Goal: Communication & Community: Answer question/provide support

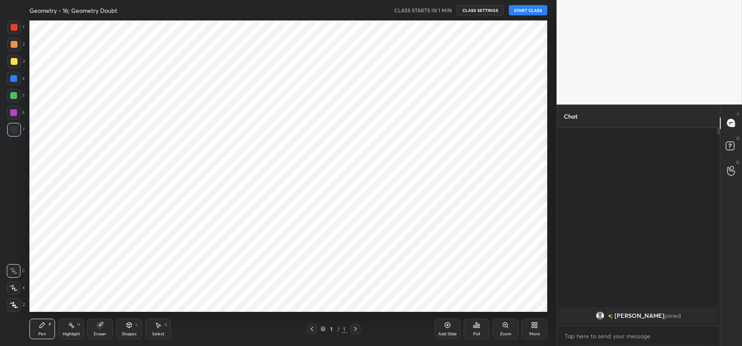
scroll to position [42311, 42080]
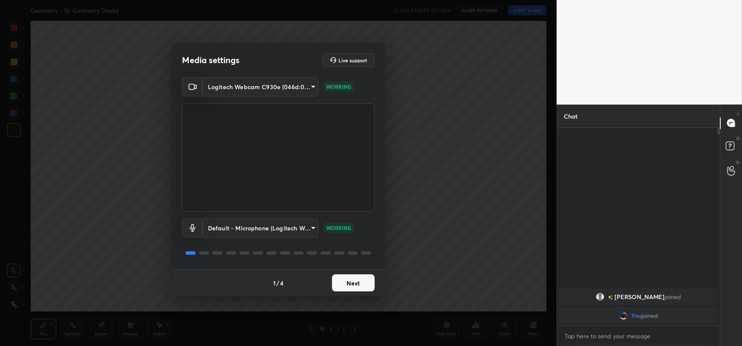
click at [354, 279] on button "Next" at bounding box center [353, 282] width 43 height 17
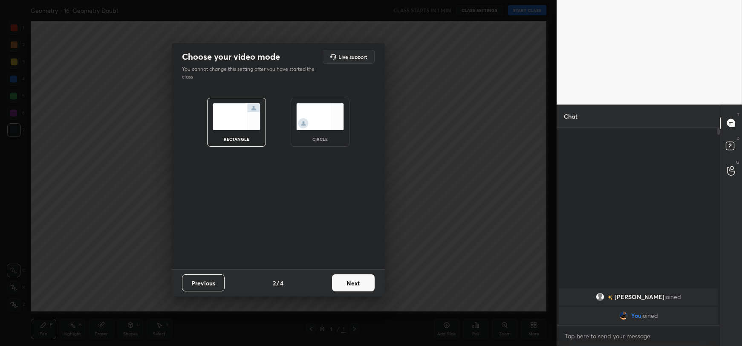
click at [354, 279] on button "Next" at bounding box center [353, 282] width 43 height 17
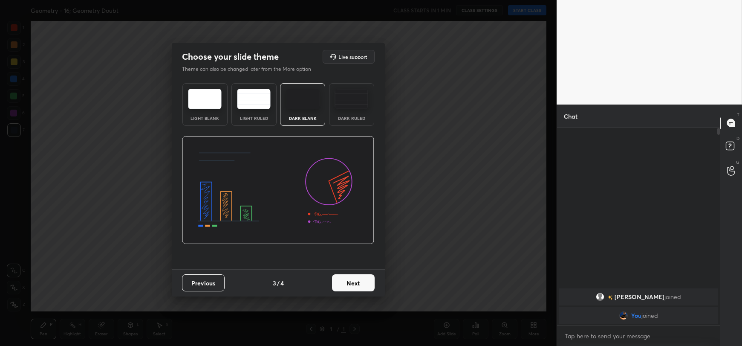
click at [354, 278] on button "Next" at bounding box center [353, 282] width 43 height 17
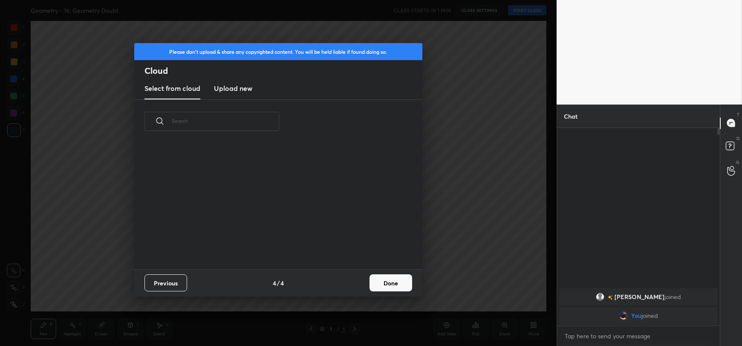
scroll to position [126, 274]
click at [225, 89] on h3 "Upload new" at bounding box center [233, 88] width 38 height 10
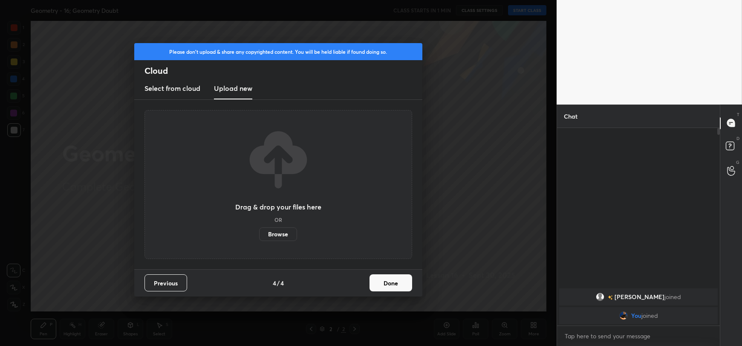
click at [282, 231] on label "Browse" at bounding box center [278, 234] width 38 height 14
click at [259, 231] on input "Browse" at bounding box center [259, 234] width 0 height 14
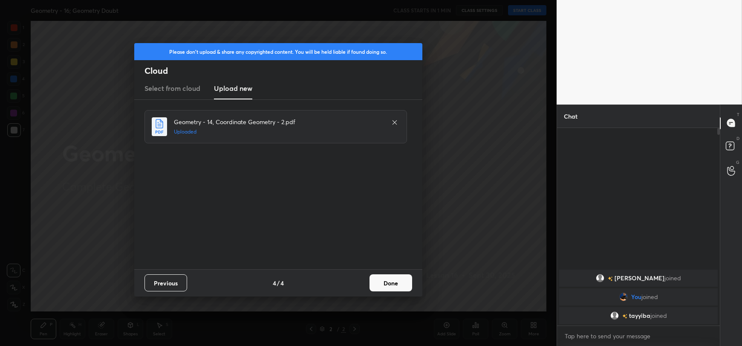
click at [391, 282] on button "Done" at bounding box center [390, 282] width 43 height 17
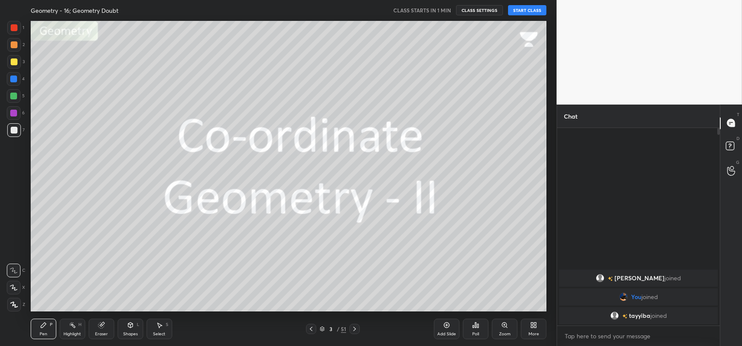
click at [537, 12] on button "START CLASS" at bounding box center [527, 10] width 38 height 10
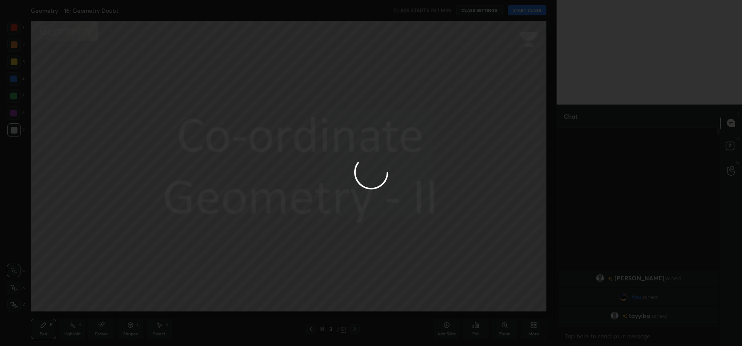
type textarea "x"
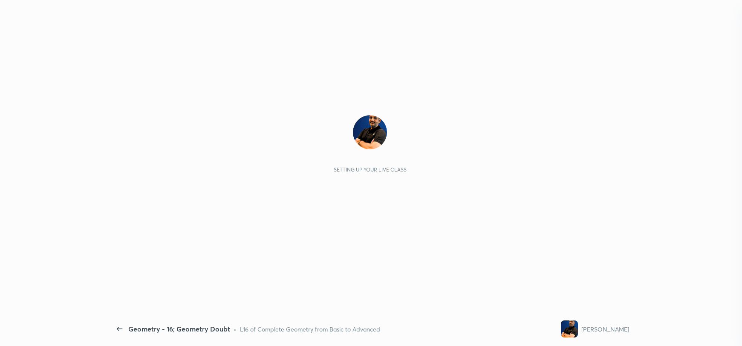
scroll to position [195, 160]
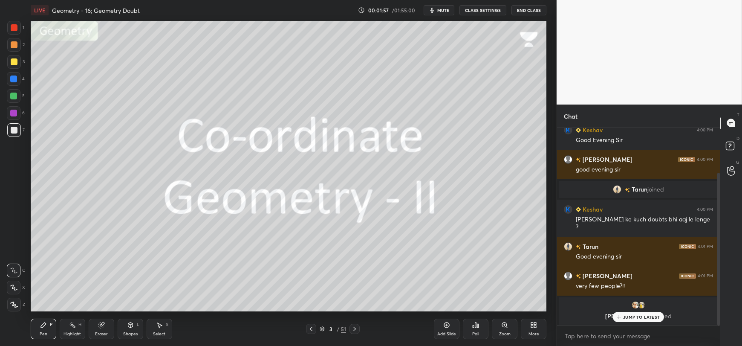
scroll to position [87, 0]
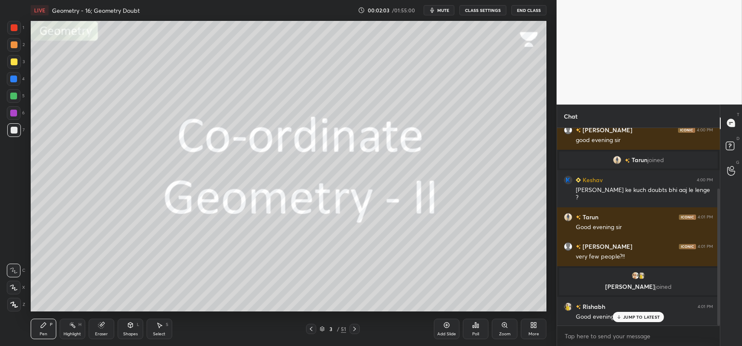
click at [625, 316] on p "JUMP TO LATEST" at bounding box center [641, 316] width 37 height 5
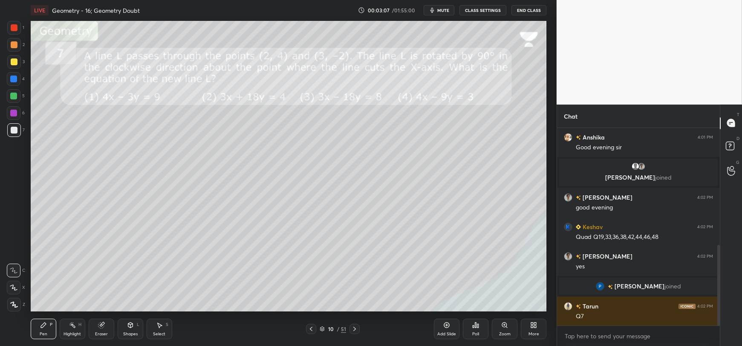
scroll to position [315, 0]
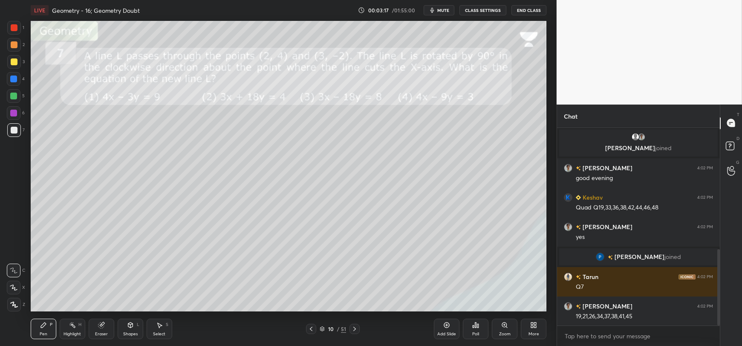
click at [133, 327] on icon at bounding box center [130, 324] width 7 height 7
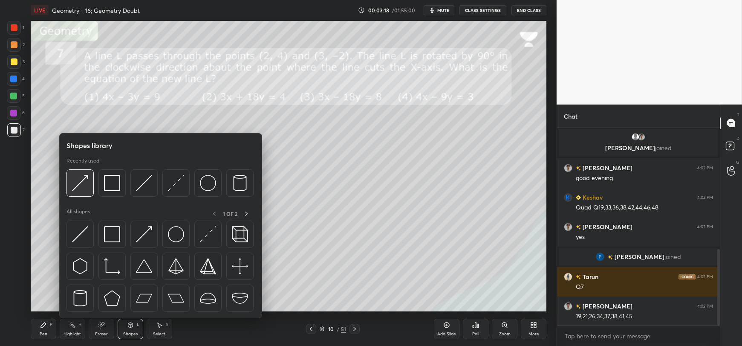
click at [84, 182] on img at bounding box center [80, 183] width 16 height 16
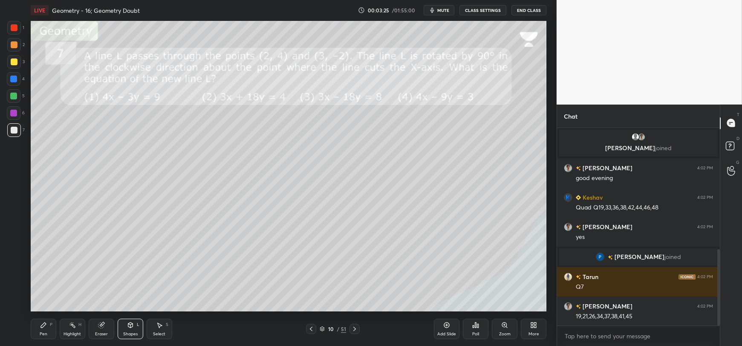
click at [43, 328] on div "Pen P" at bounding box center [44, 328] width 26 height 20
click at [133, 328] on div "Shapes L" at bounding box center [131, 328] width 26 height 20
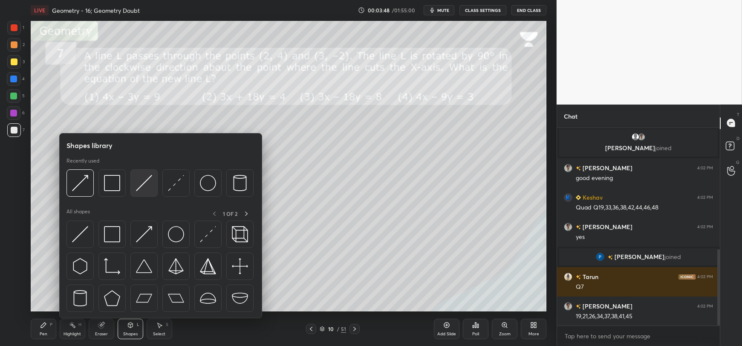
click at [146, 181] on img at bounding box center [144, 183] width 16 height 16
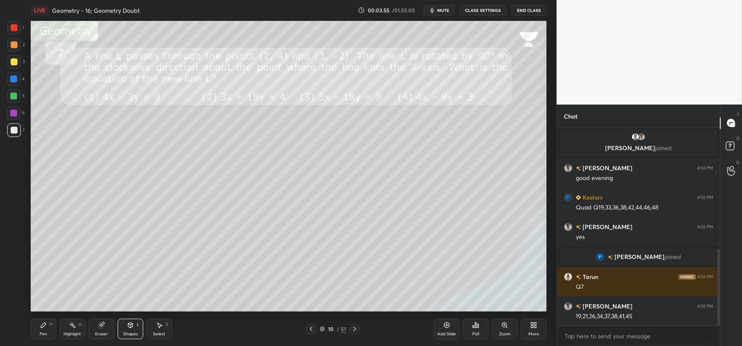
click at [160, 328] on div "Select S" at bounding box center [160, 328] width 26 height 20
click at [153, 214] on div "0 ° Undo Copy Duplicate Duplicate to new slide Delete" at bounding box center [288, 166] width 515 height 290
click at [40, 329] on div "Pen P" at bounding box center [44, 328] width 26 height 20
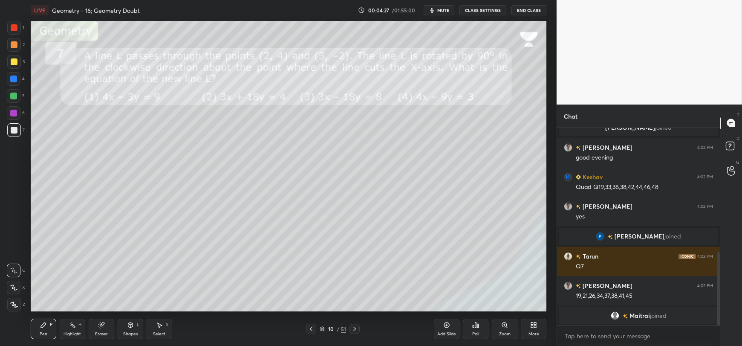
click at [132, 330] on div "Shapes L" at bounding box center [131, 328] width 26 height 20
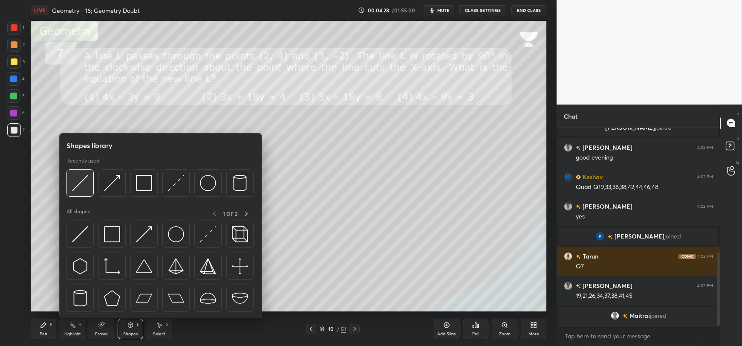
click at [85, 187] on img at bounding box center [80, 183] width 16 height 16
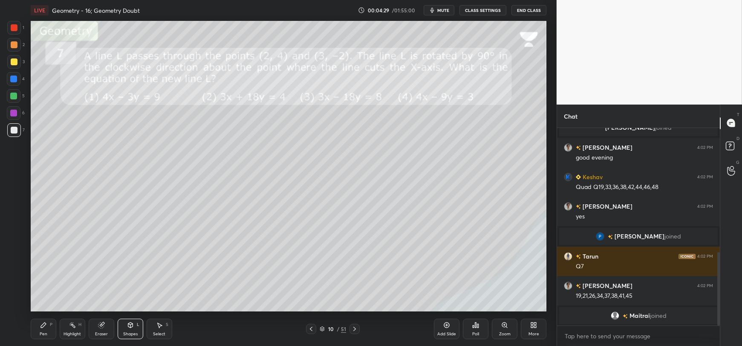
click at [12, 96] on div at bounding box center [13, 95] width 7 height 7
click at [43, 328] on icon at bounding box center [43, 324] width 7 height 7
click at [12, 131] on div at bounding box center [14, 130] width 7 height 7
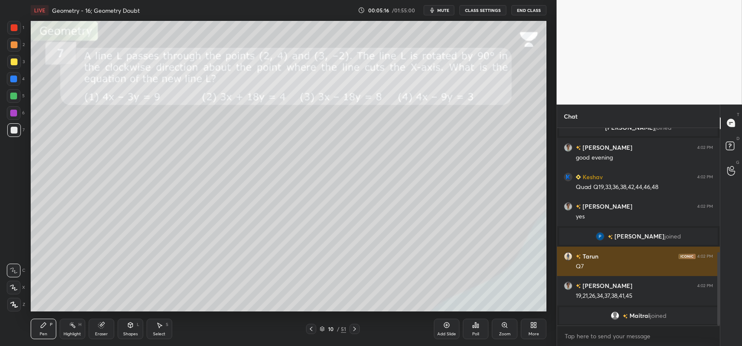
scroll to position [364, 0]
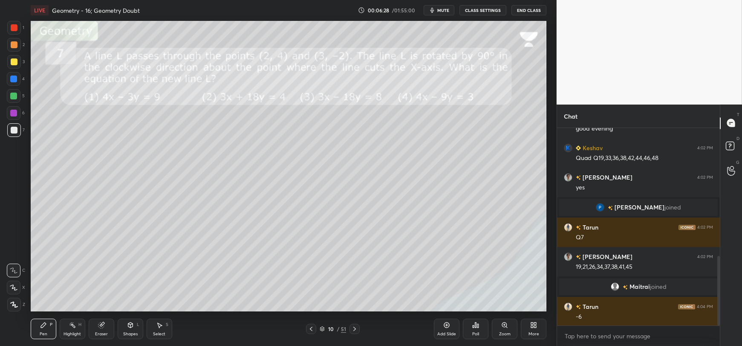
click at [15, 97] on div at bounding box center [13, 95] width 7 height 7
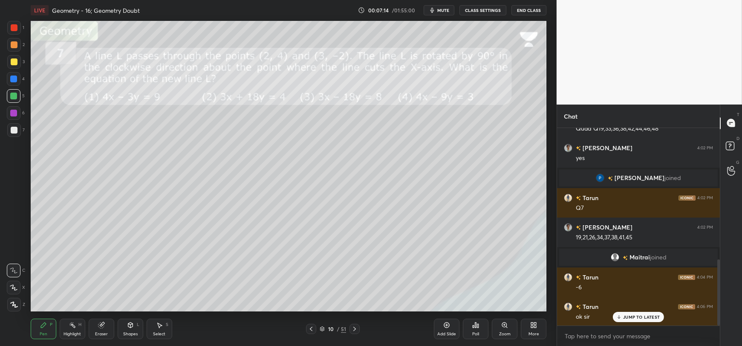
click at [14, 133] on div at bounding box center [14, 130] width 7 height 7
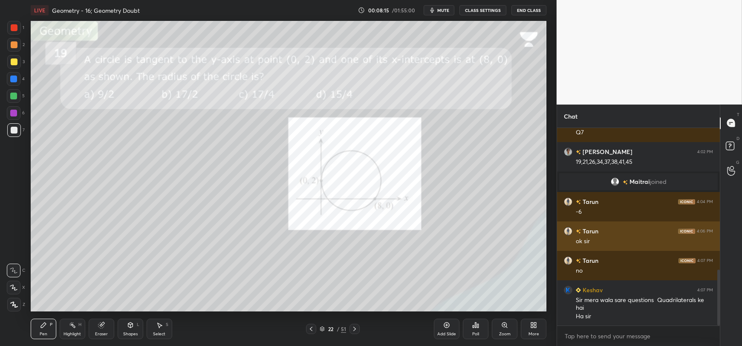
scroll to position [498, 0]
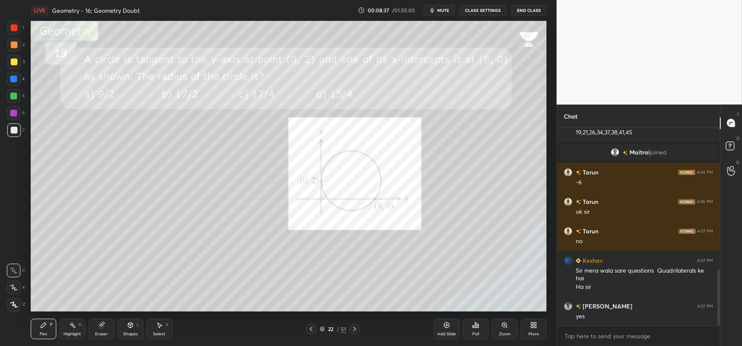
click at [12, 78] on div at bounding box center [13, 78] width 7 height 7
click at [102, 326] on icon at bounding box center [101, 325] width 6 height 6
click at [16, 286] on icon at bounding box center [14, 287] width 5 height 4
click at [47, 325] on div "Pen P" at bounding box center [44, 328] width 26 height 20
click at [129, 327] on icon at bounding box center [130, 324] width 5 height 5
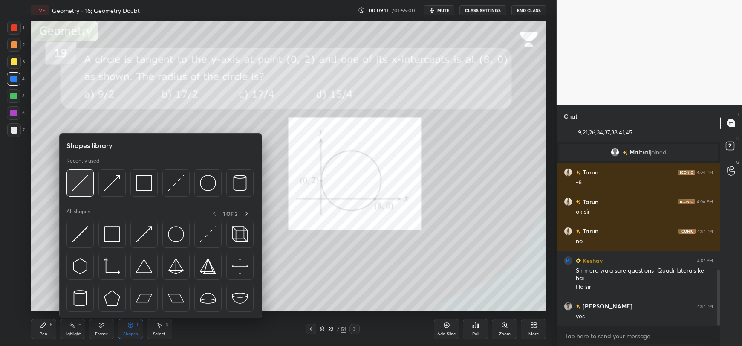
click at [87, 191] on img at bounding box center [80, 183] width 16 height 16
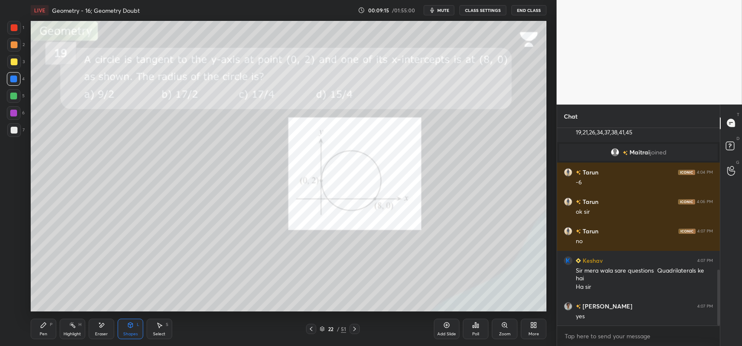
click at [43, 325] on icon at bounding box center [43, 324] width 5 height 5
click at [124, 327] on div "Shapes L" at bounding box center [131, 328] width 26 height 20
click at [45, 329] on div "Pen P" at bounding box center [44, 328] width 26 height 20
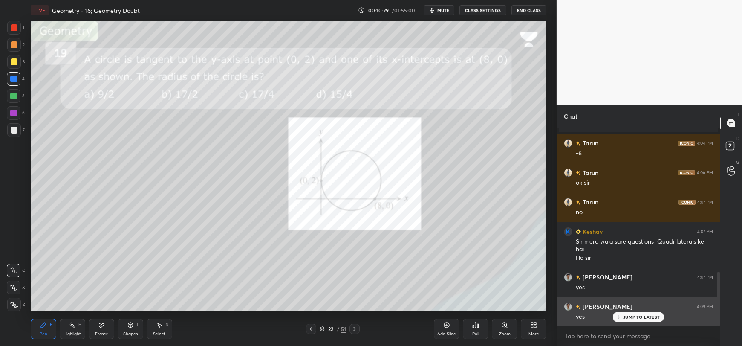
click at [624, 317] on p "JUMP TO LATEST" at bounding box center [641, 316] width 37 height 5
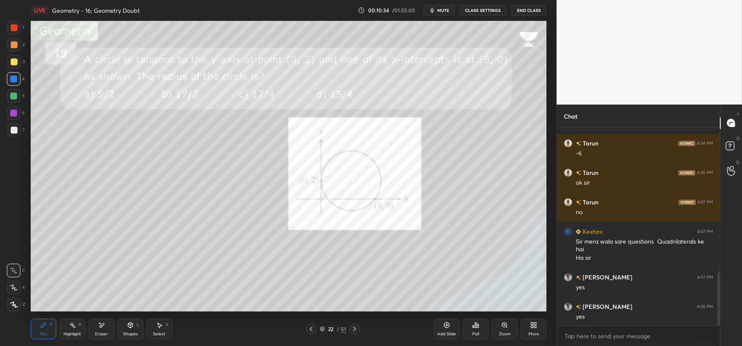
click at [14, 130] on div at bounding box center [14, 130] width 7 height 7
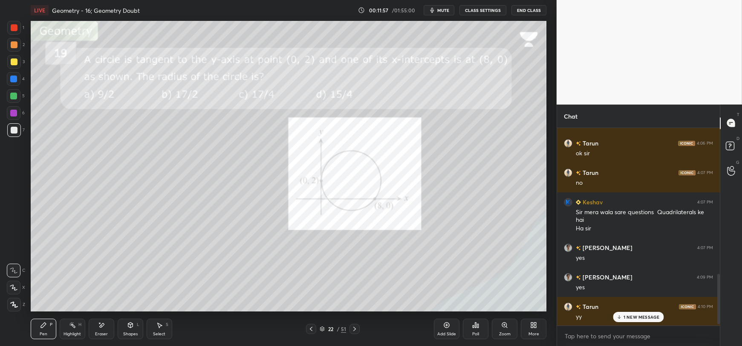
scroll to position [586, 0]
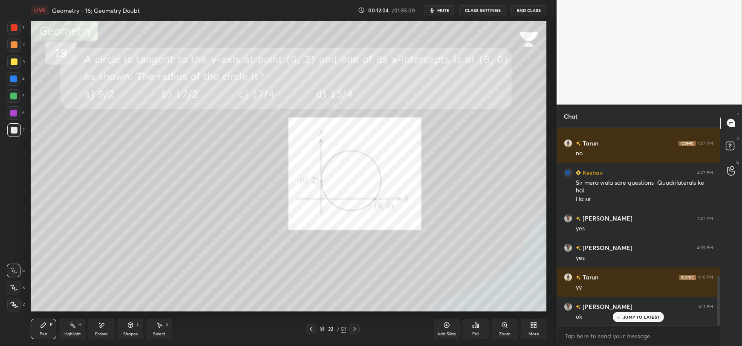
click at [16, 78] on div at bounding box center [13, 78] width 7 height 7
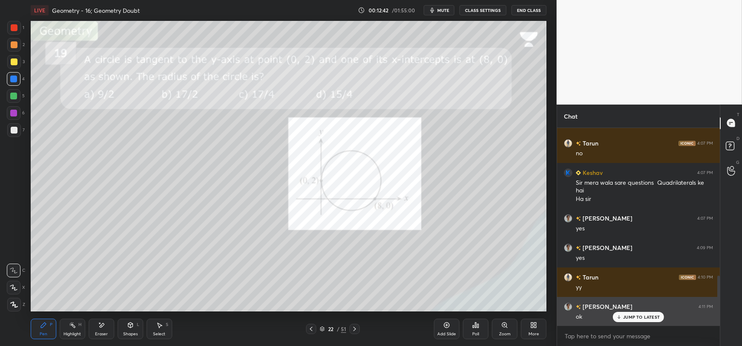
click at [626, 319] on p "JUMP TO LATEST" at bounding box center [641, 316] width 37 height 5
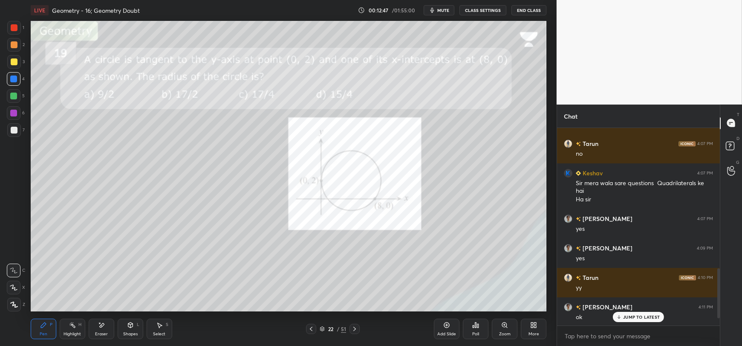
scroll to position [587, 0]
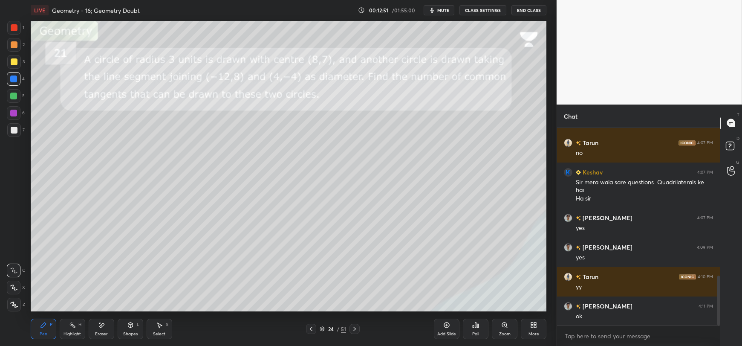
click at [12, 132] on div at bounding box center [14, 130] width 7 height 7
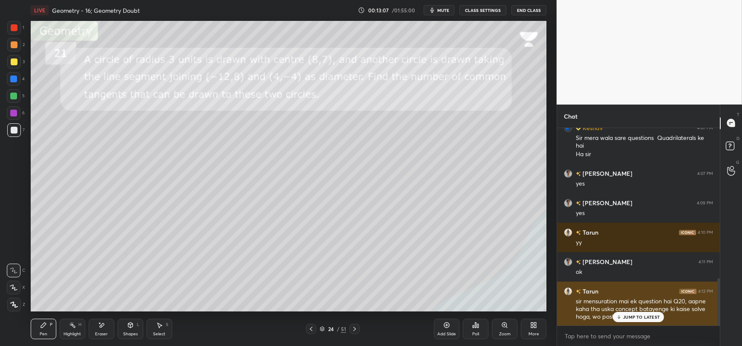
click at [623, 316] on p "JUMP TO LATEST" at bounding box center [641, 316] width 37 height 5
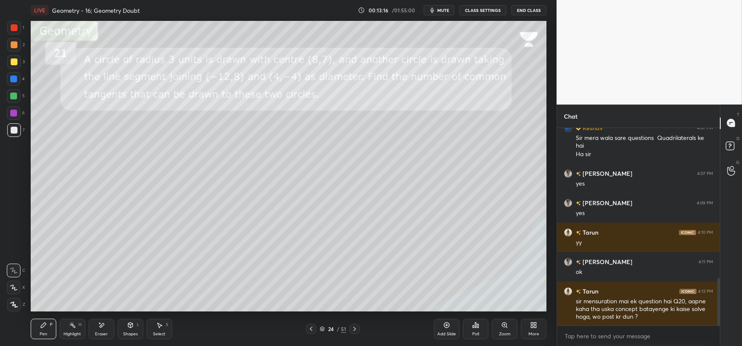
click at [128, 329] on div "Shapes L" at bounding box center [131, 328] width 26 height 20
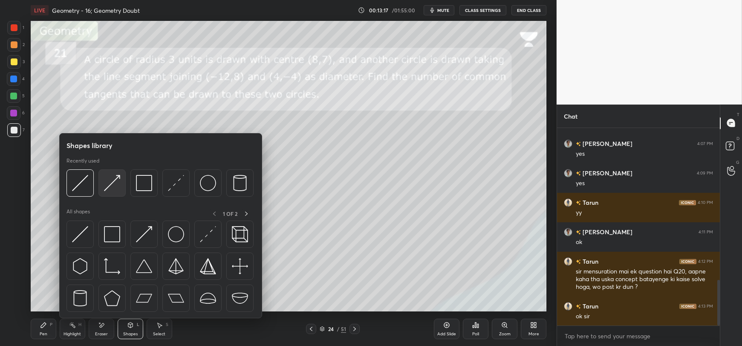
click at [116, 182] on img at bounding box center [112, 183] width 16 height 16
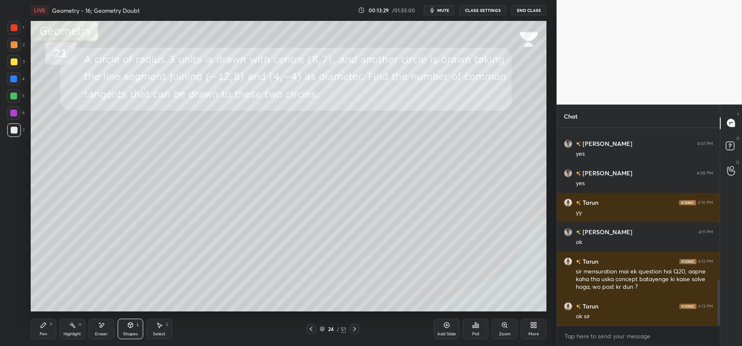
click at [40, 330] on div "Pen P" at bounding box center [44, 328] width 26 height 20
click at [134, 326] on div "Shapes L" at bounding box center [131, 328] width 26 height 20
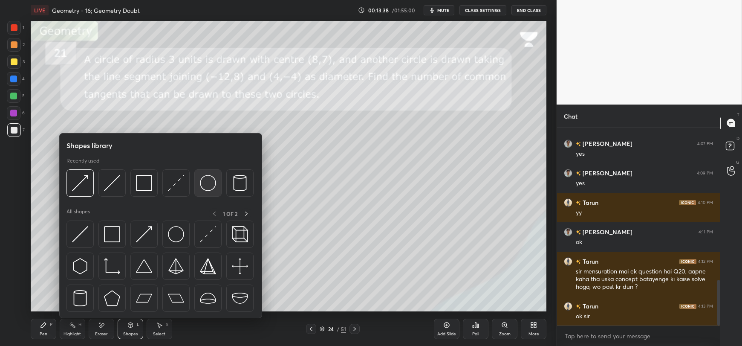
click at [206, 187] on img at bounding box center [208, 183] width 16 height 16
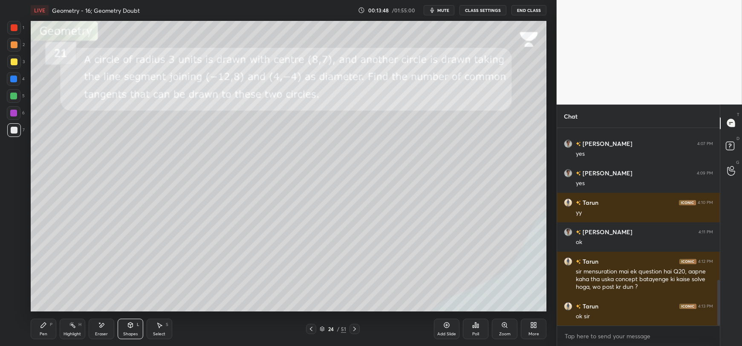
click at [43, 325] on icon at bounding box center [43, 324] width 5 height 5
click at [130, 326] on icon at bounding box center [130, 324] width 5 height 5
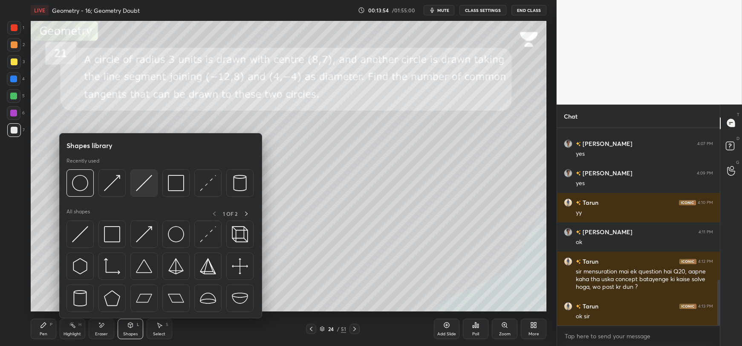
click at [139, 188] on img at bounding box center [144, 183] width 16 height 16
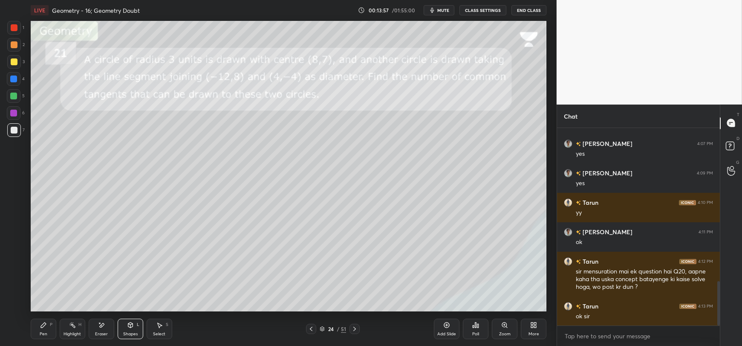
scroll to position [681, 0]
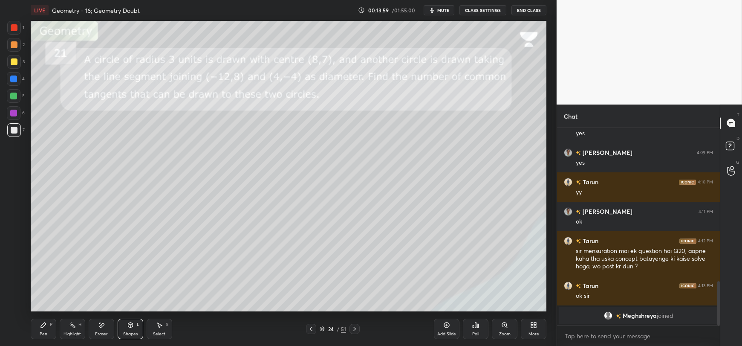
click at [35, 330] on div "Pen P" at bounding box center [44, 328] width 26 height 20
click at [131, 328] on div "Shapes L" at bounding box center [131, 328] width 26 height 20
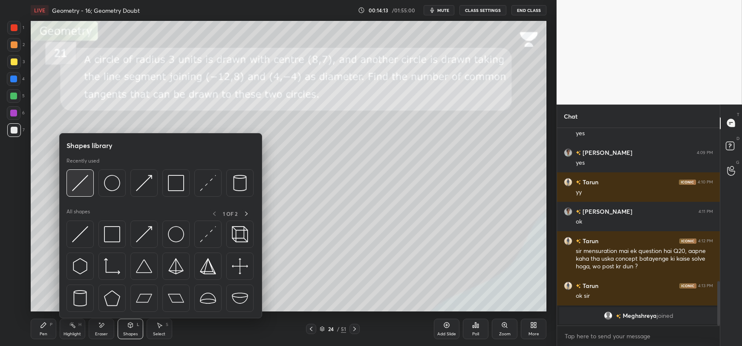
click at [81, 181] on img at bounding box center [80, 183] width 16 height 16
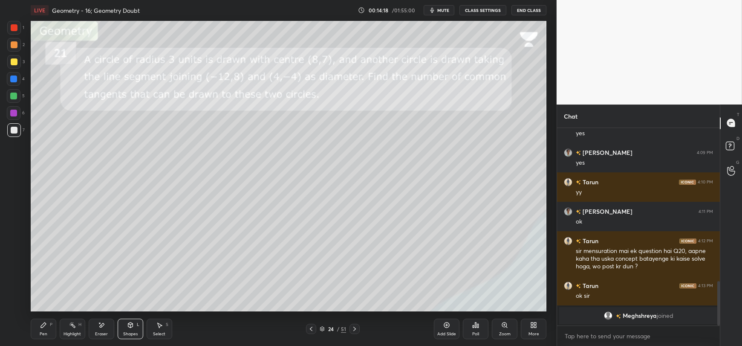
click at [128, 325] on icon at bounding box center [130, 324] width 5 height 5
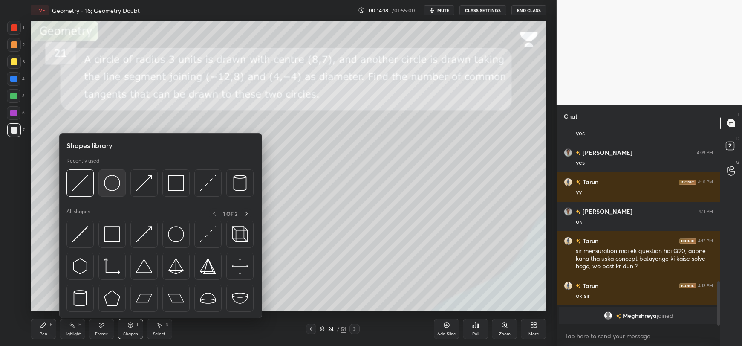
click at [112, 179] on img at bounding box center [112, 183] width 16 height 16
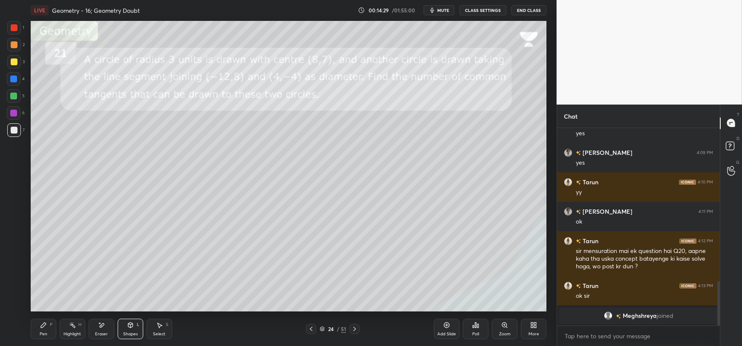
click at [158, 329] on div "Select S" at bounding box center [160, 328] width 26 height 20
click at [135, 206] on div "0 ° Undo Copy Duplicate Duplicate to new slide Delete" at bounding box center [288, 166] width 515 height 290
click at [40, 330] on div "Pen P" at bounding box center [44, 328] width 26 height 20
click at [132, 332] on div "Shapes" at bounding box center [130, 333] width 14 height 4
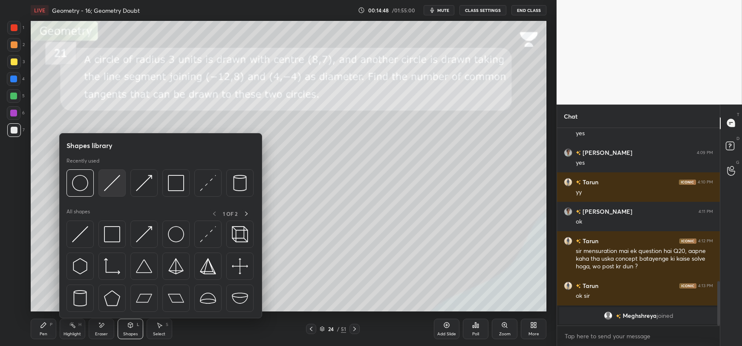
click at [112, 182] on img at bounding box center [112, 183] width 16 height 16
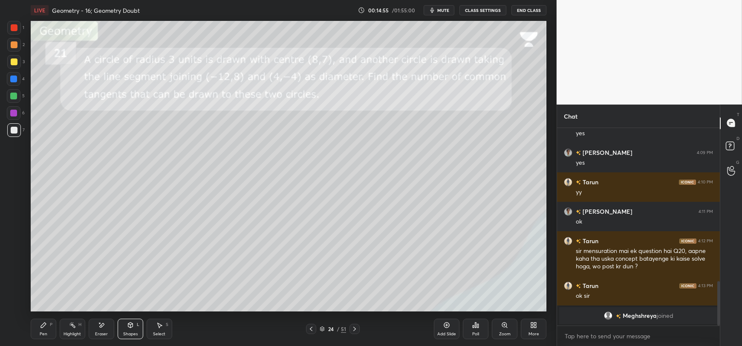
click at [40, 328] on icon at bounding box center [43, 324] width 7 height 7
click at [11, 63] on div at bounding box center [14, 61] width 7 height 7
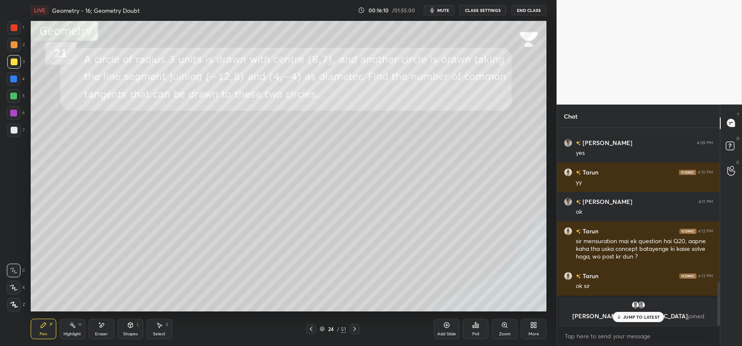
click at [161, 330] on div "Select S" at bounding box center [160, 328] width 26 height 20
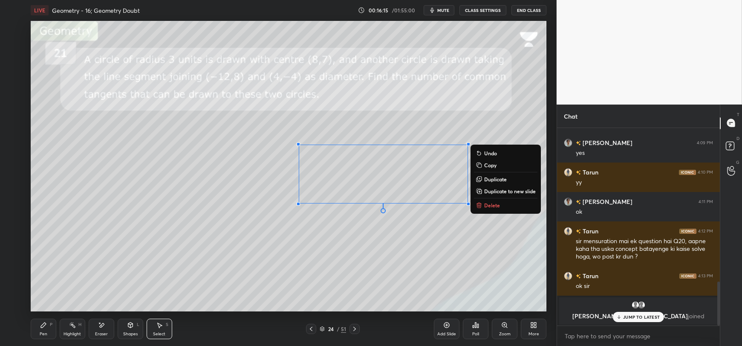
click at [463, 219] on div "0 ° Undo Copy Duplicate Duplicate to new slide Delete" at bounding box center [288, 166] width 515 height 290
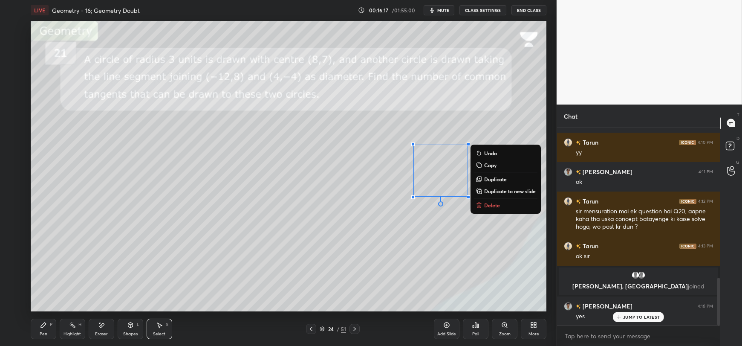
scroll to position [623, 0]
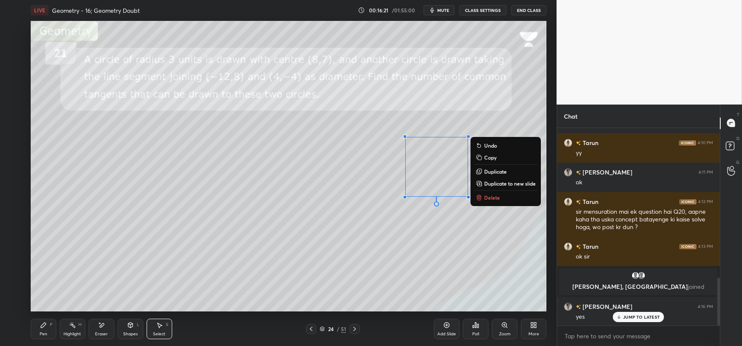
click at [495, 255] on div "0 ° Undo Copy Duplicate Duplicate to new slide Delete" at bounding box center [288, 166] width 515 height 290
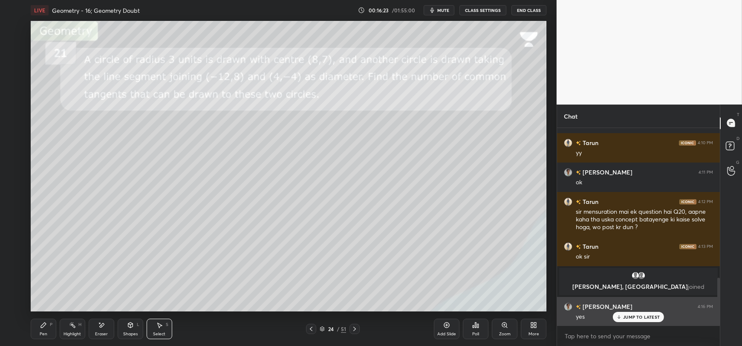
click at [621, 316] on icon at bounding box center [619, 316] width 6 height 5
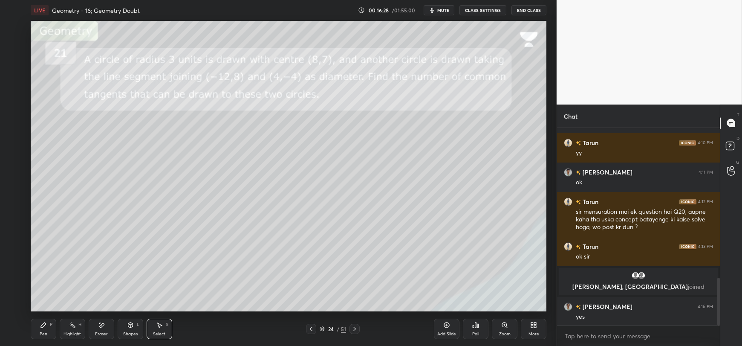
click at [126, 328] on div "Shapes L" at bounding box center [131, 328] width 26 height 20
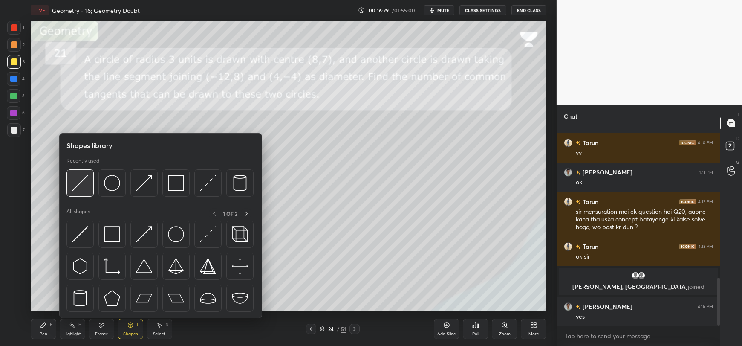
click at [82, 187] on img at bounding box center [80, 183] width 16 height 16
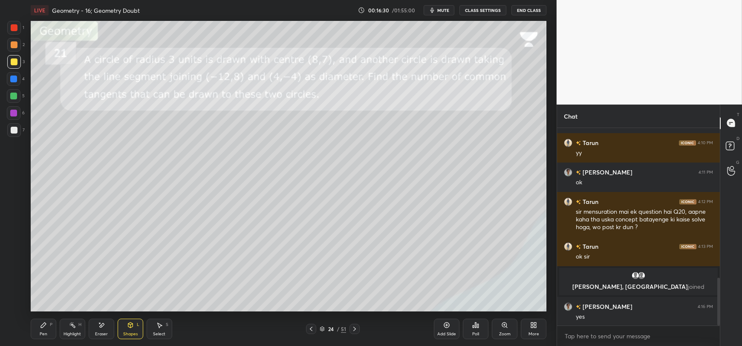
click at [11, 93] on div at bounding box center [13, 95] width 7 height 7
click at [45, 323] on icon at bounding box center [43, 324] width 5 height 5
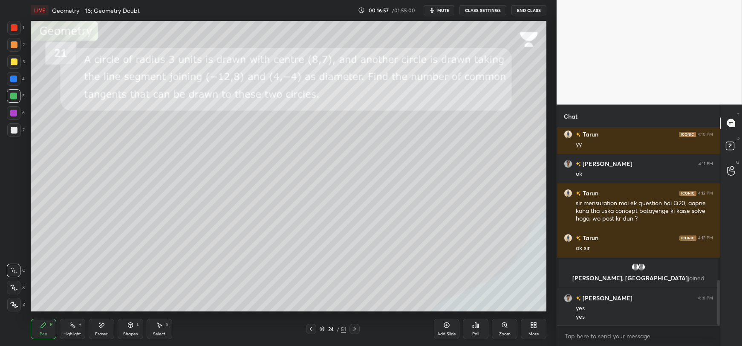
scroll to position [661, 0]
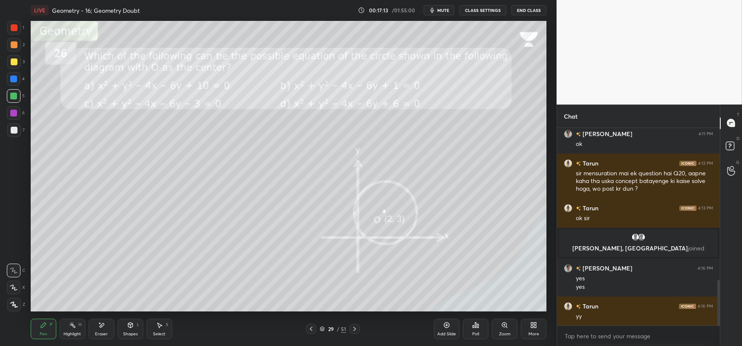
click at [131, 328] on icon at bounding box center [130, 324] width 7 height 7
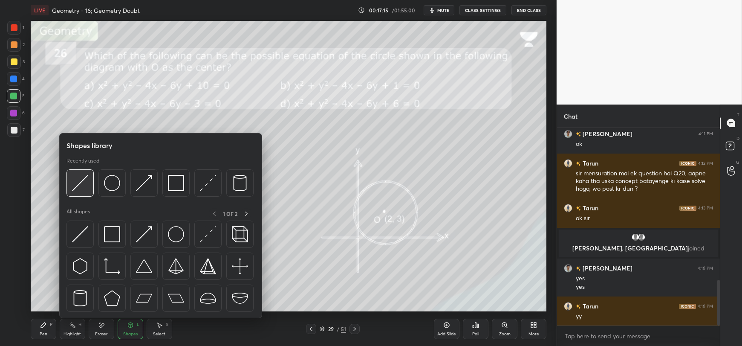
click at [87, 182] on img at bounding box center [80, 183] width 16 height 16
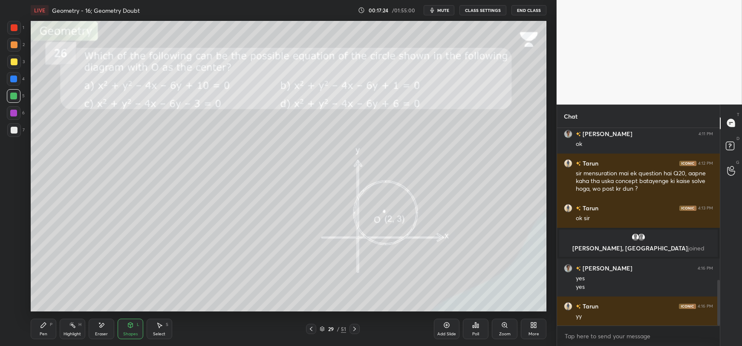
click at [41, 328] on div "Pen P" at bounding box center [44, 328] width 26 height 20
click at [127, 329] on div "Shapes L" at bounding box center [131, 328] width 26 height 20
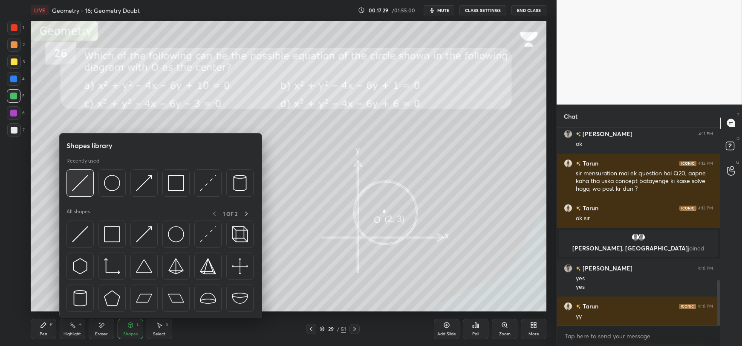
click at [88, 187] on img at bounding box center [80, 183] width 16 height 16
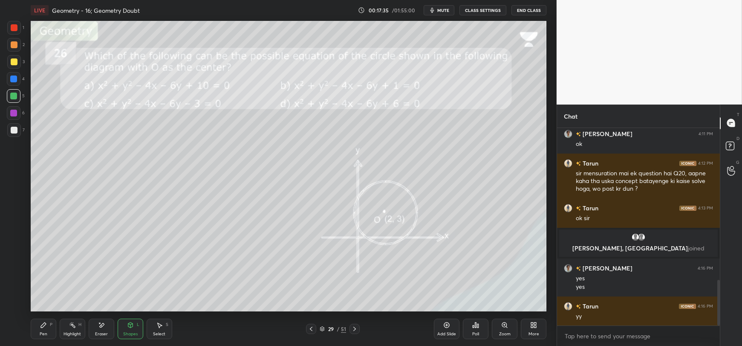
click at [45, 328] on icon at bounding box center [43, 324] width 7 height 7
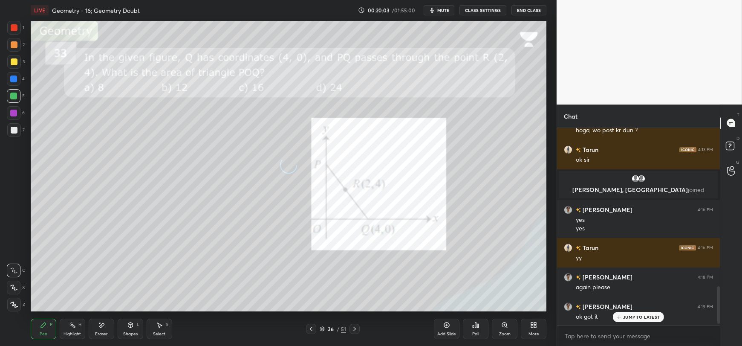
scroll to position [802, 0]
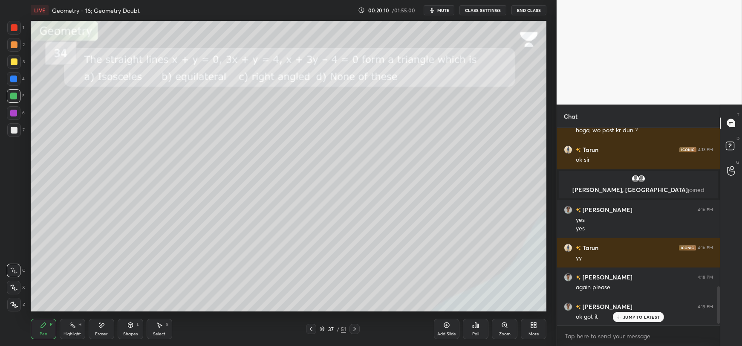
click at [14, 133] on div at bounding box center [14, 130] width 14 height 14
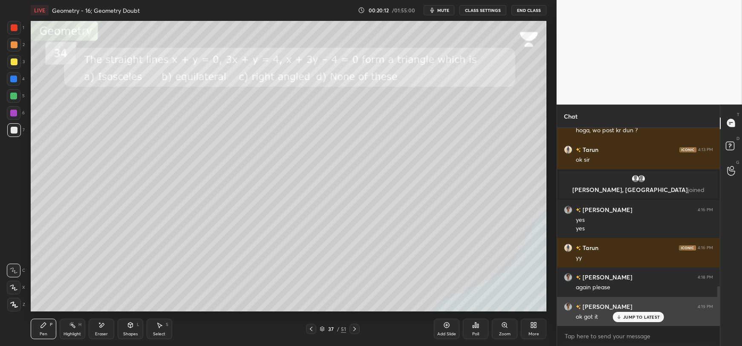
click at [618, 317] on icon at bounding box center [619, 316] width 6 height 5
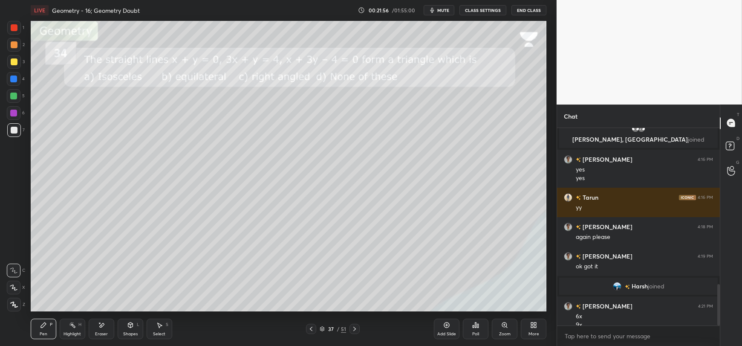
scroll to position [747, 0]
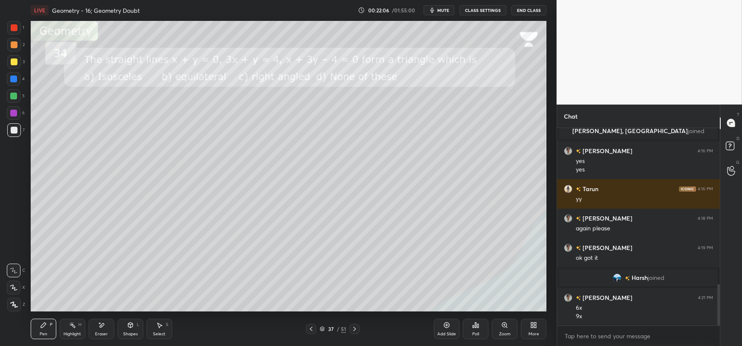
click at [104, 328] on icon at bounding box center [101, 324] width 7 height 7
click at [40, 326] on icon at bounding box center [43, 324] width 7 height 7
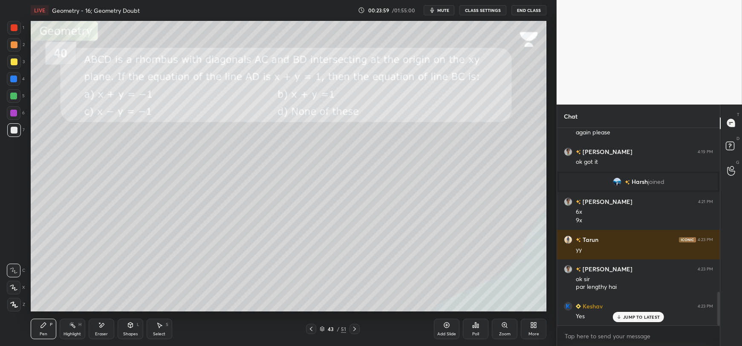
scroll to position [962, 0]
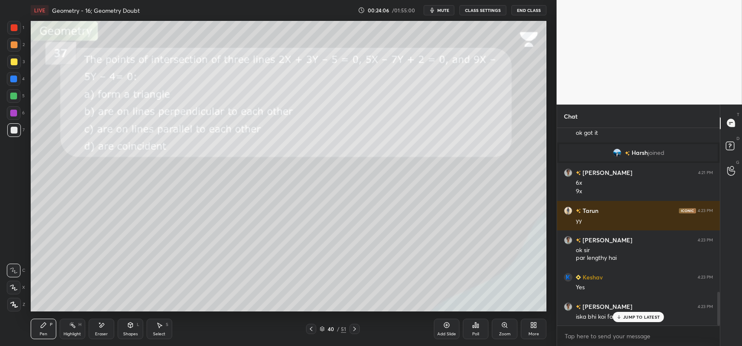
click at [615, 317] on div "JUMP TO LATEST" at bounding box center [638, 316] width 51 height 10
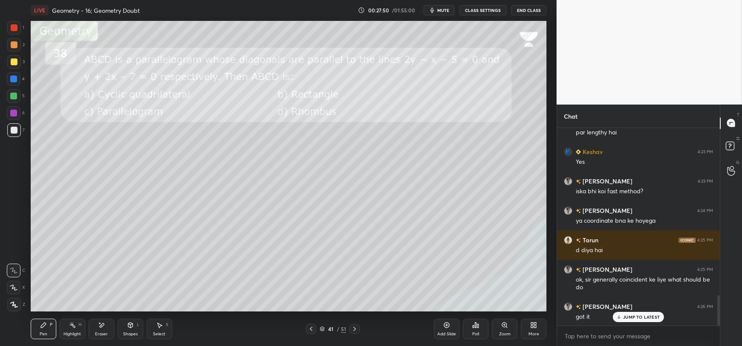
scroll to position [1117, 0]
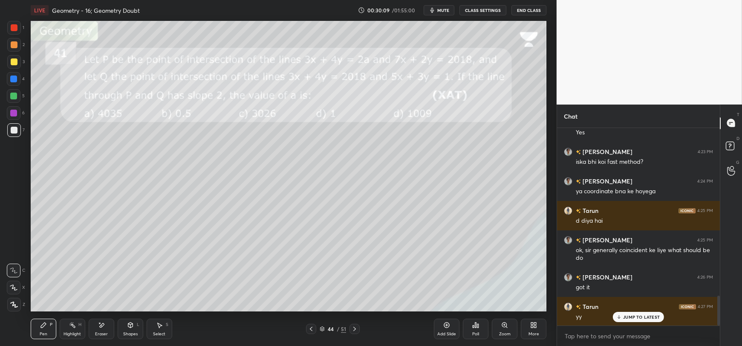
click at [97, 327] on div "Eraser" at bounding box center [102, 328] width 26 height 20
click at [50, 329] on div "Pen P" at bounding box center [44, 328] width 26 height 20
click at [102, 328] on icon at bounding box center [101, 324] width 7 height 7
click at [43, 329] on div "Pen P" at bounding box center [44, 328] width 26 height 20
click at [622, 318] on div "JUMP TO LATEST" at bounding box center [638, 316] width 51 height 10
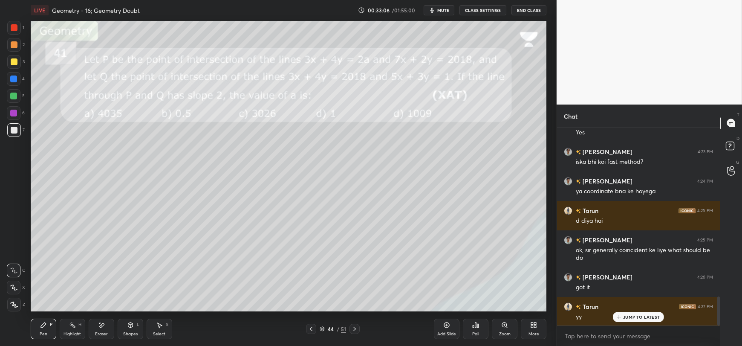
scroll to position [1146, 0]
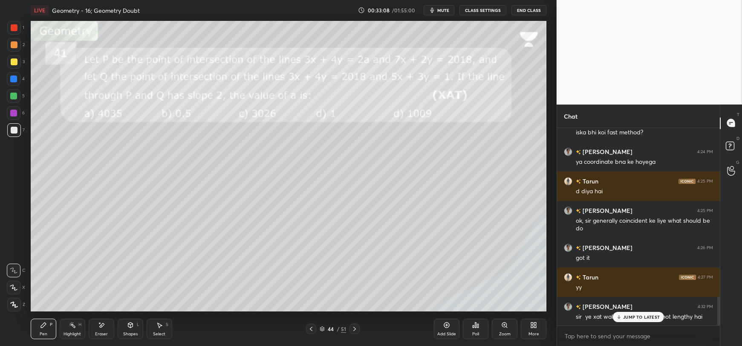
click at [624, 318] on p "JUMP TO LATEST" at bounding box center [641, 316] width 37 height 5
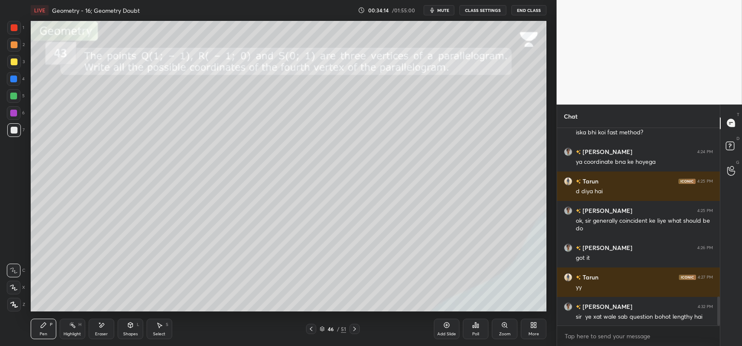
scroll to position [1176, 0]
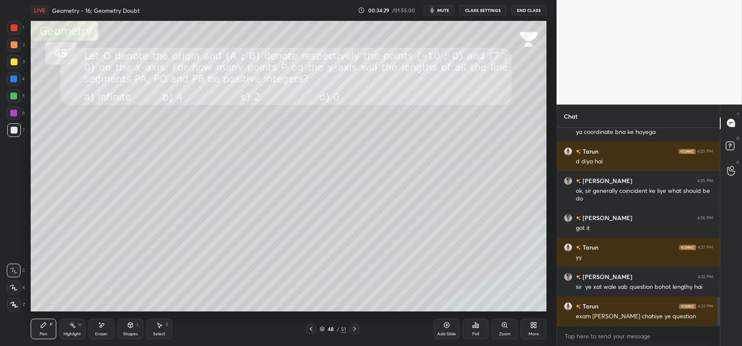
click at [129, 328] on div "Shapes L" at bounding box center [131, 328] width 26 height 20
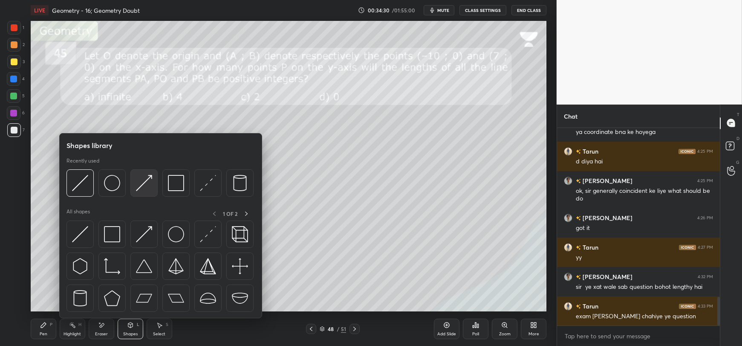
click at [156, 179] on div at bounding box center [143, 182] width 27 height 27
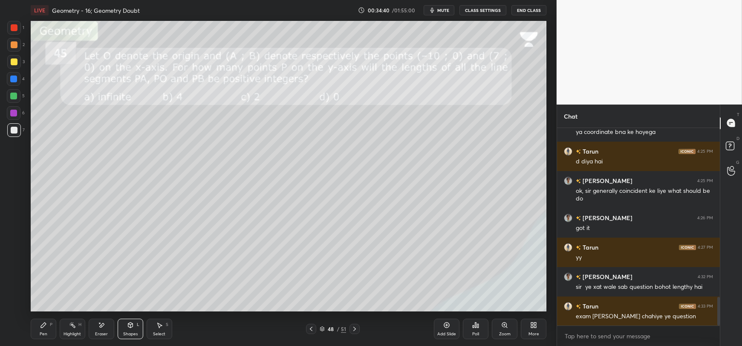
click at [37, 324] on div "Pen P" at bounding box center [44, 328] width 26 height 20
click at [130, 329] on div "Shapes L" at bounding box center [131, 328] width 26 height 20
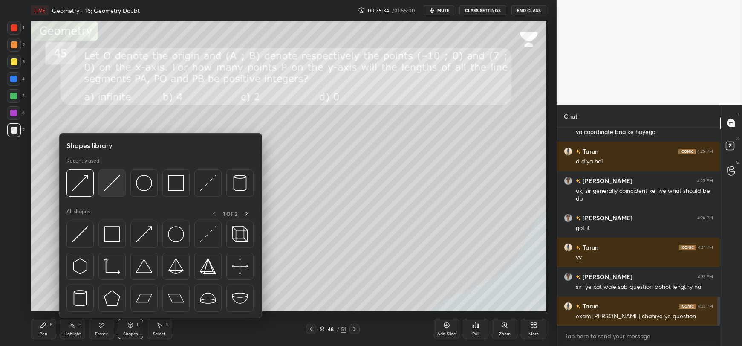
click at [111, 181] on img at bounding box center [112, 183] width 16 height 16
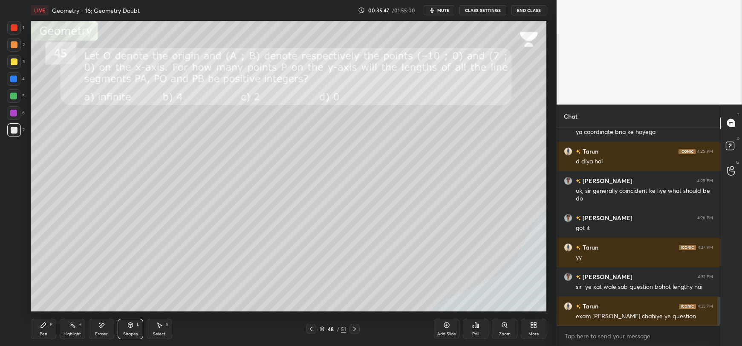
click at [47, 327] on div "Pen P" at bounding box center [44, 328] width 26 height 20
click at [14, 62] on div at bounding box center [14, 61] width 7 height 7
click at [124, 328] on div "Shapes L" at bounding box center [131, 328] width 26 height 20
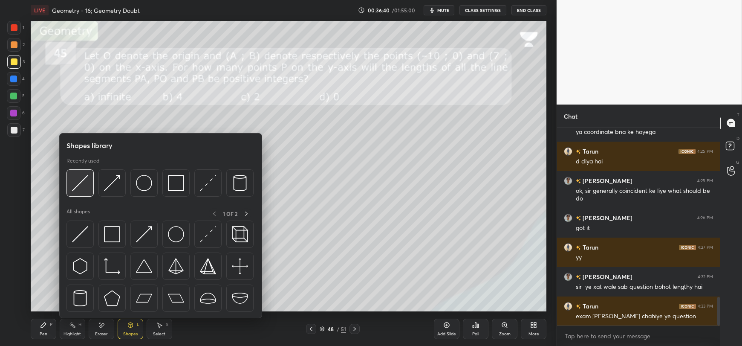
click at [81, 181] on img at bounding box center [80, 183] width 16 height 16
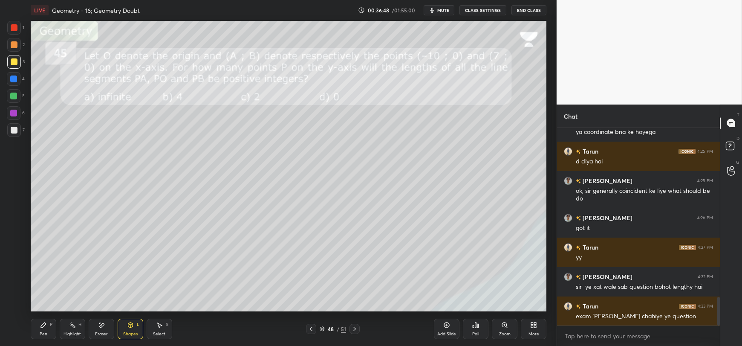
click at [41, 332] on div "Pen" at bounding box center [44, 333] width 8 height 4
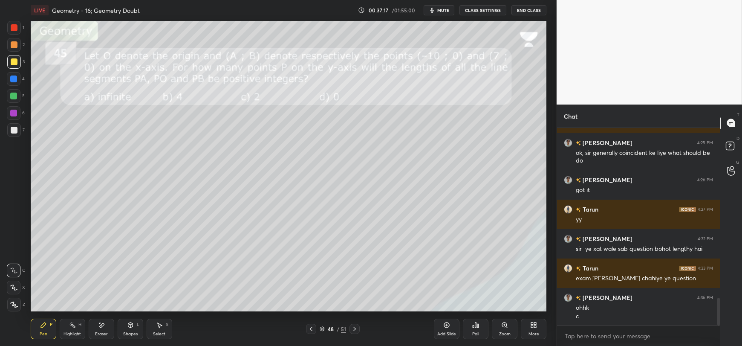
scroll to position [1243, 0]
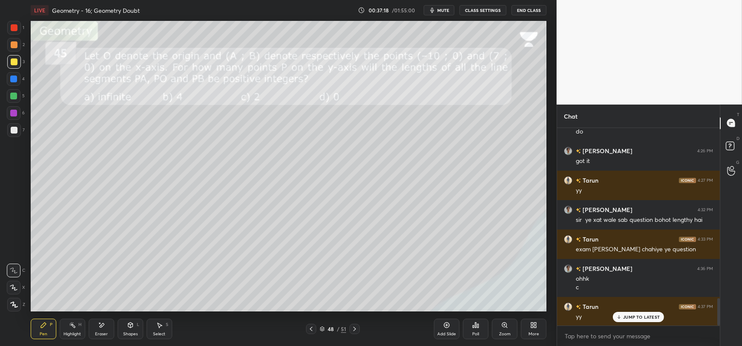
click at [12, 131] on div at bounding box center [14, 130] width 7 height 7
click at [16, 96] on div at bounding box center [13, 95] width 7 height 7
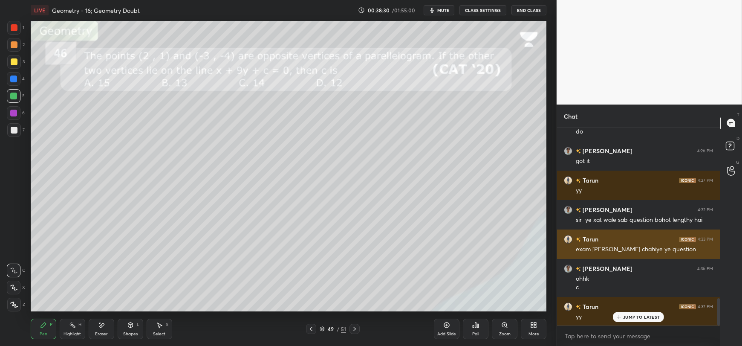
scroll to position [1273, 0]
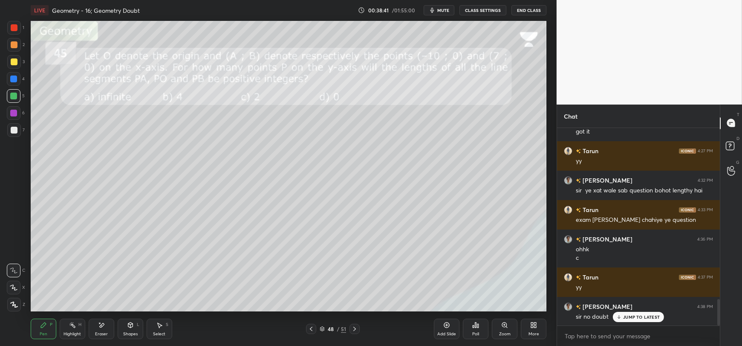
click at [628, 317] on p "JUMP TO LATEST" at bounding box center [641, 316] width 37 height 5
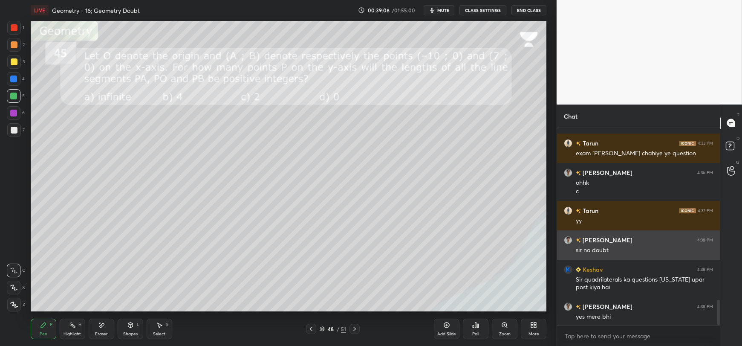
scroll to position [1369, 0]
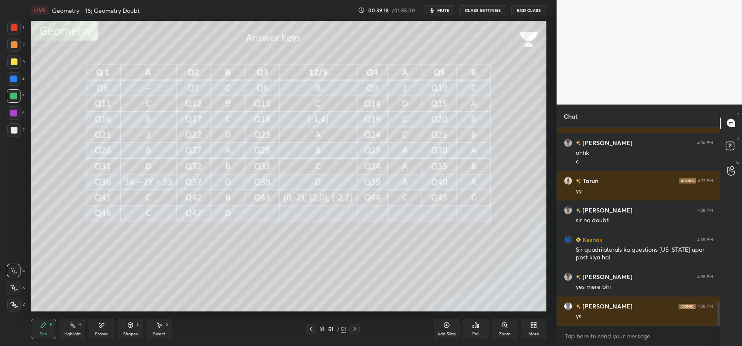
click at [533, 325] on icon at bounding box center [532, 326] width 2 height 2
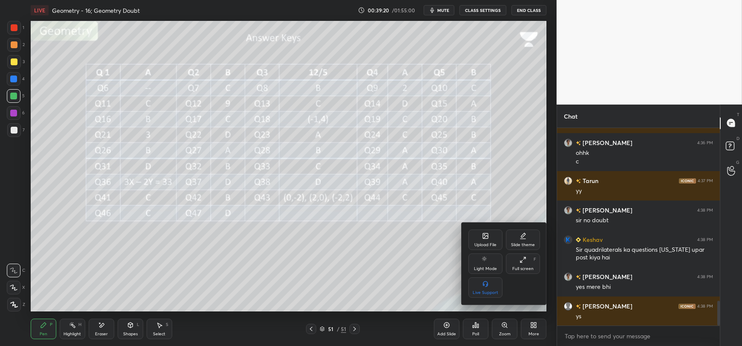
click at [487, 237] on icon at bounding box center [485, 235] width 5 height 5
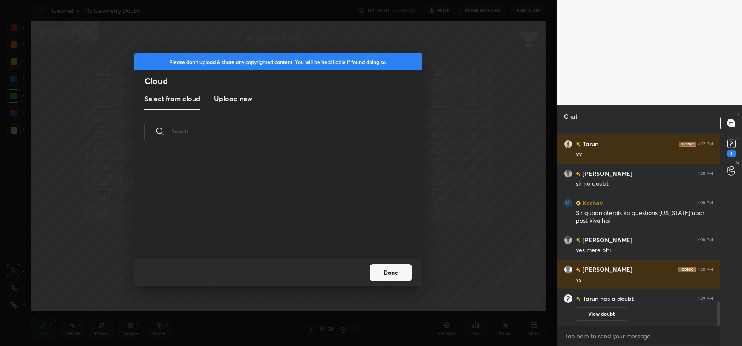
scroll to position [105, 274]
click at [222, 95] on h3 "Upload new" at bounding box center [233, 98] width 38 height 10
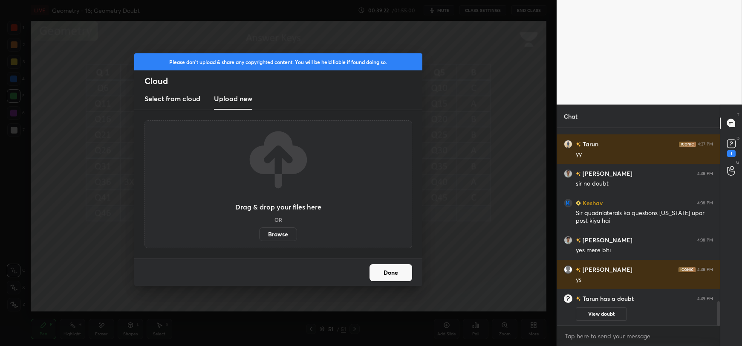
click at [277, 233] on label "Browse" at bounding box center [278, 234] width 38 height 14
click at [259, 233] on input "Browse" at bounding box center [259, 234] width 0 height 14
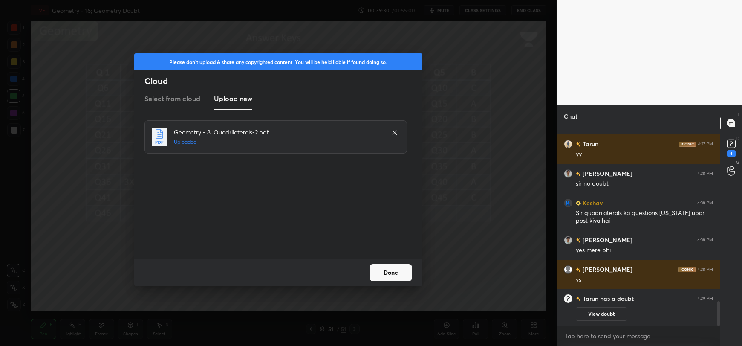
scroll to position [1183, 0]
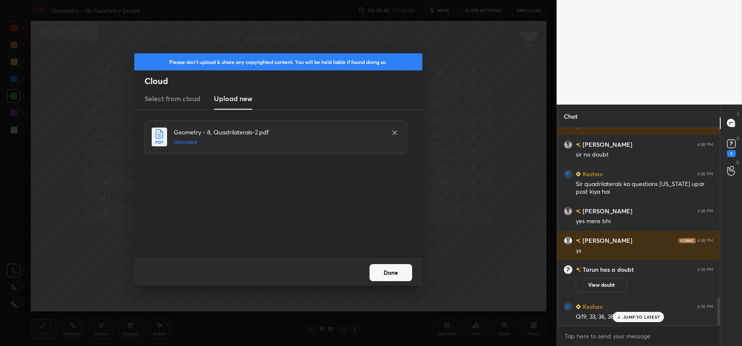
click at [388, 269] on button "Done" at bounding box center [390, 272] width 43 height 17
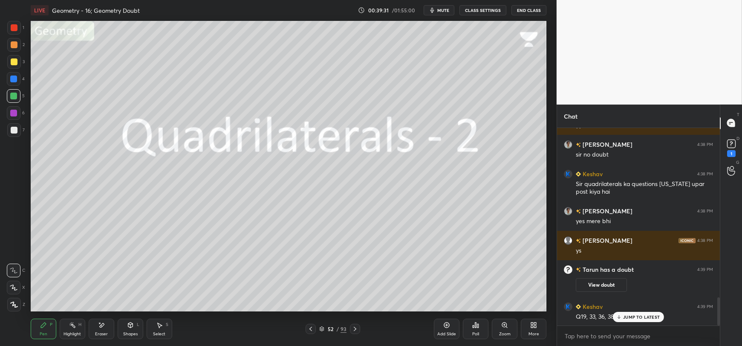
click at [645, 318] on p "JUMP TO LATEST" at bounding box center [641, 316] width 37 height 5
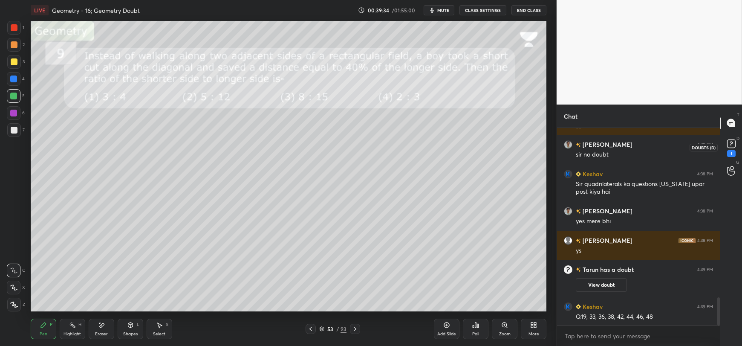
click at [732, 143] on icon at bounding box center [730, 142] width 3 height 3
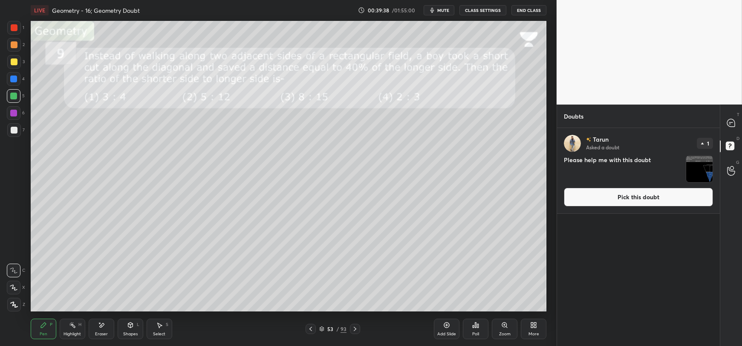
click at [622, 198] on button "Pick this doubt" at bounding box center [638, 196] width 149 height 19
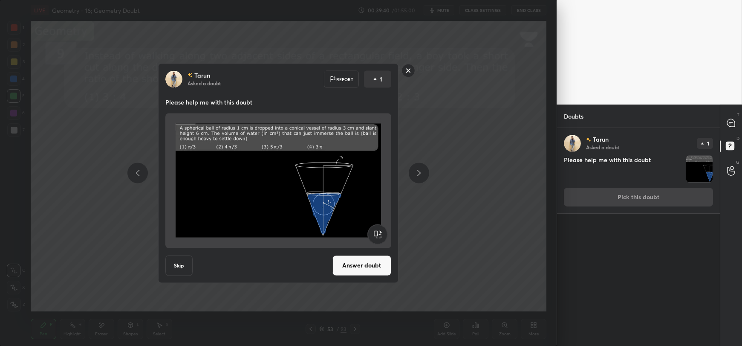
click at [360, 265] on button "Answer doubt" at bounding box center [361, 265] width 59 height 20
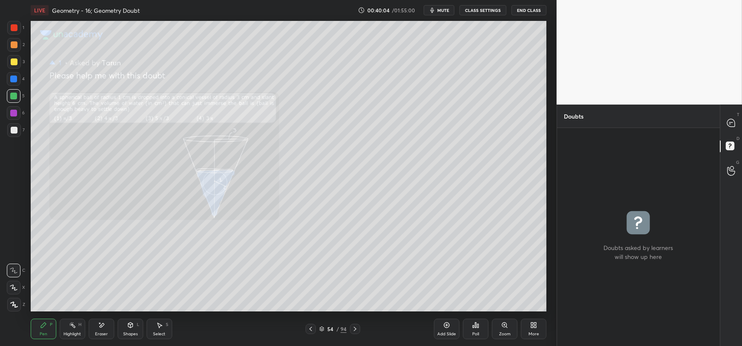
click at [158, 329] on div "Select S" at bounding box center [160, 328] width 26 height 20
click at [132, 328] on icon at bounding box center [130, 324] width 7 height 7
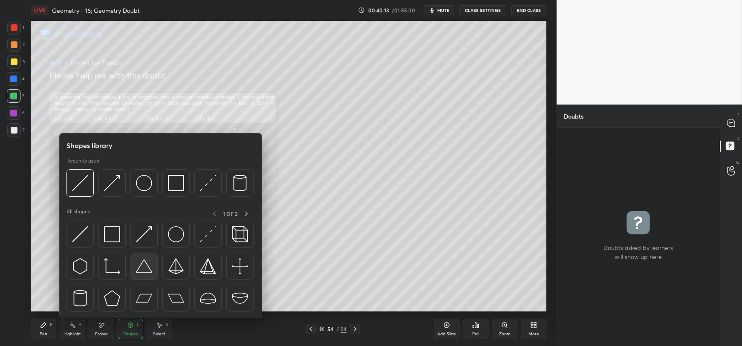
click at [143, 270] on img at bounding box center [144, 266] width 16 height 16
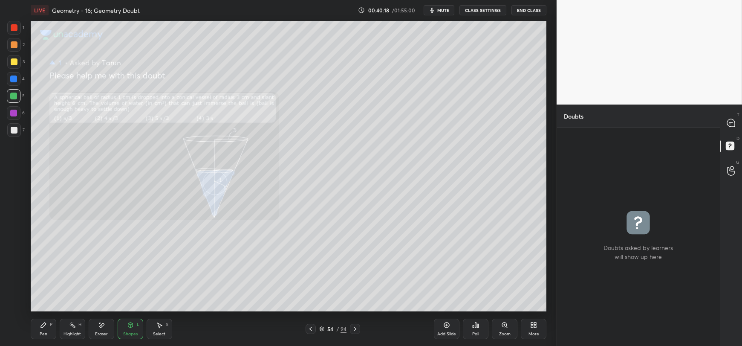
click at [164, 324] on div "Select S" at bounding box center [160, 328] width 26 height 20
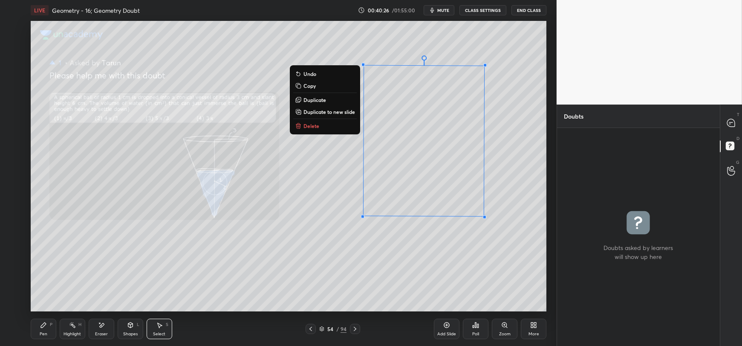
click at [128, 325] on icon at bounding box center [130, 324] width 5 height 5
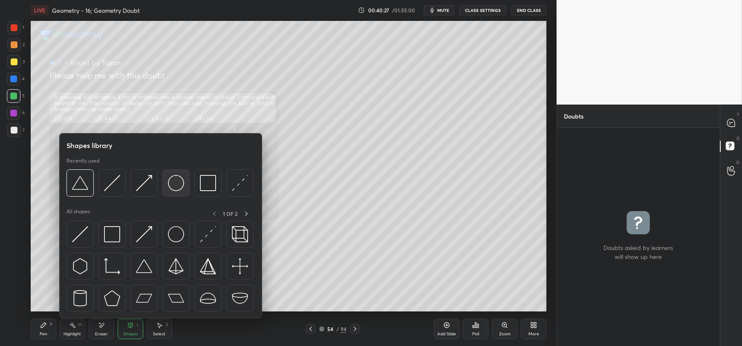
click at [177, 183] on img at bounding box center [176, 183] width 16 height 16
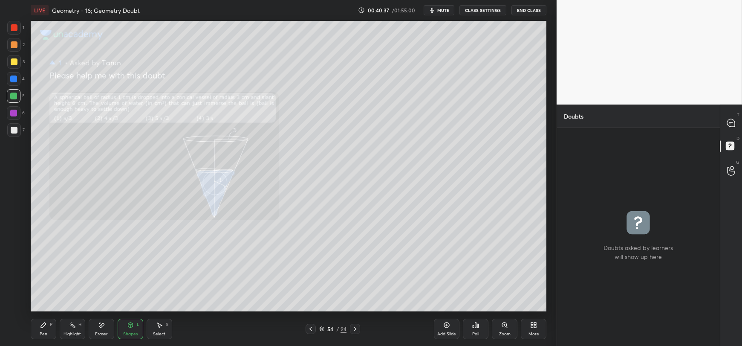
click at [128, 328] on div "Shapes L" at bounding box center [131, 328] width 26 height 20
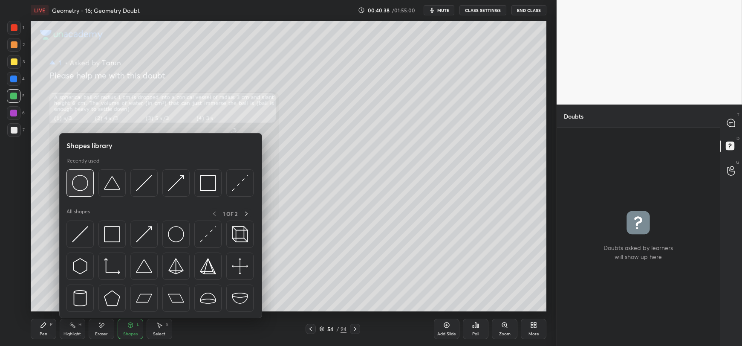
click at [86, 178] on img at bounding box center [80, 183] width 16 height 16
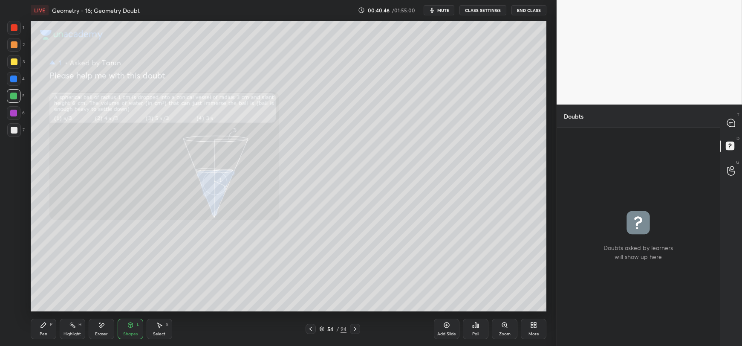
click at [161, 326] on icon at bounding box center [159, 324] width 7 height 7
click at [127, 322] on icon at bounding box center [130, 324] width 7 height 7
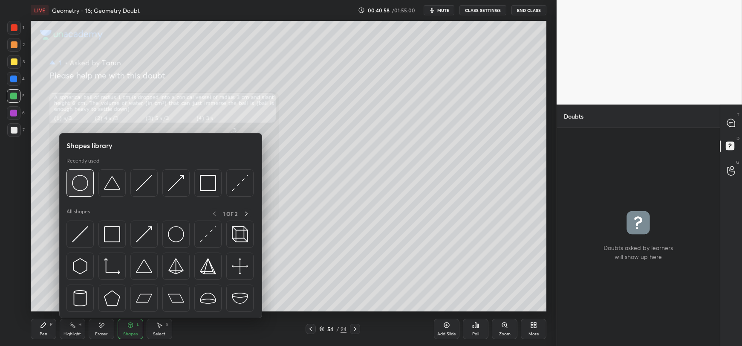
click at [78, 183] on img at bounding box center [80, 183] width 16 height 16
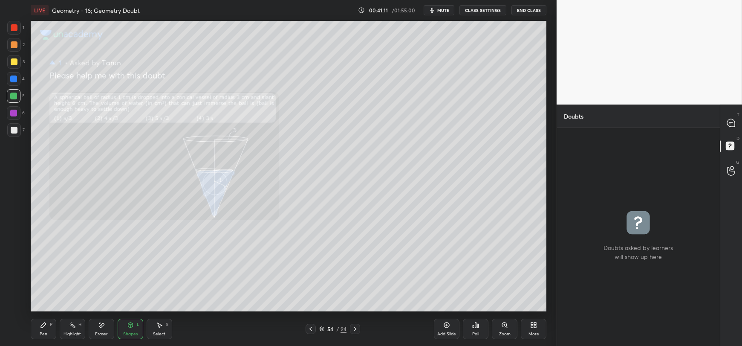
click at [41, 325] on icon at bounding box center [43, 324] width 5 height 5
click at [14, 130] on div at bounding box center [14, 130] width 7 height 7
click at [130, 328] on icon at bounding box center [130, 324] width 7 height 7
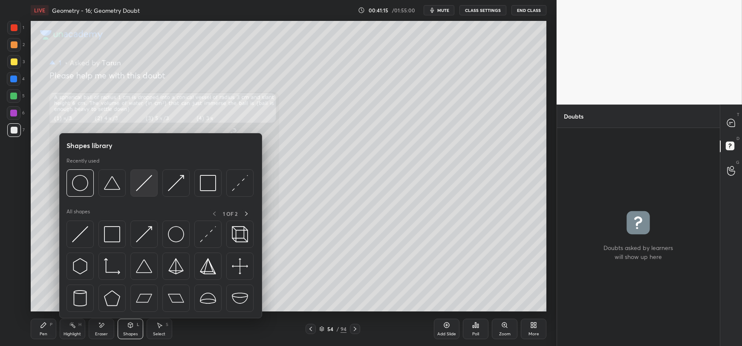
click at [139, 187] on img at bounding box center [144, 183] width 16 height 16
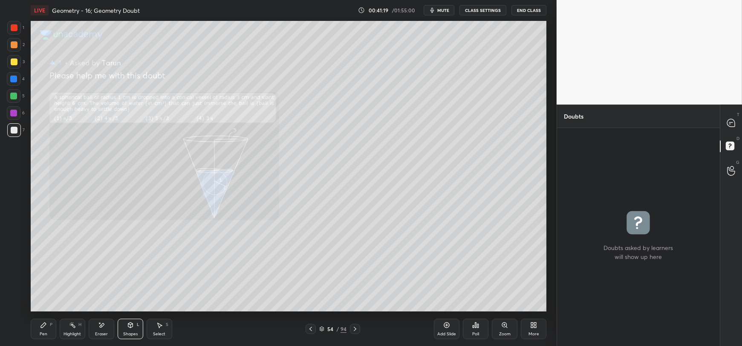
click at [41, 332] on div "Pen" at bounding box center [44, 333] width 8 height 4
click at [127, 328] on div "Shapes L" at bounding box center [131, 328] width 26 height 20
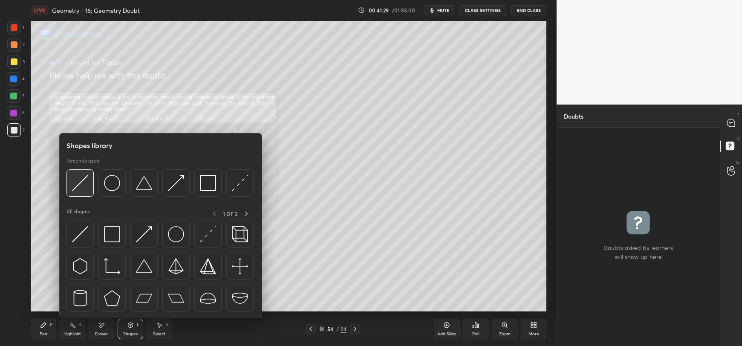
click at [90, 183] on div at bounding box center [79, 182] width 27 height 27
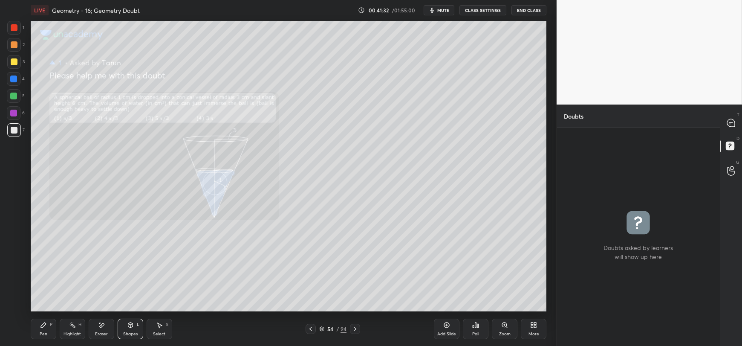
click at [39, 328] on div "Pen P" at bounding box center [44, 328] width 26 height 20
click at [724, 121] on div at bounding box center [731, 122] width 17 height 15
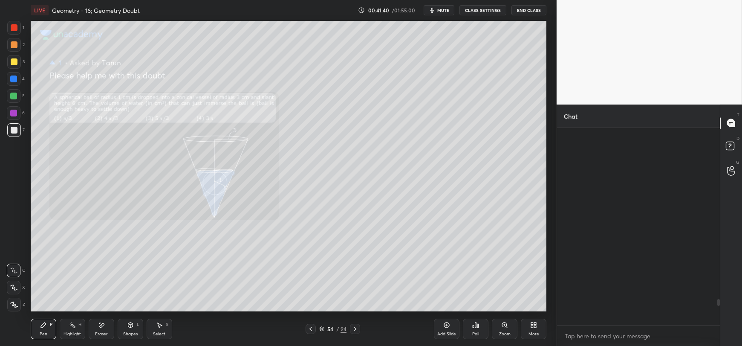
scroll to position [195, 160]
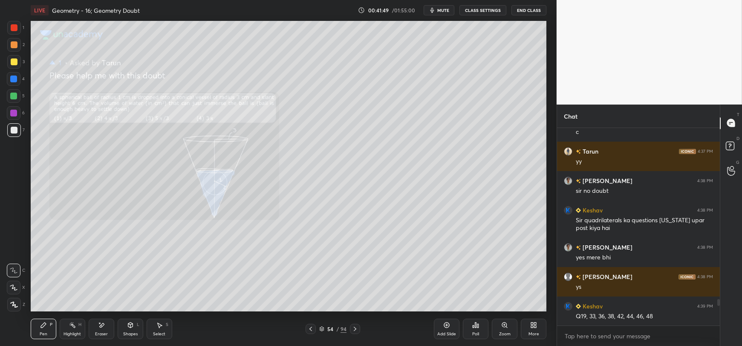
click at [73, 326] on rect at bounding box center [73, 325] width 4 height 4
click at [14, 304] on icon at bounding box center [13, 304] width 7 height 7
click at [12, 77] on div at bounding box center [13, 78] width 7 height 7
click at [44, 326] on icon at bounding box center [43, 324] width 7 height 7
click at [11, 132] on div at bounding box center [14, 130] width 7 height 7
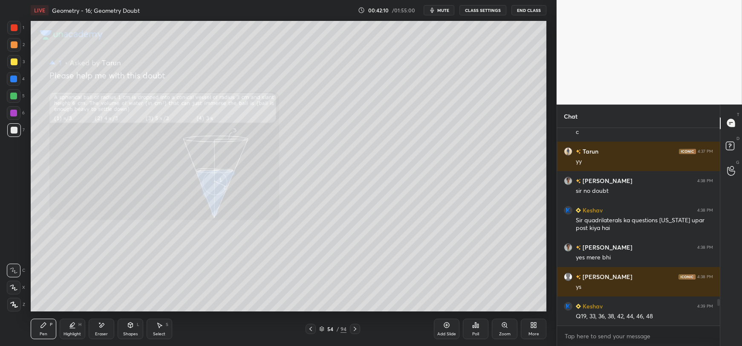
click at [132, 330] on div "Shapes L" at bounding box center [131, 328] width 26 height 20
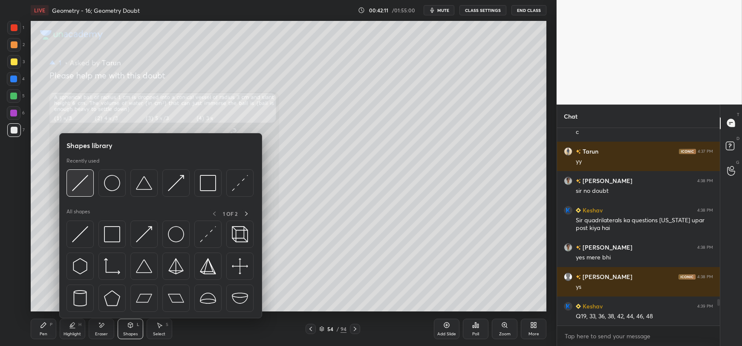
click at [88, 186] on img at bounding box center [80, 183] width 16 height 16
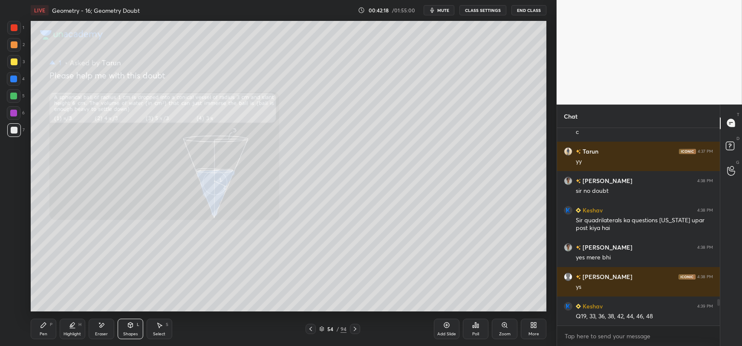
click at [43, 325] on icon at bounding box center [43, 324] width 5 height 5
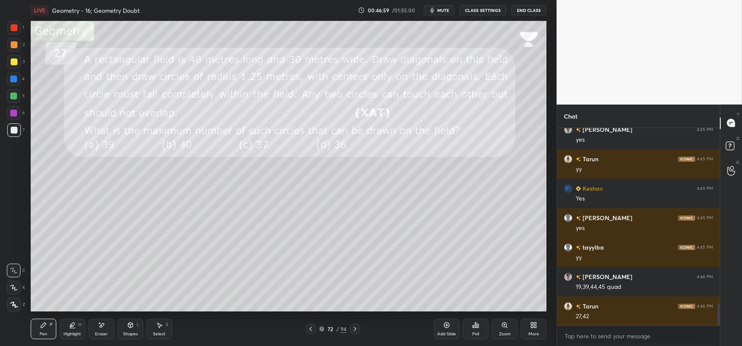
scroll to position [1606, 0]
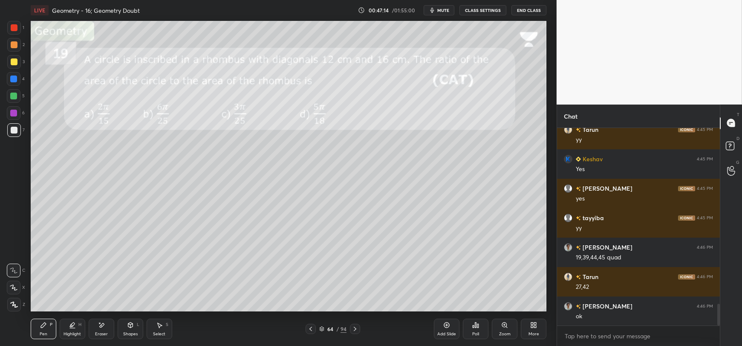
click at [127, 329] on div "Shapes L" at bounding box center [131, 328] width 26 height 20
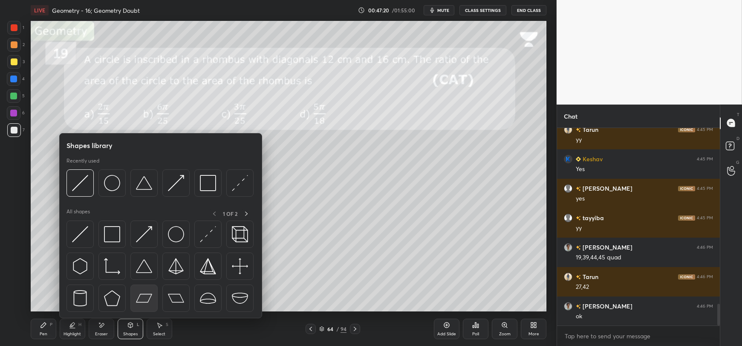
click at [145, 298] on img at bounding box center [144, 298] width 16 height 16
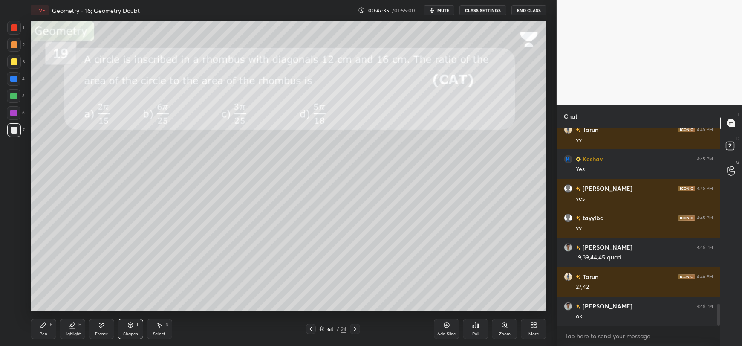
click at [131, 325] on icon at bounding box center [130, 324] width 5 height 5
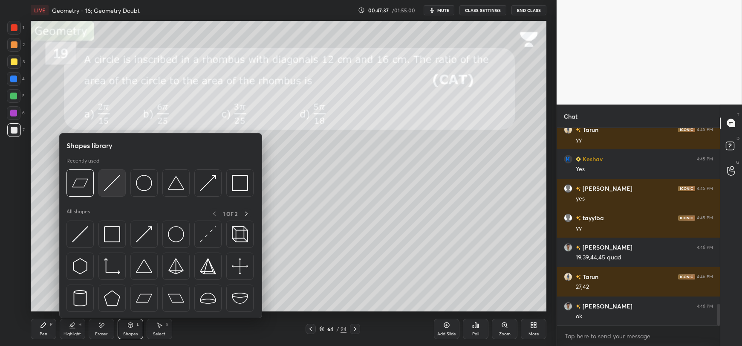
click at [110, 181] on img at bounding box center [112, 183] width 16 height 16
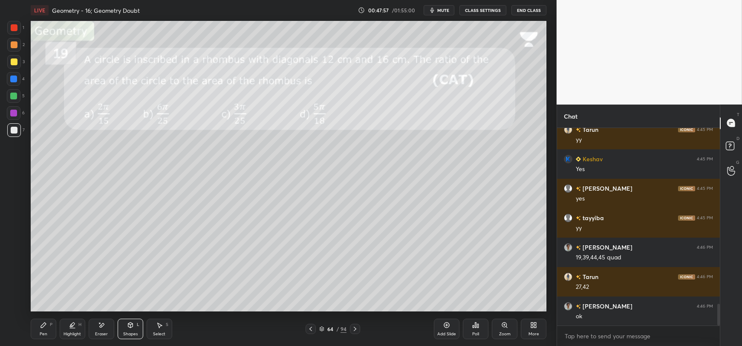
click at [443, 9] on span "mute" at bounding box center [443, 10] width 12 height 6
click at [43, 330] on div "Pen P" at bounding box center [44, 328] width 26 height 20
click at [438, 6] on button "unmute" at bounding box center [438, 10] width 31 height 10
click at [127, 329] on div "Shapes L" at bounding box center [131, 328] width 26 height 20
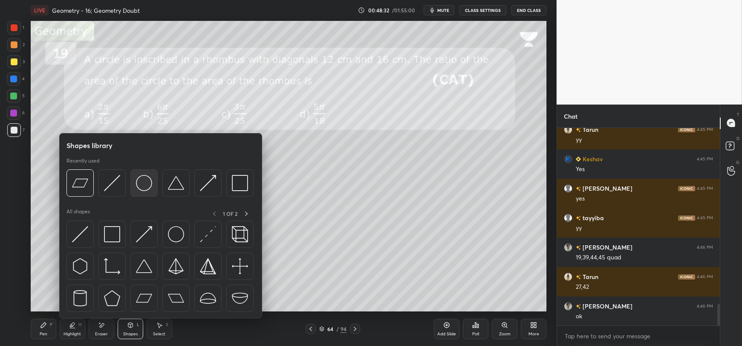
click at [143, 185] on img at bounding box center [144, 183] width 16 height 16
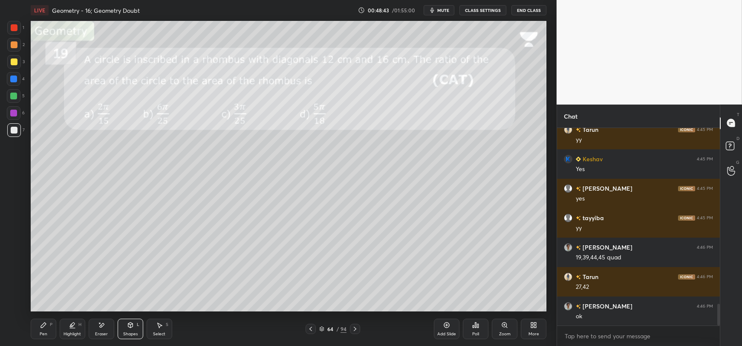
click at [159, 326] on icon at bounding box center [159, 324] width 5 height 5
click at [127, 322] on icon at bounding box center [130, 324] width 7 height 7
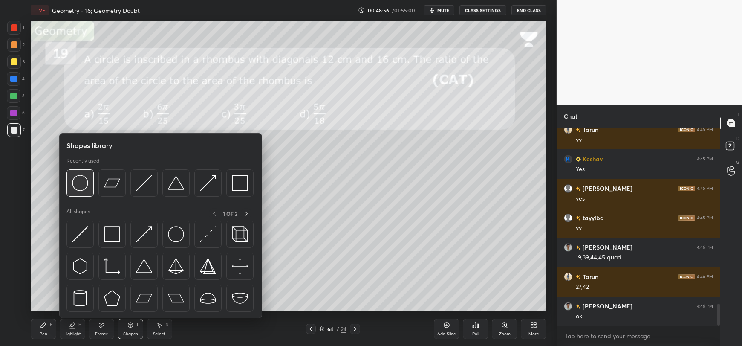
click at [83, 183] on img at bounding box center [80, 183] width 16 height 16
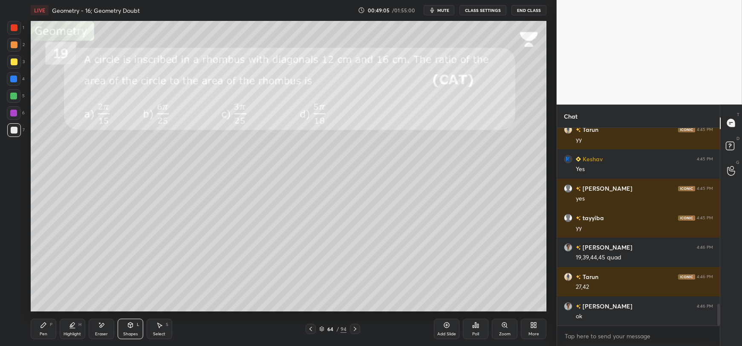
click at [161, 325] on icon at bounding box center [159, 324] width 7 height 7
click at [41, 330] on div "Pen P" at bounding box center [44, 328] width 26 height 20
click at [127, 325] on icon at bounding box center [130, 324] width 7 height 7
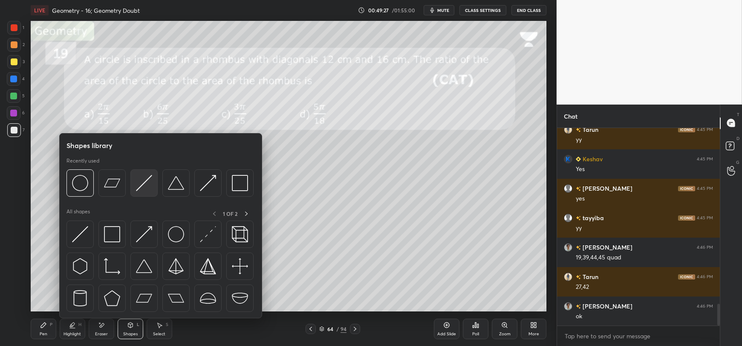
click at [147, 183] on img at bounding box center [144, 183] width 16 height 16
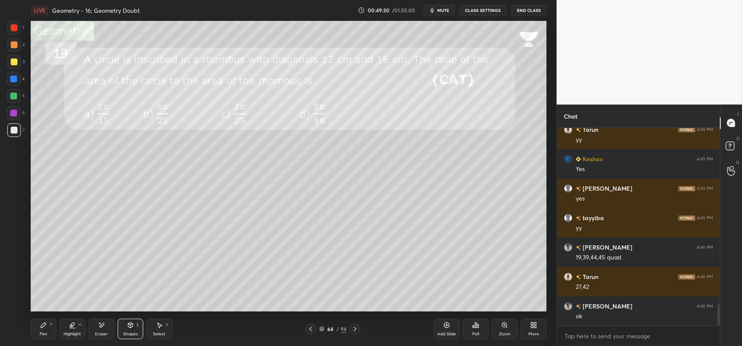
click at [45, 326] on icon at bounding box center [43, 324] width 7 height 7
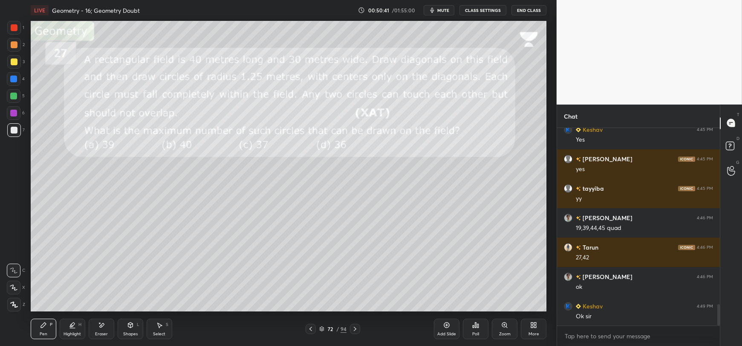
click at [131, 328] on icon at bounding box center [130, 324] width 7 height 7
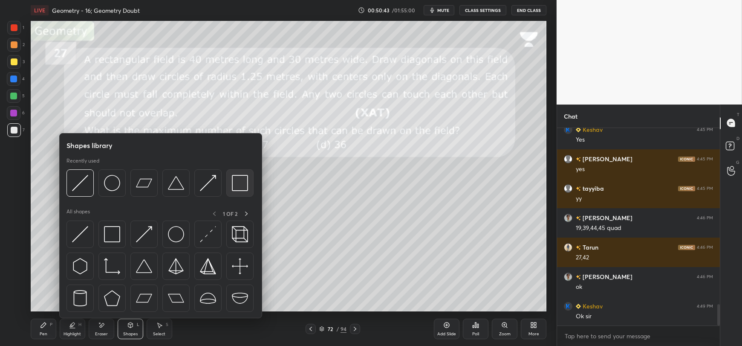
click at [237, 183] on img at bounding box center [240, 183] width 16 height 16
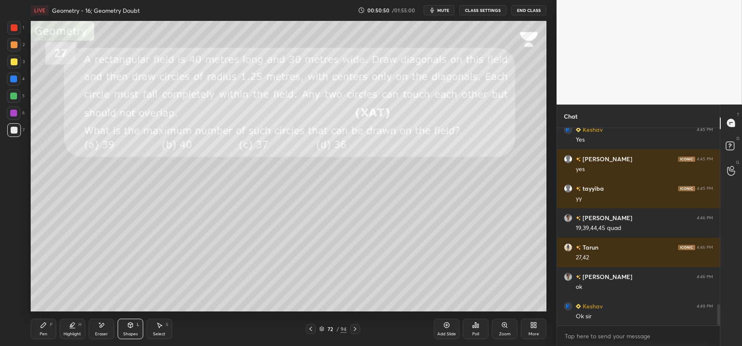
click at [37, 331] on div "Pen P" at bounding box center [44, 328] width 26 height 20
click at [127, 331] on div "Shapes" at bounding box center [130, 333] width 14 height 4
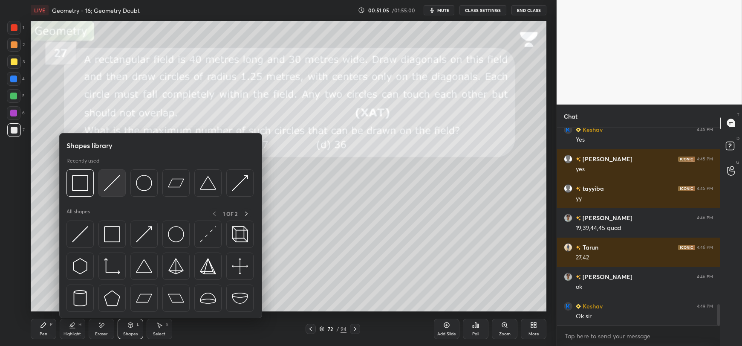
click at [109, 186] on img at bounding box center [112, 183] width 16 height 16
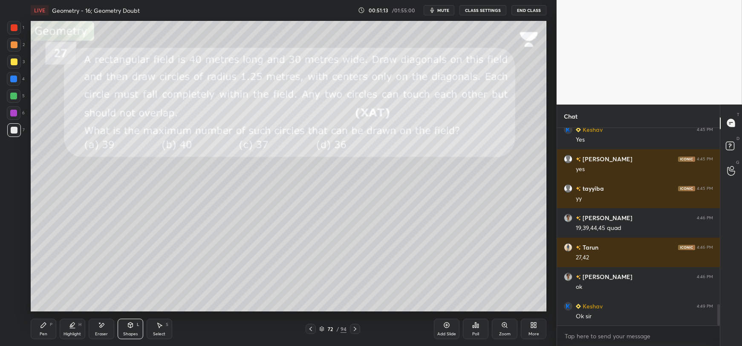
click at [44, 328] on icon at bounding box center [43, 324] width 7 height 7
click at [129, 328] on div "Shapes L" at bounding box center [131, 328] width 26 height 20
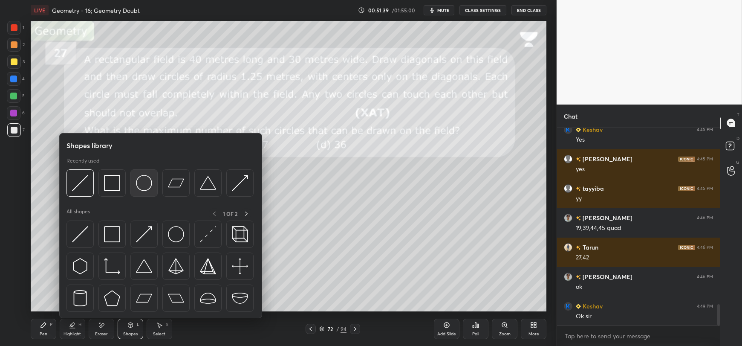
click at [145, 183] on img at bounding box center [144, 183] width 16 height 16
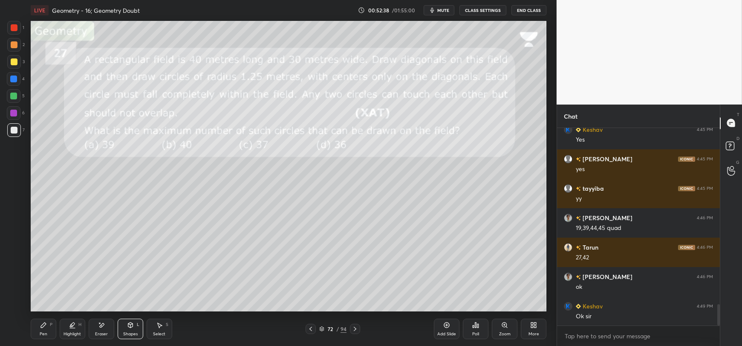
click at [40, 328] on div "Pen P" at bounding box center [44, 328] width 26 height 20
click at [445, 306] on div "Add Slide Poll Zoom More" at bounding box center [490, 329] width 112 height 48
click at [133, 329] on div "Shapes L" at bounding box center [131, 328] width 26 height 20
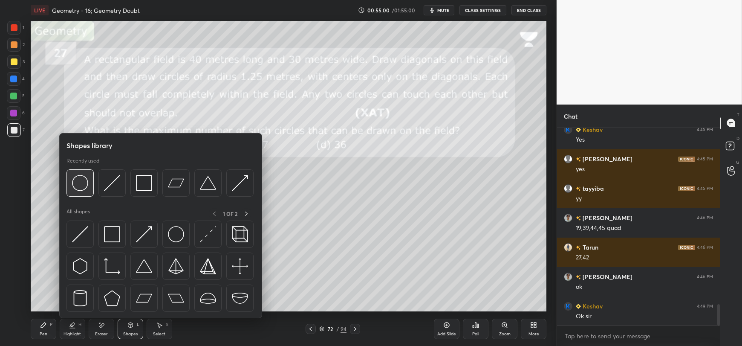
click at [84, 182] on img at bounding box center [80, 183] width 16 height 16
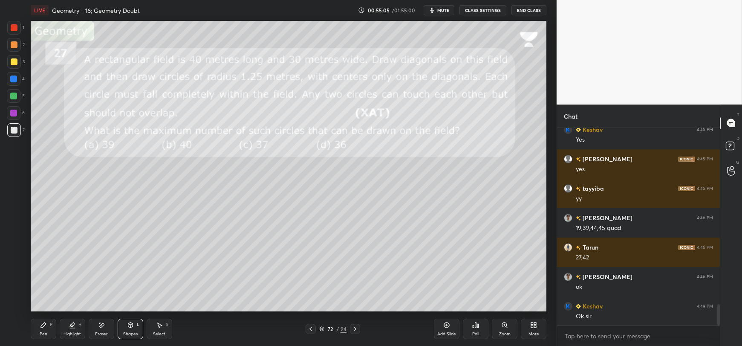
click at [48, 325] on div "Pen P" at bounding box center [44, 328] width 26 height 20
click at [120, 327] on div "Shapes L" at bounding box center [131, 328] width 26 height 20
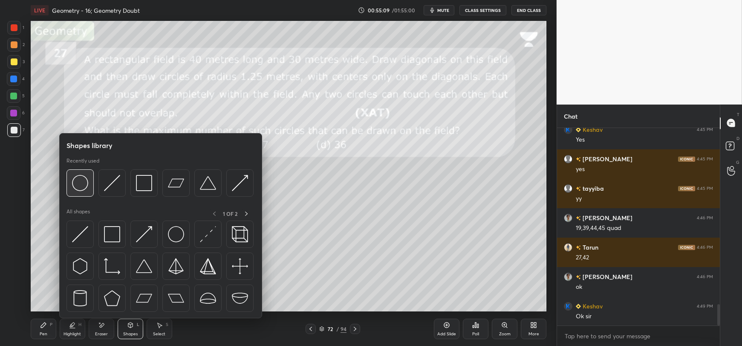
click at [84, 183] on img at bounding box center [80, 183] width 16 height 16
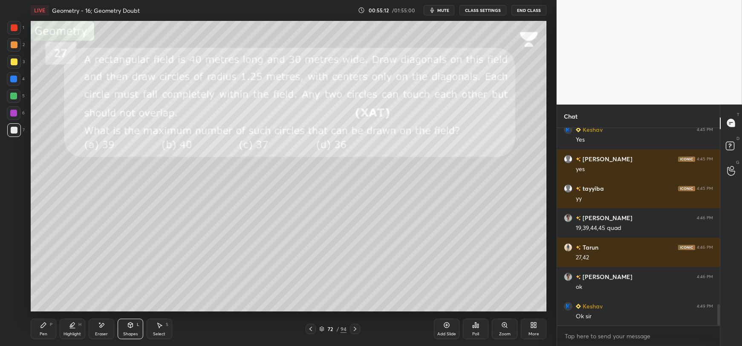
click at [47, 328] on div "Pen P" at bounding box center [44, 328] width 26 height 20
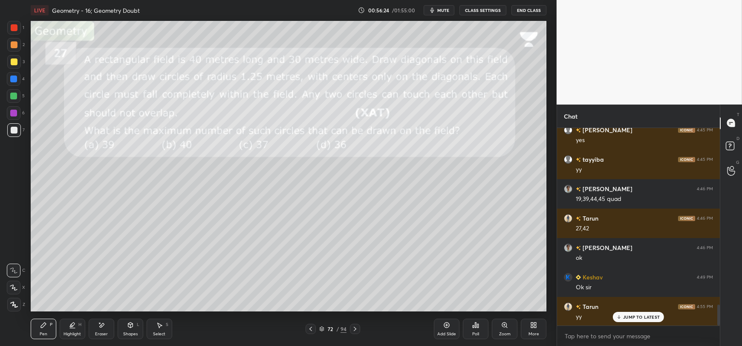
scroll to position [1685, 0]
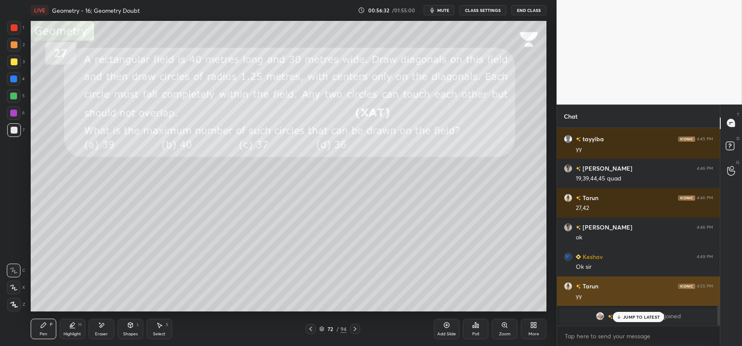
click at [627, 317] on p "JUMP TO LATEST" at bounding box center [641, 316] width 37 height 5
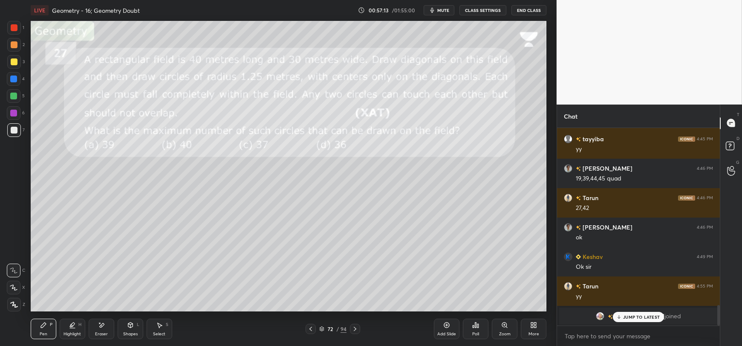
scroll to position [1714, 0]
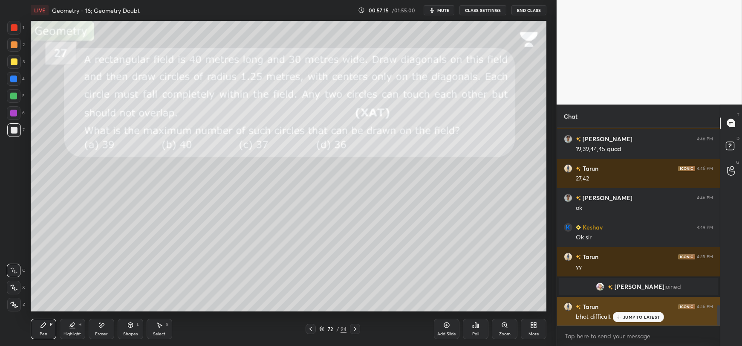
click at [627, 317] on p "JUMP TO LATEST" at bounding box center [641, 316] width 37 height 5
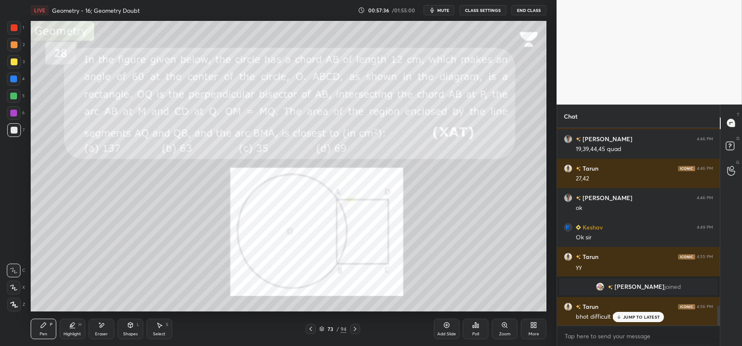
scroll to position [1744, 0]
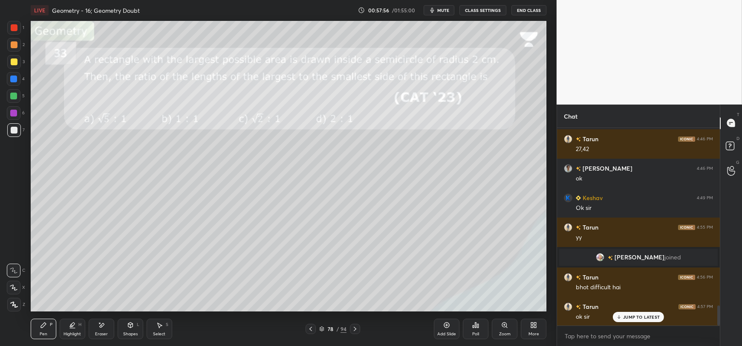
click at [131, 328] on div "Shapes L" at bounding box center [131, 328] width 26 height 20
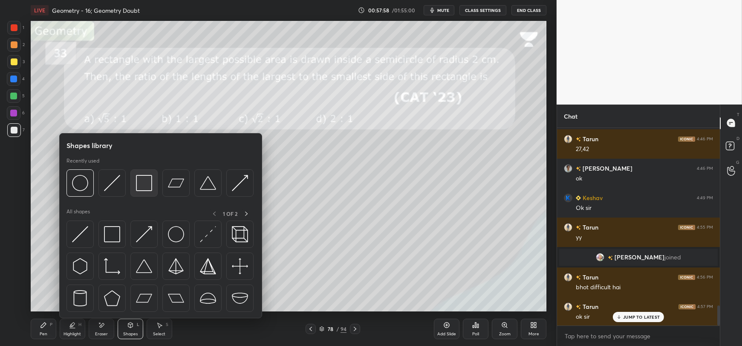
click at [141, 182] on img at bounding box center [144, 183] width 16 height 16
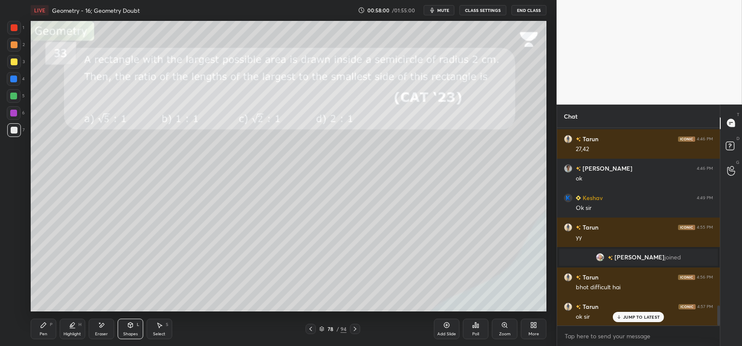
click at [43, 329] on div "Pen P" at bounding box center [44, 328] width 26 height 20
click at [130, 325] on icon at bounding box center [130, 325] width 0 height 3
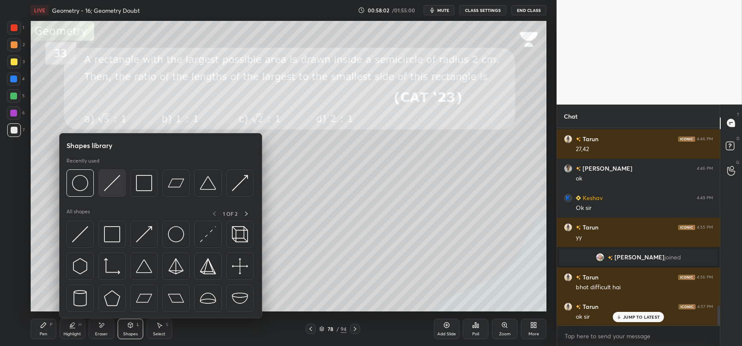
click at [112, 183] on img at bounding box center [112, 183] width 16 height 16
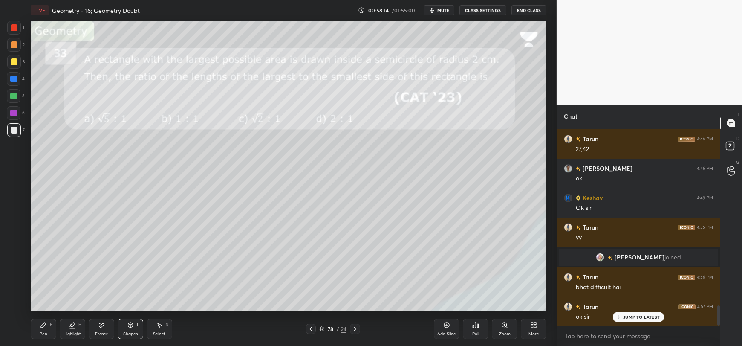
click at [45, 329] on div "Pen P" at bounding box center [44, 328] width 26 height 20
click at [127, 328] on icon at bounding box center [130, 324] width 7 height 7
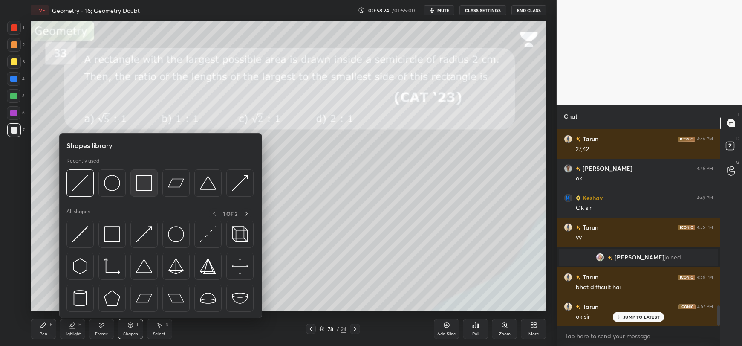
click at [146, 185] on img at bounding box center [144, 183] width 16 height 16
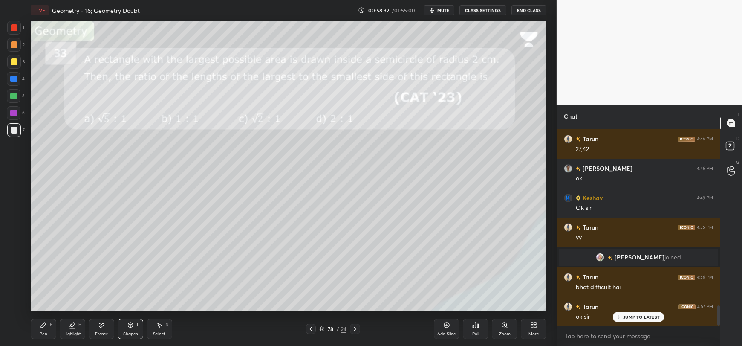
click at [43, 331] on div "Pen" at bounding box center [44, 333] width 8 height 4
click at [98, 329] on div "Eraser" at bounding box center [102, 328] width 26 height 20
click at [135, 324] on div "Shapes L" at bounding box center [131, 328] width 26 height 20
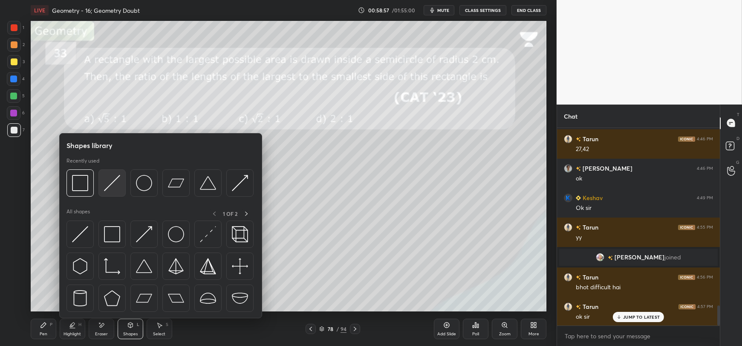
click at [107, 186] on img at bounding box center [112, 183] width 16 height 16
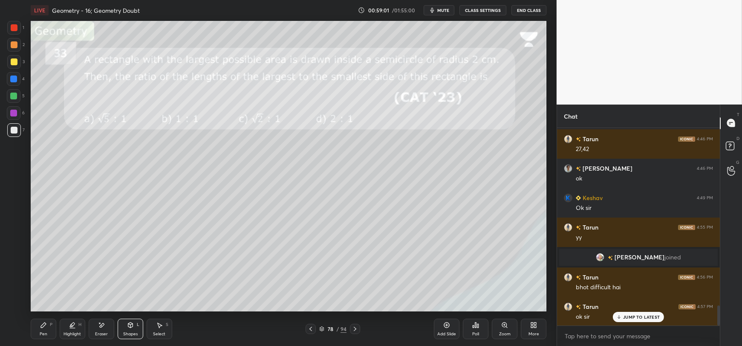
click at [41, 330] on div "Pen P" at bounding box center [44, 328] width 26 height 20
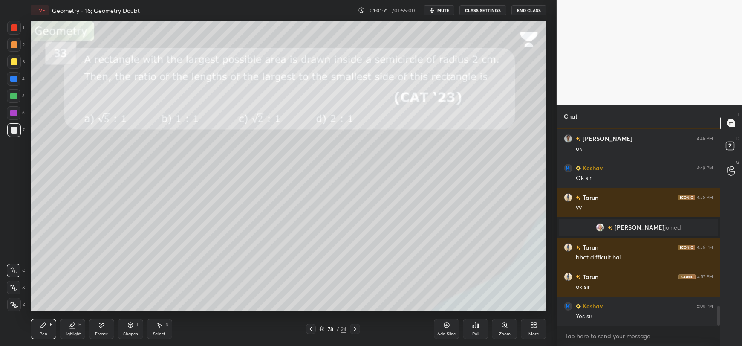
click at [12, 64] on div at bounding box center [14, 61] width 7 height 7
click at [132, 328] on div "Shapes L" at bounding box center [131, 328] width 26 height 20
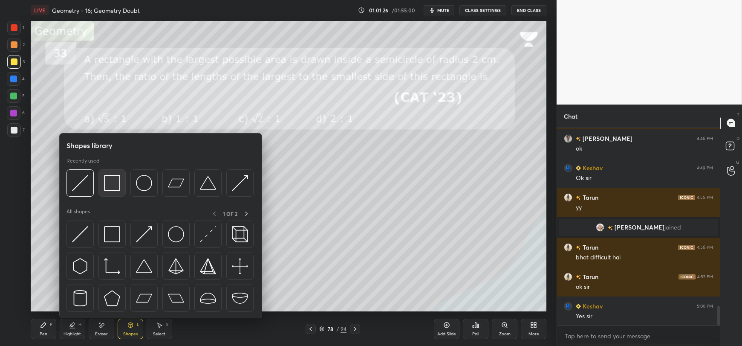
click at [115, 186] on img at bounding box center [112, 183] width 16 height 16
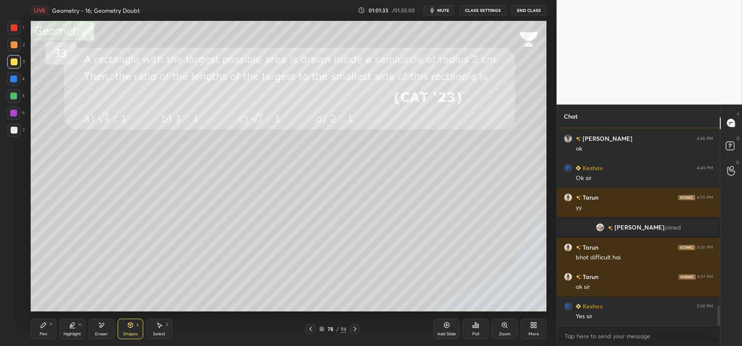
click at [49, 329] on div "Pen P" at bounding box center [44, 328] width 26 height 20
click at [127, 328] on icon at bounding box center [130, 324] width 7 height 7
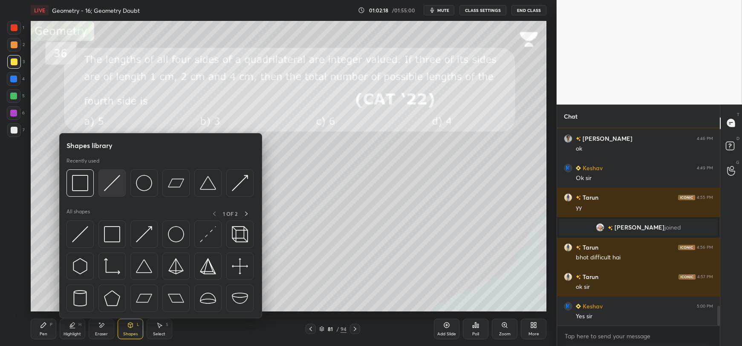
click at [105, 188] on img at bounding box center [112, 183] width 16 height 16
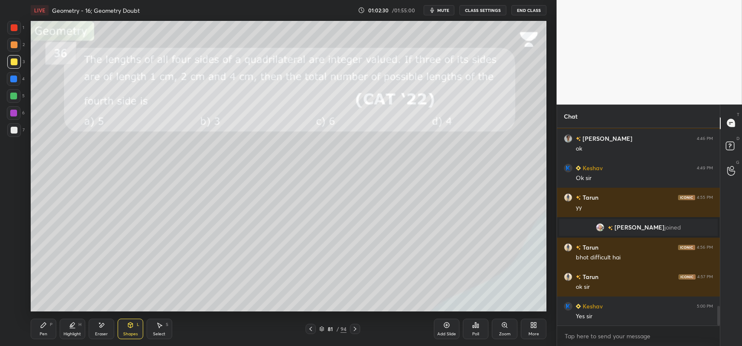
click at [46, 325] on icon at bounding box center [43, 324] width 7 height 7
click at [130, 327] on icon at bounding box center [130, 325] width 0 height 3
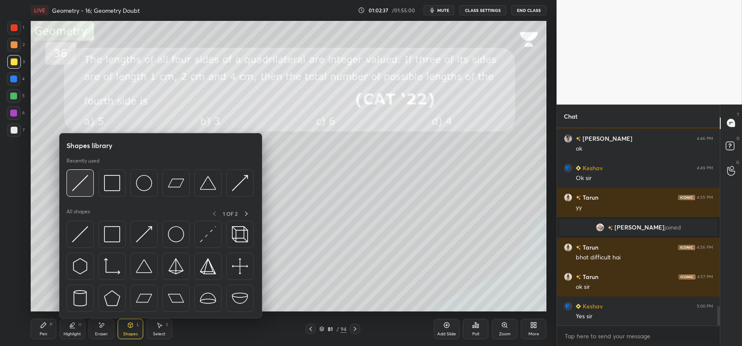
click at [77, 189] on img at bounding box center [80, 183] width 16 height 16
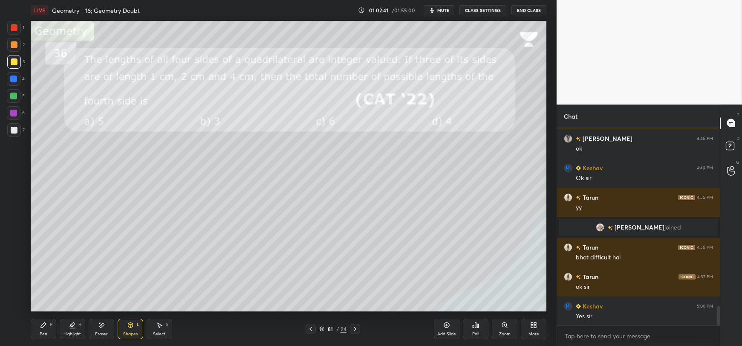
click at [45, 328] on icon at bounding box center [43, 324] width 7 height 7
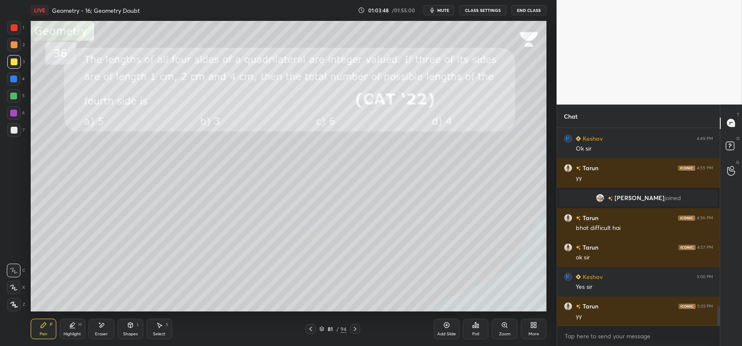
scroll to position [1823, 0]
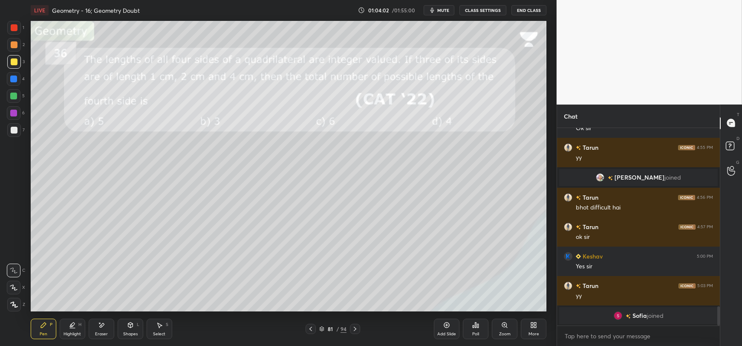
click at [103, 330] on div "Eraser" at bounding box center [102, 328] width 26 height 20
click at [44, 332] on div "Pen" at bounding box center [44, 333] width 8 height 4
click at [103, 328] on div "Eraser" at bounding box center [102, 328] width 26 height 20
click at [41, 325] on icon at bounding box center [43, 324] width 5 height 5
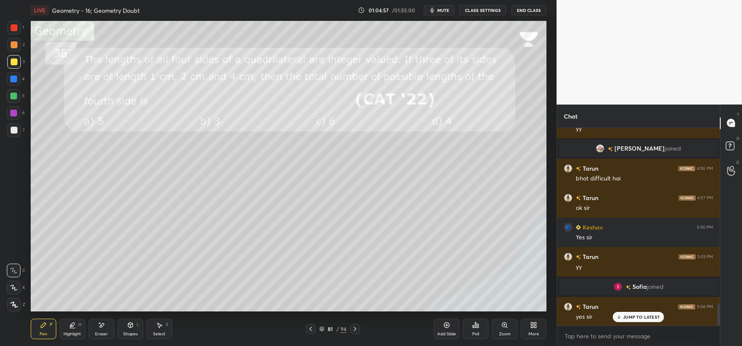
scroll to position [1552, 0]
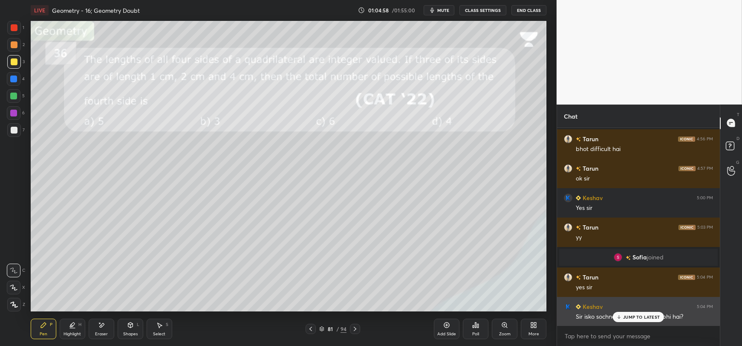
click at [620, 316] on icon at bounding box center [619, 316] width 6 height 5
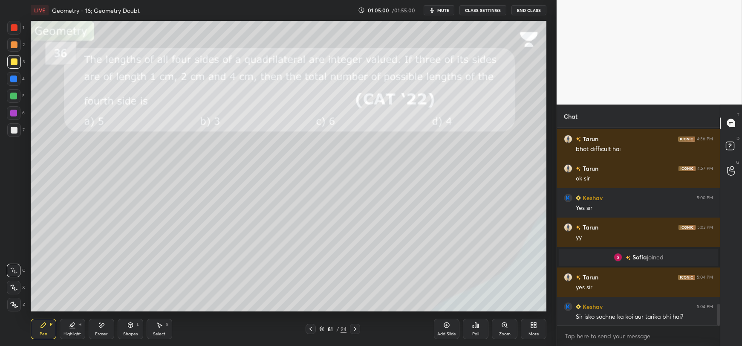
scroll to position [1581, 0]
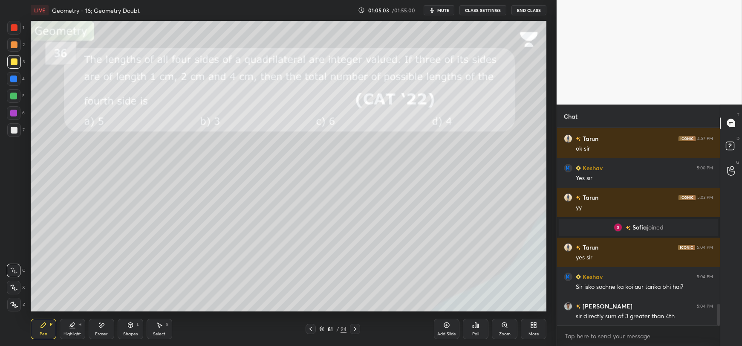
click at [101, 331] on div "Eraser" at bounding box center [101, 333] width 13 height 4
click at [43, 326] on icon at bounding box center [43, 324] width 5 height 5
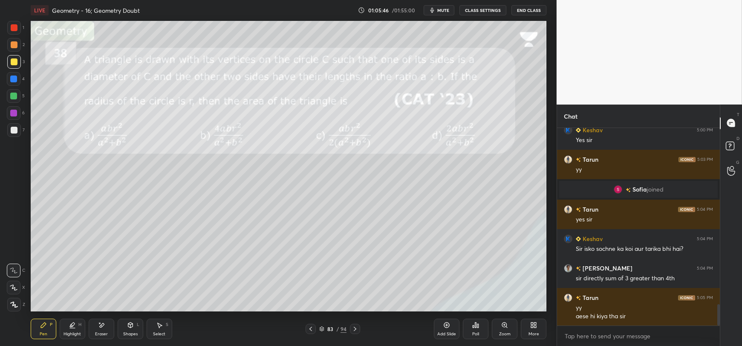
scroll to position [1648, 0]
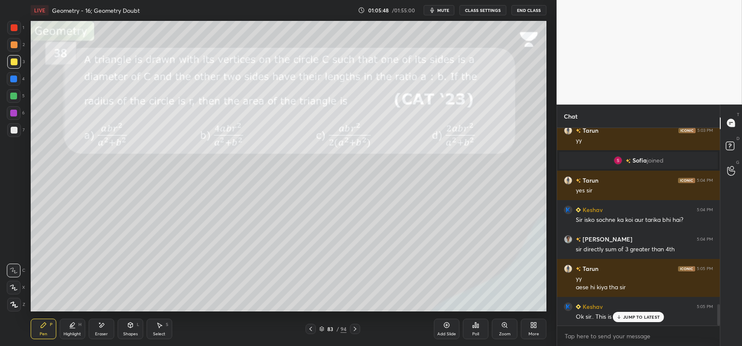
click at [622, 317] on div "JUMP TO LATEST" at bounding box center [638, 316] width 51 height 10
click at [131, 328] on div "Shapes L" at bounding box center [131, 328] width 26 height 20
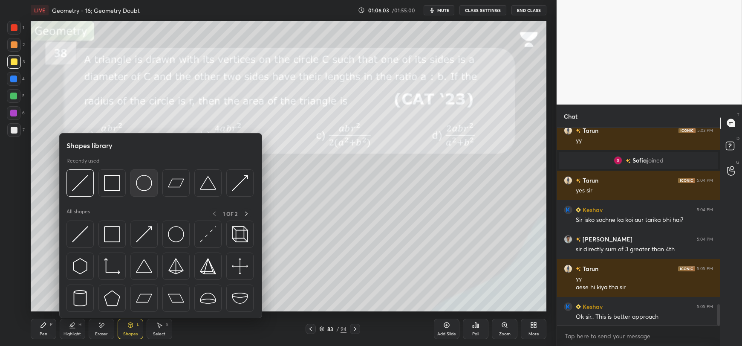
click at [140, 185] on img at bounding box center [144, 183] width 16 height 16
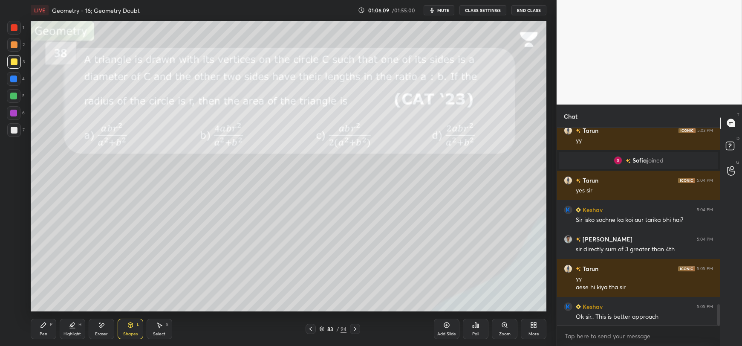
click at [125, 319] on div "Shapes L" at bounding box center [131, 328] width 26 height 20
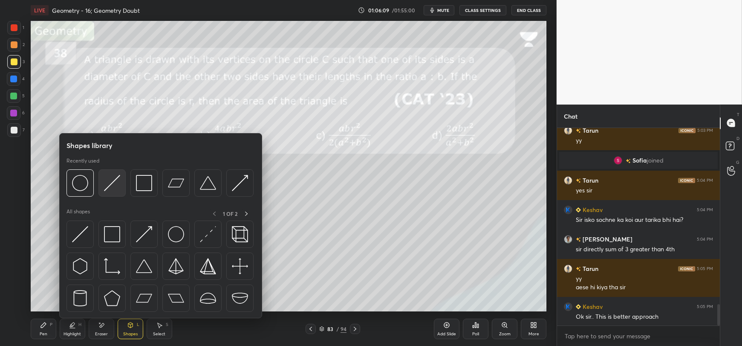
click at [113, 185] on img at bounding box center [112, 183] width 16 height 16
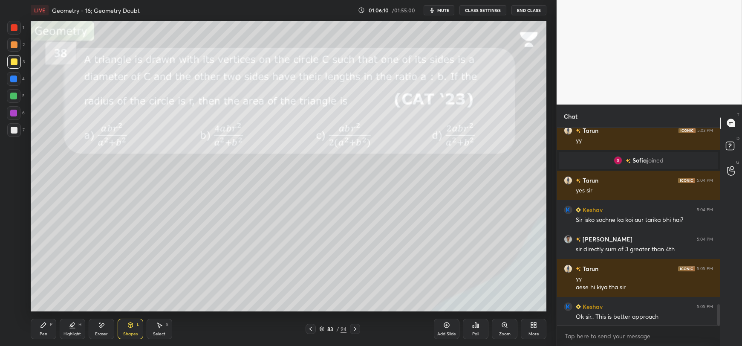
click at [9, 135] on div at bounding box center [14, 130] width 14 height 14
click at [45, 324] on icon at bounding box center [43, 324] width 5 height 5
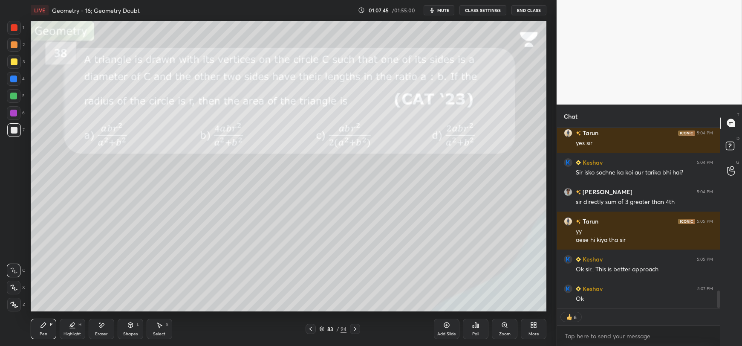
scroll to position [1725, 0]
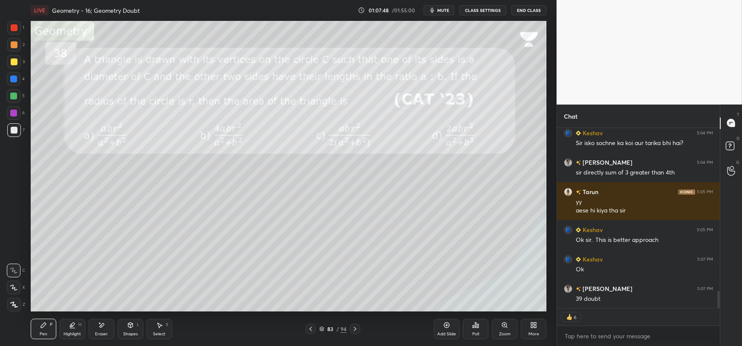
click at [442, 9] on span "mute" at bounding box center [443, 10] width 12 height 6
type textarea "x"
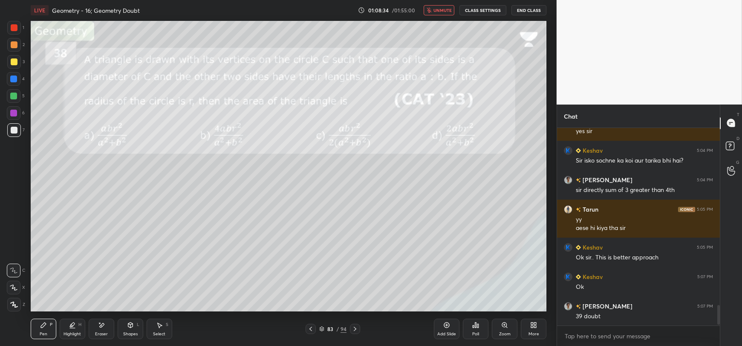
click at [437, 12] on span "unmute" at bounding box center [442, 10] width 18 height 6
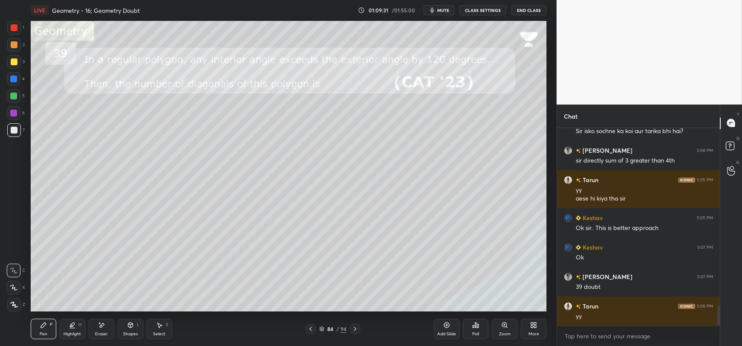
scroll to position [1766, 0]
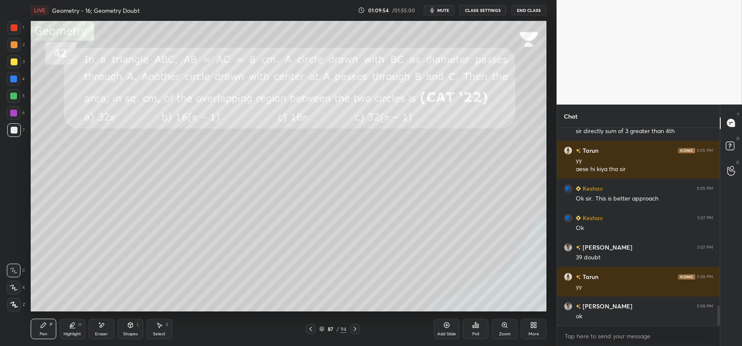
click at [128, 328] on div "Shapes L" at bounding box center [131, 328] width 26 height 20
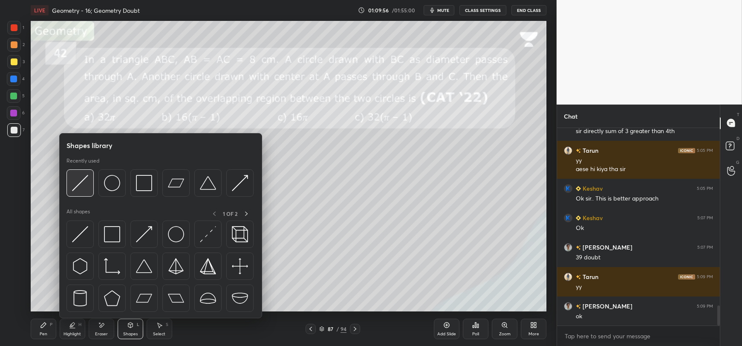
click at [84, 187] on img at bounding box center [80, 183] width 16 height 16
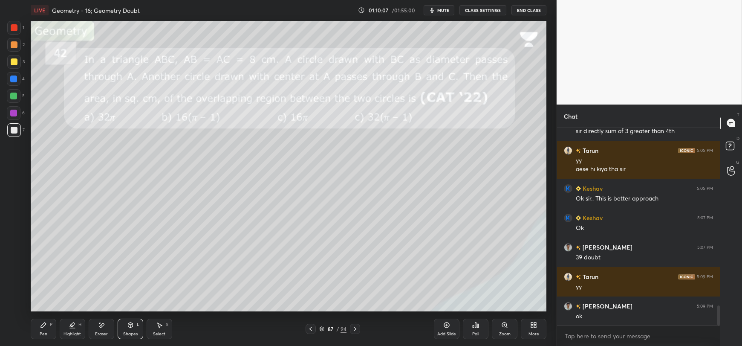
click at [45, 325] on icon at bounding box center [43, 324] width 5 height 5
click at [130, 326] on icon at bounding box center [130, 324] width 5 height 5
click at [98, 330] on div "Eraser" at bounding box center [102, 328] width 26 height 20
click at [129, 327] on icon at bounding box center [130, 324] width 5 height 5
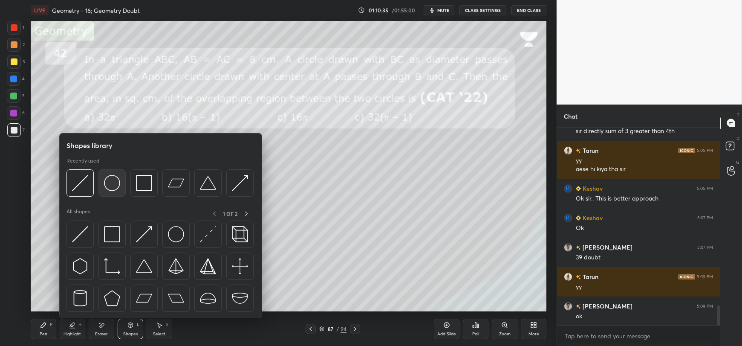
click at [112, 181] on img at bounding box center [112, 183] width 16 height 16
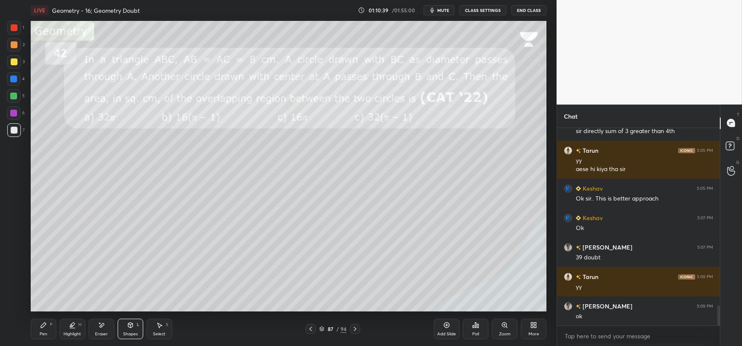
click at [130, 326] on icon at bounding box center [130, 325] width 0 height 3
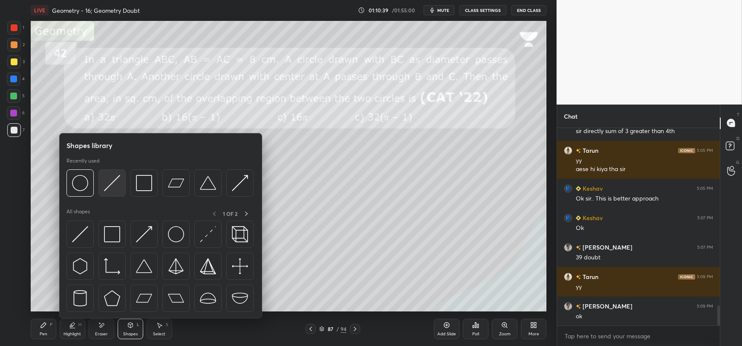
click at [109, 187] on img at bounding box center [112, 183] width 16 height 16
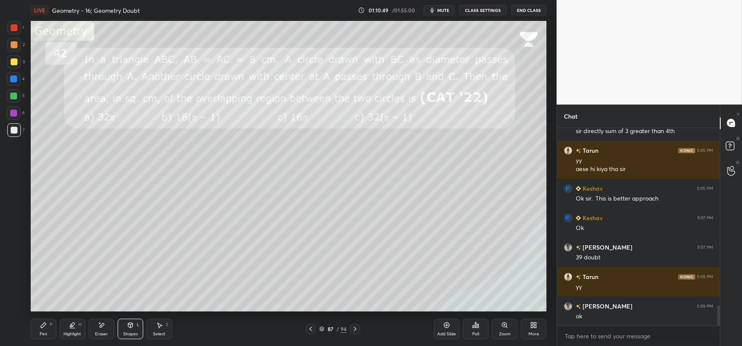
click at [45, 325] on icon at bounding box center [43, 324] width 5 height 5
click at [131, 327] on icon at bounding box center [130, 324] width 7 height 7
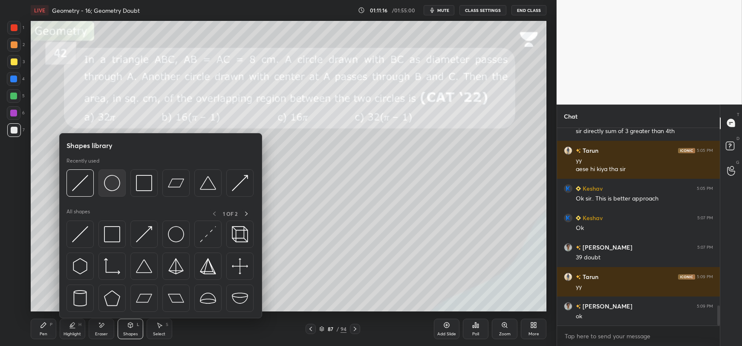
click at [111, 181] on img at bounding box center [112, 183] width 16 height 16
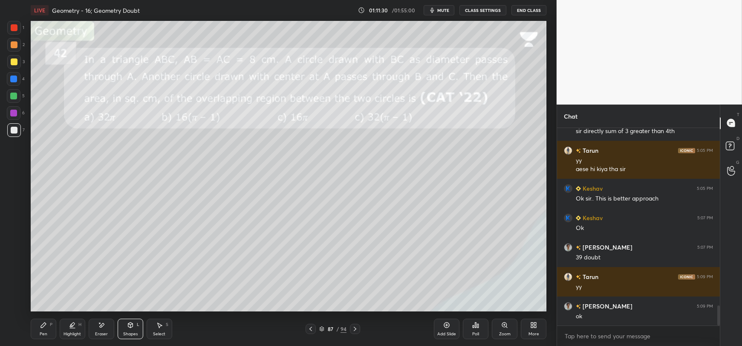
click at [161, 330] on div "Select S" at bounding box center [160, 328] width 26 height 20
click at [41, 327] on icon at bounding box center [43, 324] width 5 height 5
click at [96, 331] on div "Eraser" at bounding box center [102, 328] width 26 height 20
click at [73, 328] on div "Highlight H" at bounding box center [73, 328] width 26 height 20
click at [43, 323] on icon at bounding box center [43, 324] width 7 height 7
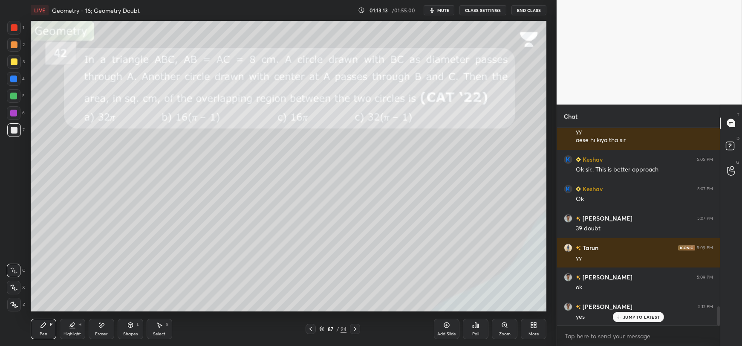
scroll to position [1825, 0]
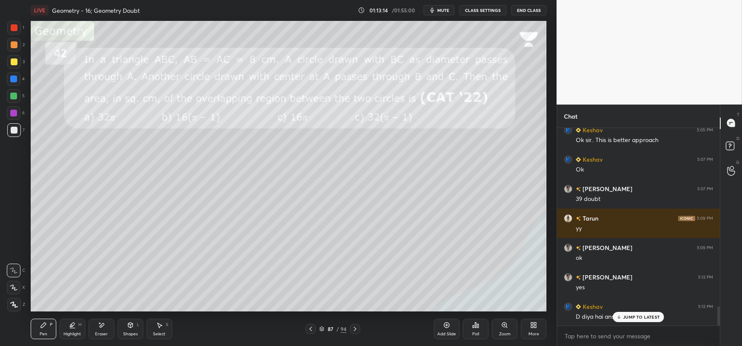
click at [617, 317] on icon at bounding box center [619, 316] width 6 height 5
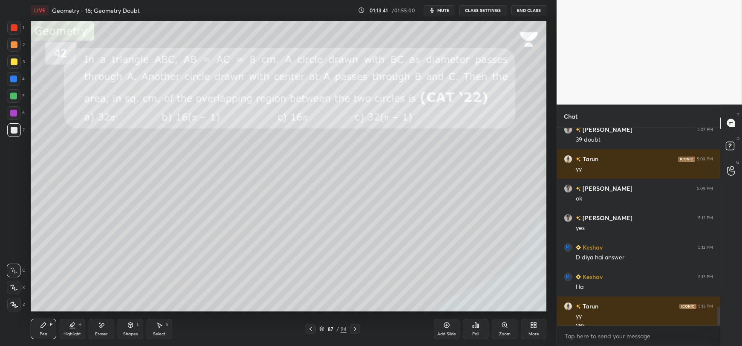
scroll to position [1892, 0]
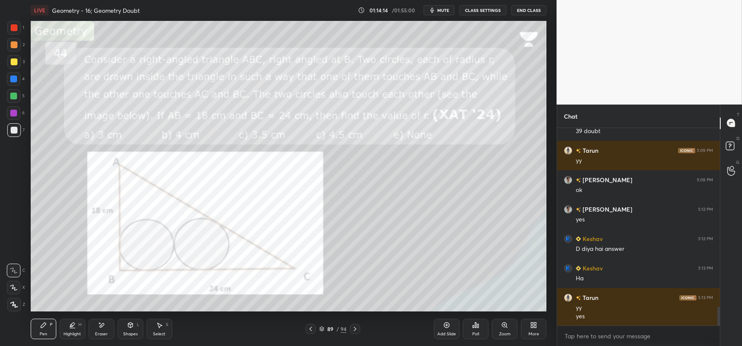
click at [11, 81] on div at bounding box center [13, 78] width 7 height 7
click at [10, 288] on icon at bounding box center [14, 287] width 8 height 6
click at [124, 328] on div "Shapes L" at bounding box center [131, 328] width 26 height 20
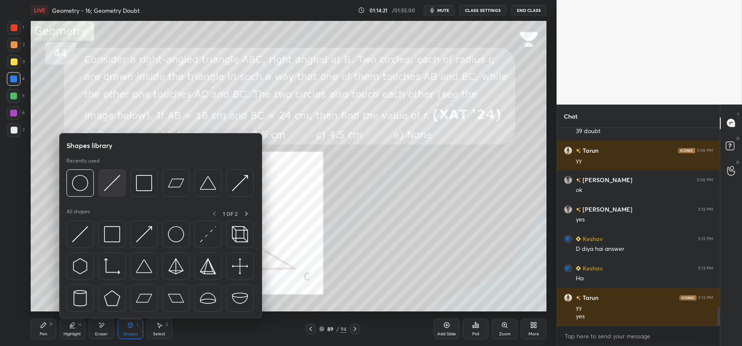
click at [115, 180] on img at bounding box center [112, 183] width 16 height 16
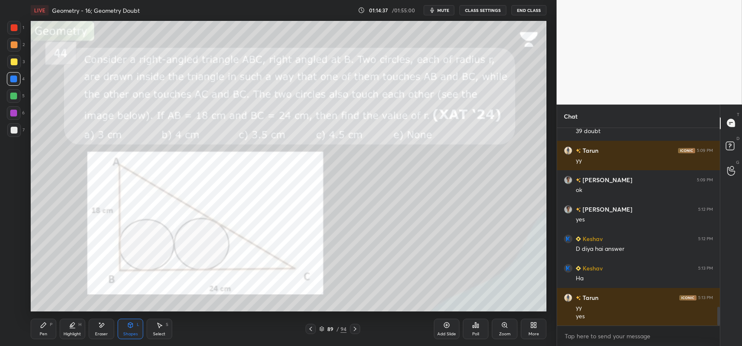
click at [39, 329] on div "Pen P" at bounding box center [44, 328] width 26 height 20
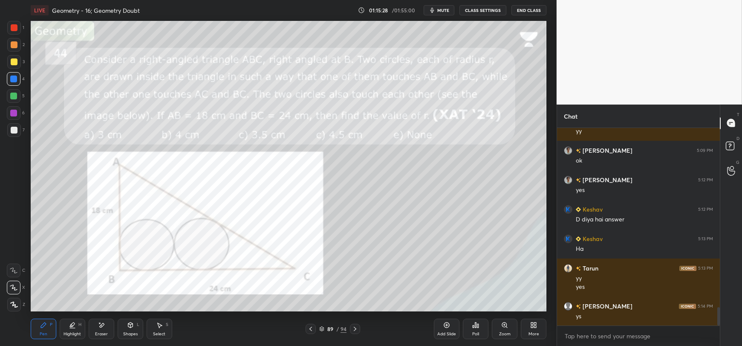
scroll to position [1951, 0]
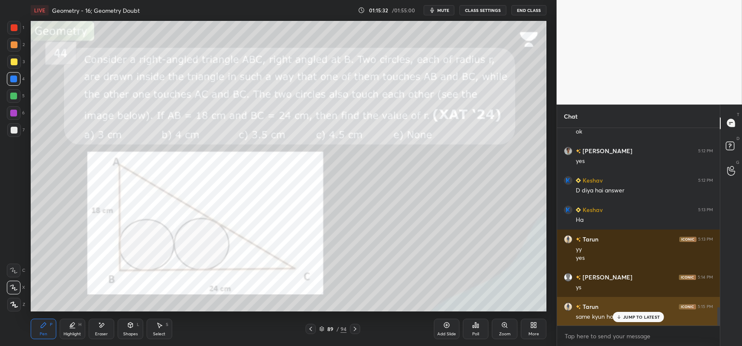
click at [620, 317] on icon at bounding box center [618, 317] width 3 height 1
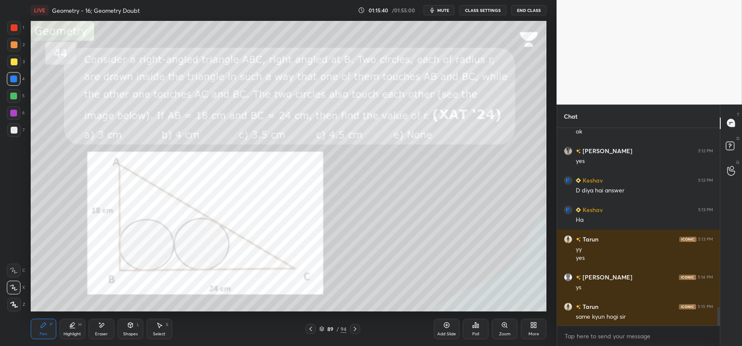
scroll to position [1959, 0]
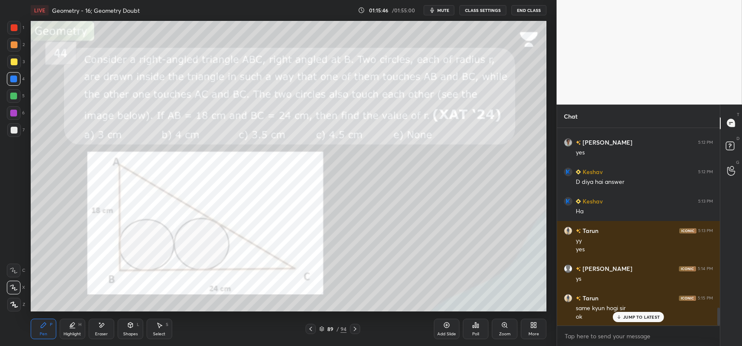
click at [631, 319] on p "JUMP TO LATEST" at bounding box center [641, 316] width 37 height 5
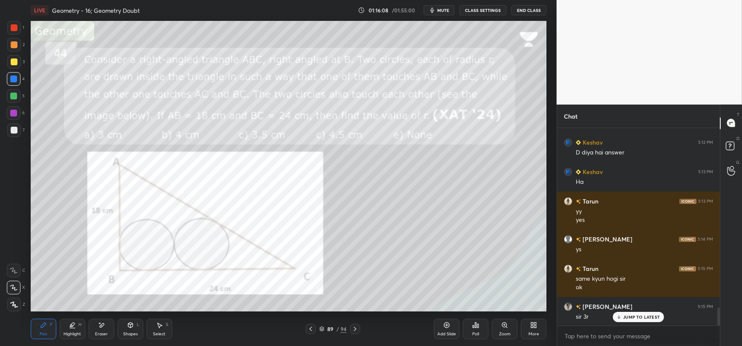
click at [98, 330] on div "Eraser" at bounding box center [102, 328] width 26 height 20
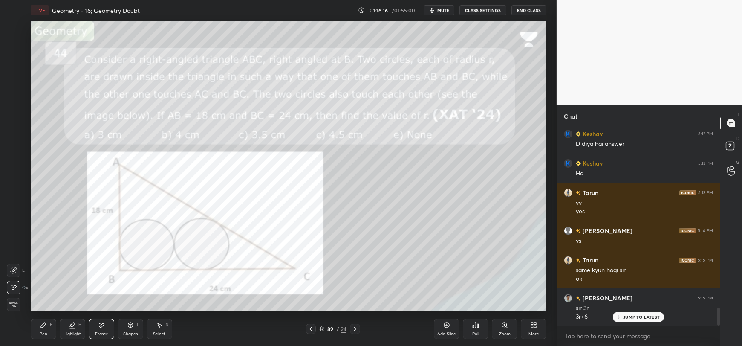
click at [41, 328] on div "Pen P" at bounding box center [44, 328] width 26 height 20
click at [128, 329] on div "Shapes L" at bounding box center [131, 328] width 26 height 20
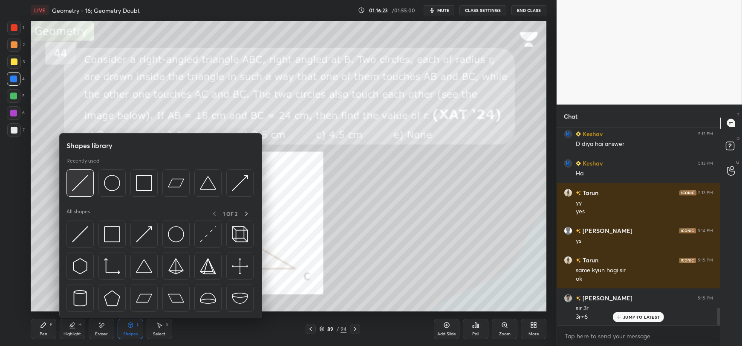
click at [85, 185] on img at bounding box center [80, 183] width 16 height 16
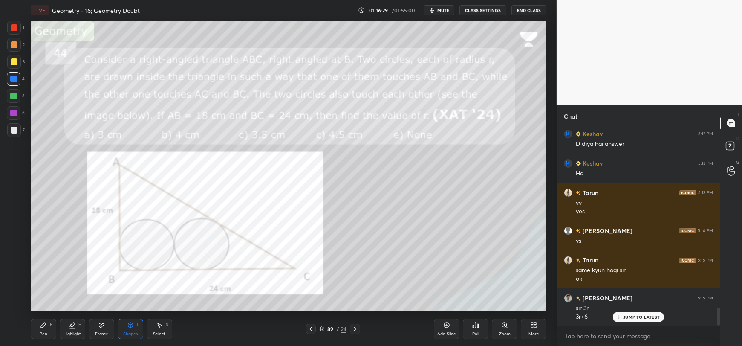
click at [41, 322] on icon at bounding box center [43, 324] width 7 height 7
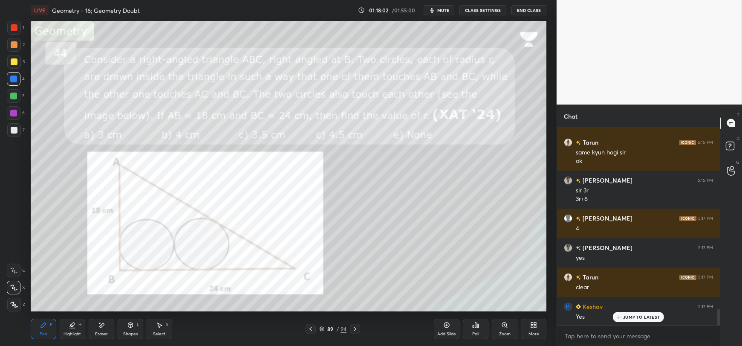
scroll to position [2144, 0]
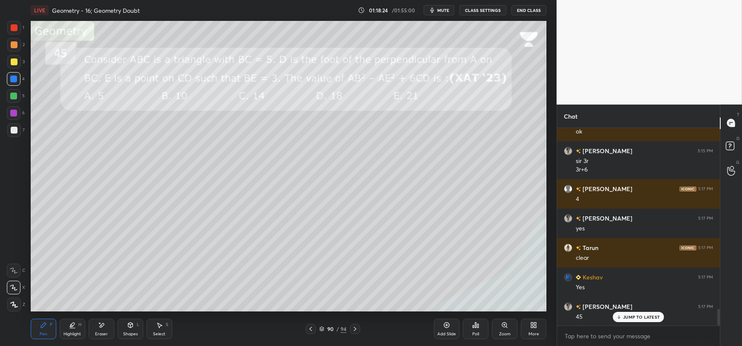
click at [127, 330] on div "Shapes L" at bounding box center [131, 328] width 26 height 20
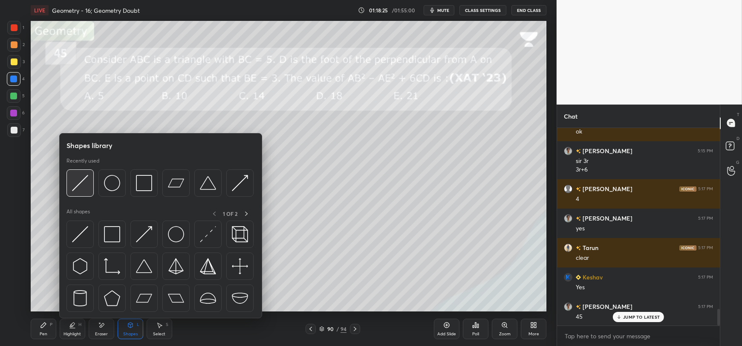
click at [78, 184] on img at bounding box center [80, 183] width 16 height 16
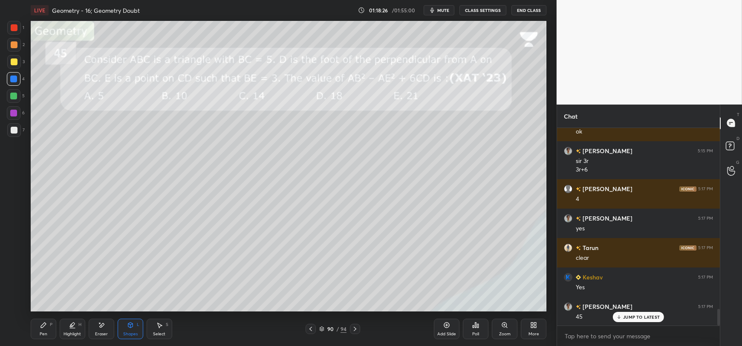
click at [12, 132] on div at bounding box center [14, 130] width 7 height 7
click at [45, 325] on icon at bounding box center [43, 324] width 7 height 7
click at [130, 328] on div "Shapes L" at bounding box center [131, 328] width 26 height 20
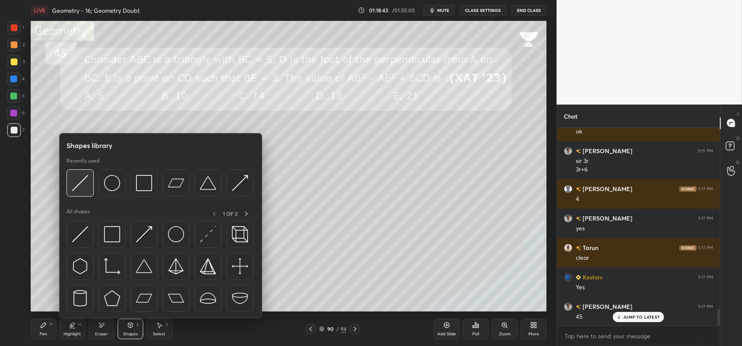
click at [80, 187] on img at bounding box center [80, 183] width 16 height 16
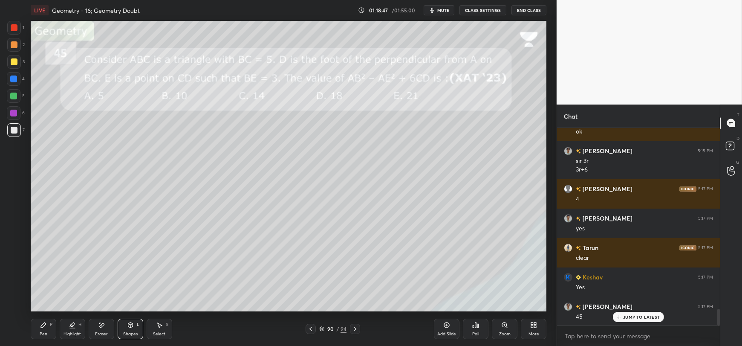
click at [43, 329] on div "Pen P" at bounding box center [44, 328] width 26 height 20
click at [127, 327] on icon at bounding box center [130, 324] width 7 height 7
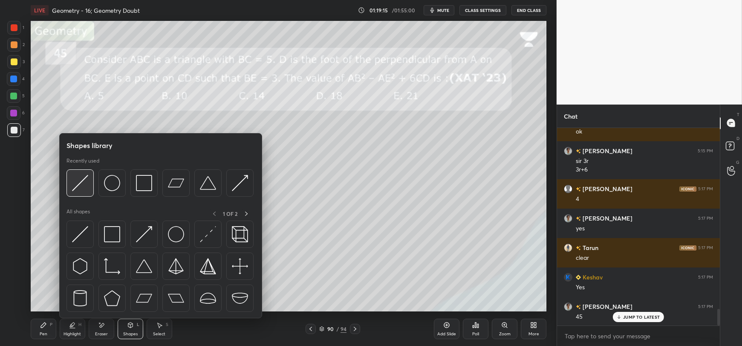
click at [93, 190] on div at bounding box center [79, 182] width 27 height 27
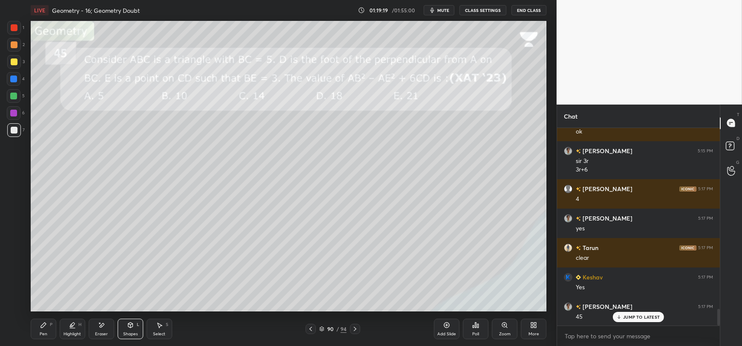
click at [43, 329] on div "Pen P" at bounding box center [44, 328] width 26 height 20
click at [102, 329] on div "Eraser" at bounding box center [102, 328] width 26 height 20
click at [46, 327] on icon at bounding box center [43, 324] width 7 height 7
click at [99, 328] on div "Eraser" at bounding box center [102, 328] width 26 height 20
click at [37, 327] on div "Pen P" at bounding box center [44, 328] width 26 height 20
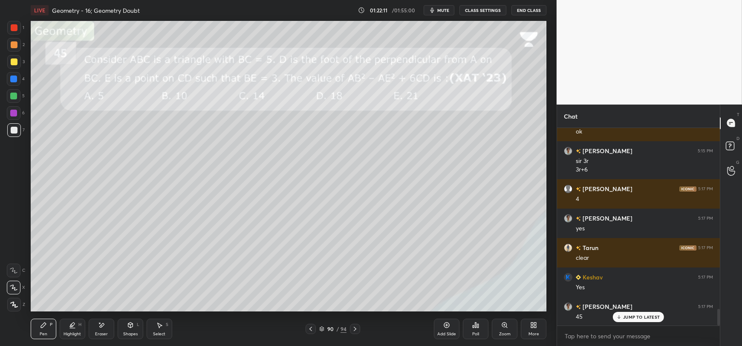
scroll to position [2174, 0]
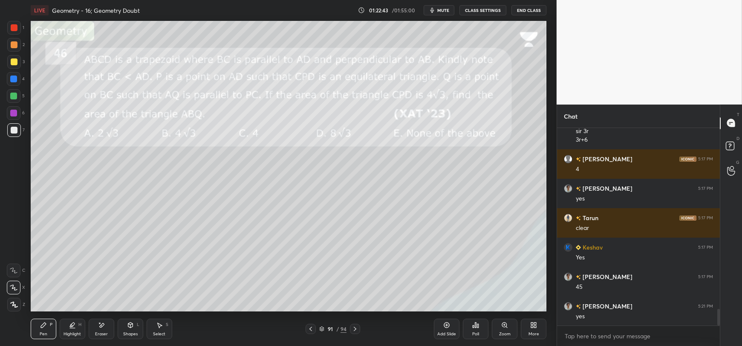
click at [132, 326] on icon at bounding box center [130, 324] width 7 height 7
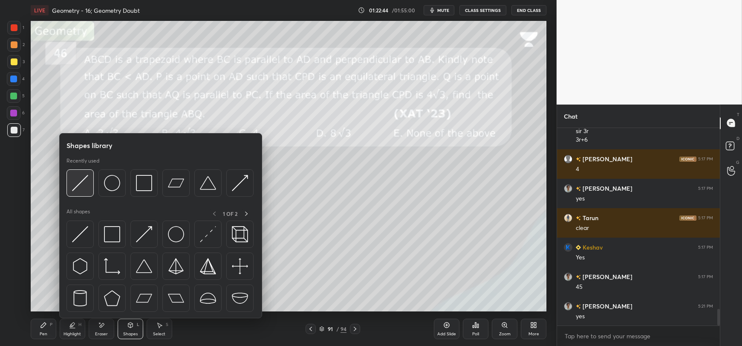
click at [79, 184] on img at bounding box center [80, 183] width 16 height 16
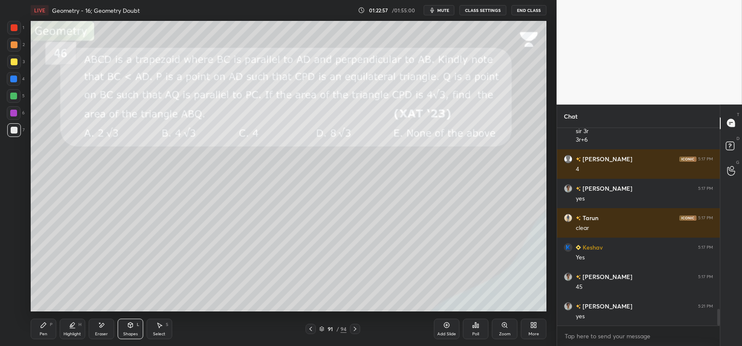
click at [43, 330] on div "Pen P" at bounding box center [44, 328] width 26 height 20
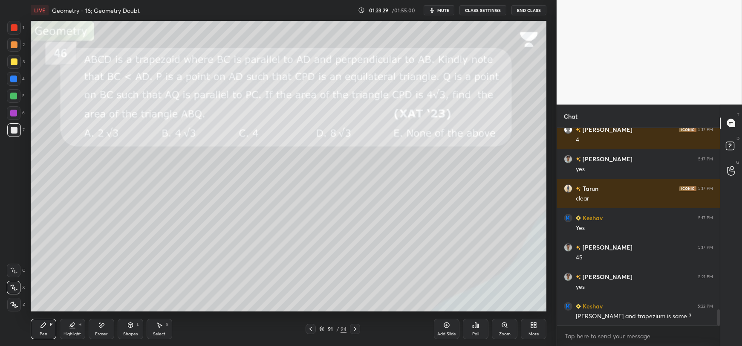
click at [128, 327] on icon at bounding box center [130, 324] width 7 height 7
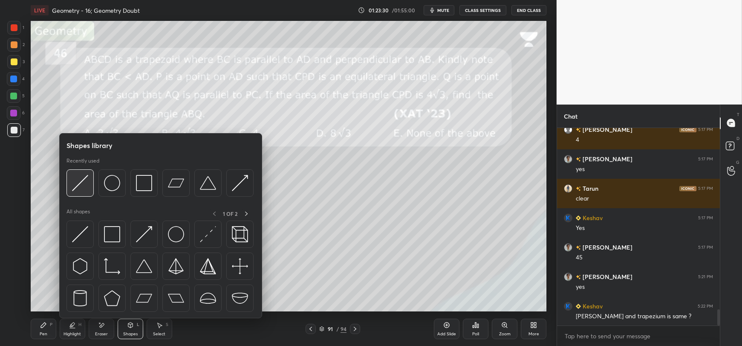
click at [85, 180] on img at bounding box center [80, 183] width 16 height 16
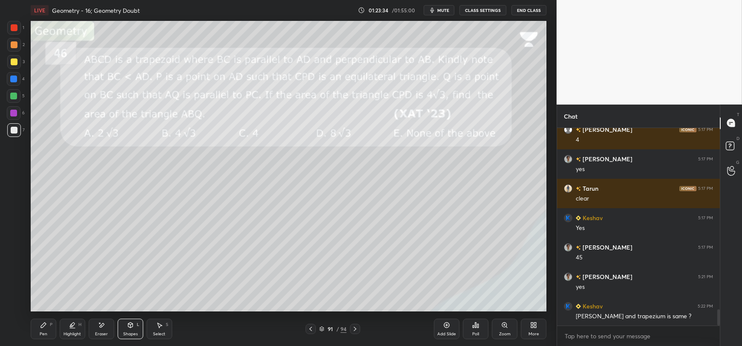
click at [41, 329] on div "Pen P" at bounding box center [44, 328] width 26 height 20
click at [128, 325] on icon at bounding box center [130, 324] width 5 height 5
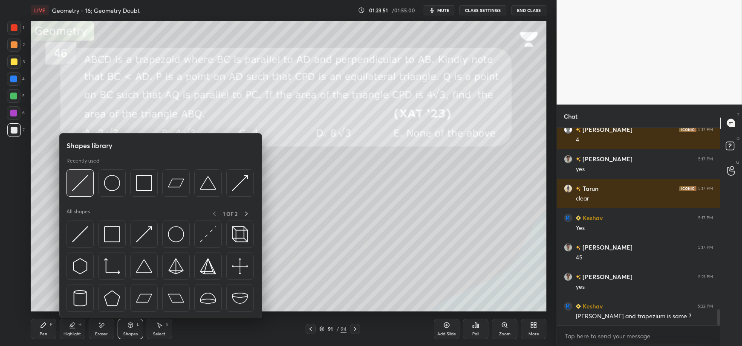
click at [85, 183] on img at bounding box center [80, 183] width 16 height 16
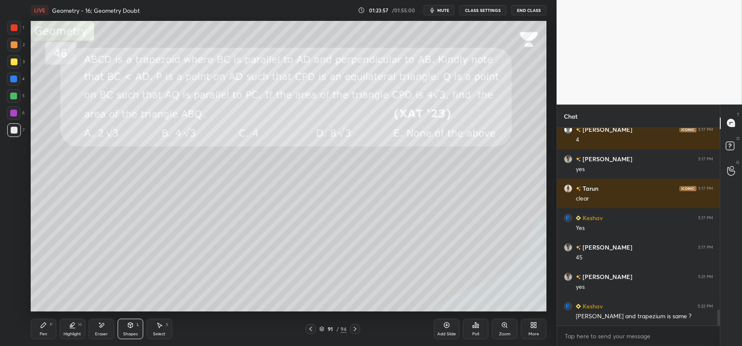
click at [46, 322] on div "Pen P" at bounding box center [44, 328] width 26 height 20
click at [12, 63] on div at bounding box center [14, 61] width 7 height 7
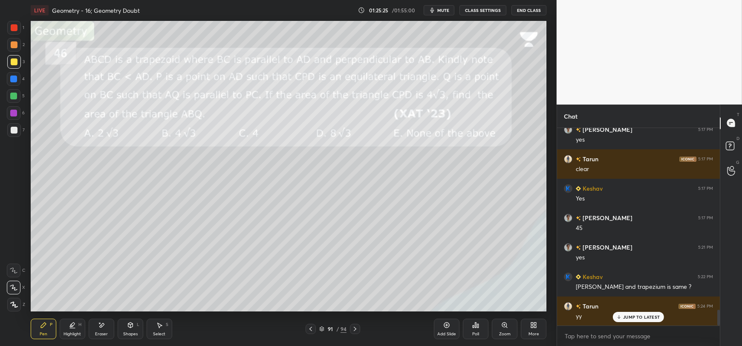
scroll to position [2262, 0]
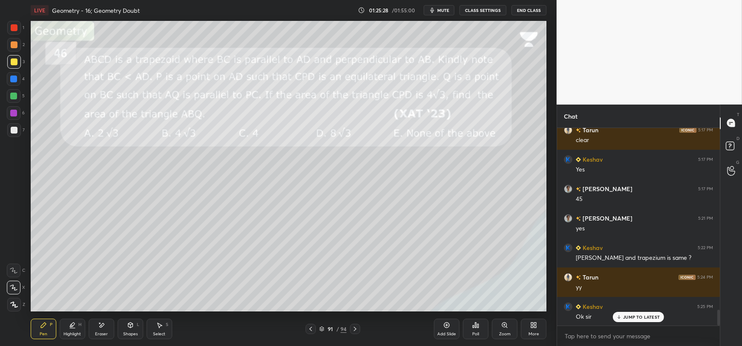
click at [636, 319] on p "JUMP TO LATEST" at bounding box center [641, 316] width 37 height 5
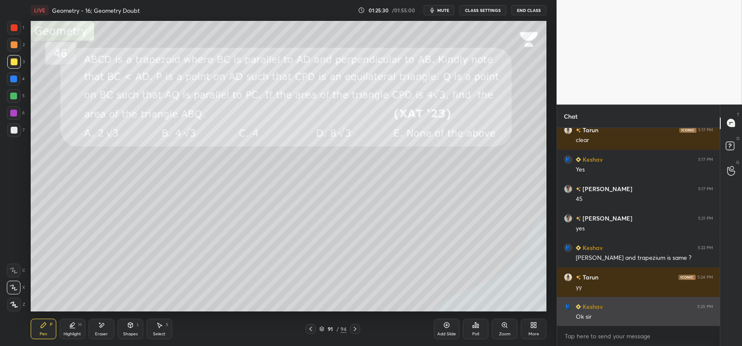
scroll to position [3, 3]
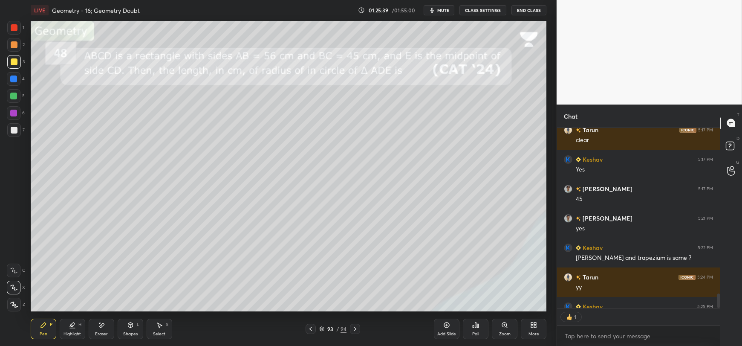
click at [127, 328] on div "Shapes L" at bounding box center [131, 328] width 26 height 20
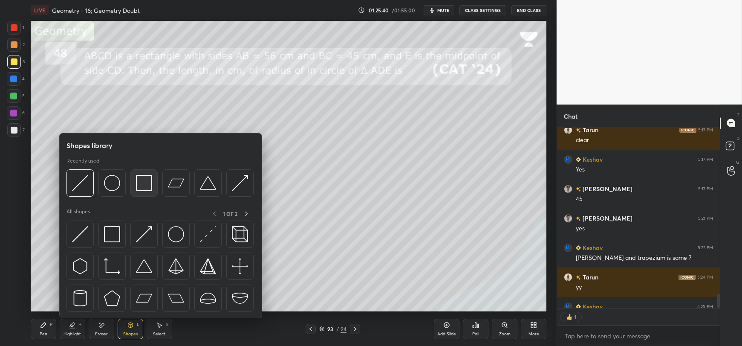
type textarea "x"
click at [141, 181] on img at bounding box center [144, 183] width 16 height 16
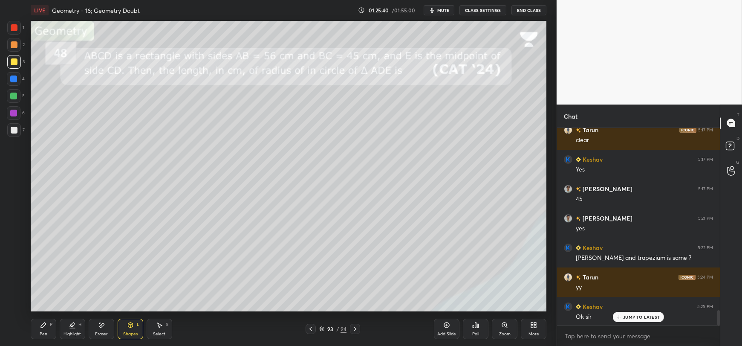
scroll to position [2262, 0]
click at [42, 330] on div "Pen P" at bounding box center [44, 328] width 26 height 20
click at [131, 329] on div "Shapes L" at bounding box center [131, 328] width 26 height 20
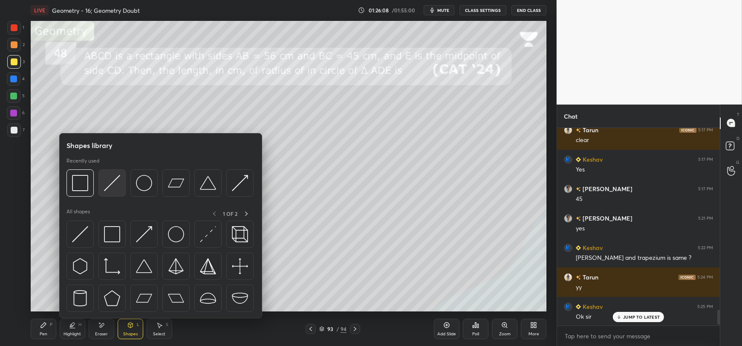
click at [109, 182] on img at bounding box center [112, 183] width 16 height 16
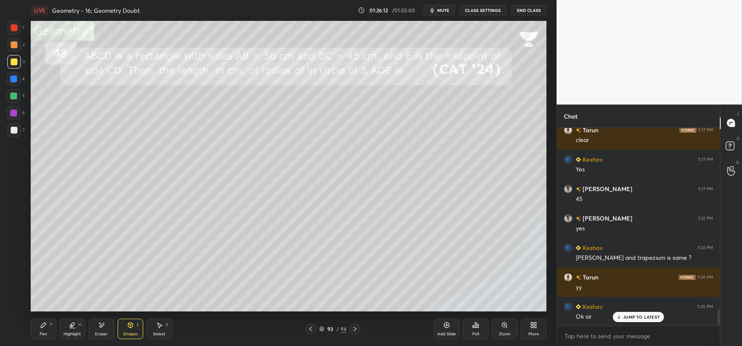
click at [40, 325] on icon at bounding box center [43, 324] width 7 height 7
click at [13, 130] on div at bounding box center [14, 130] width 7 height 7
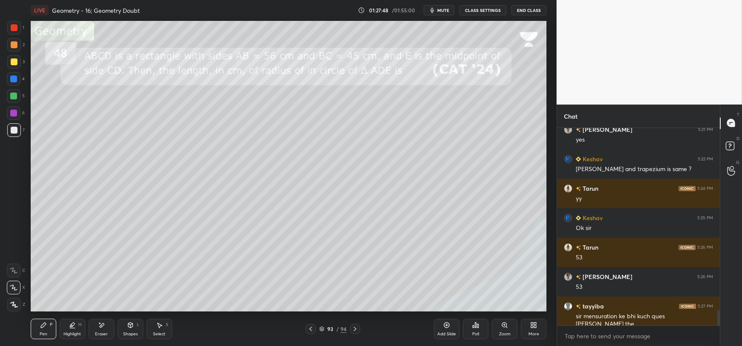
scroll to position [2359, 0]
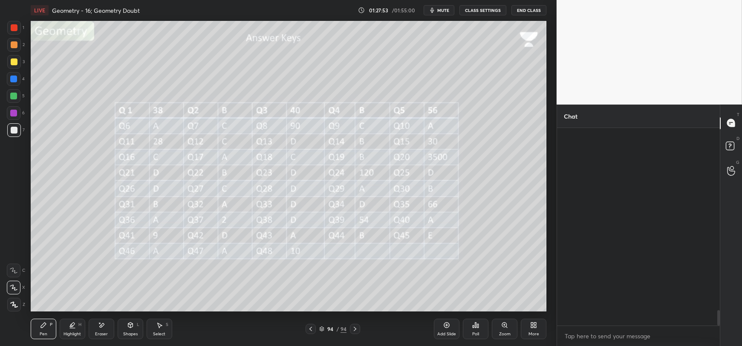
scroll to position [216, 160]
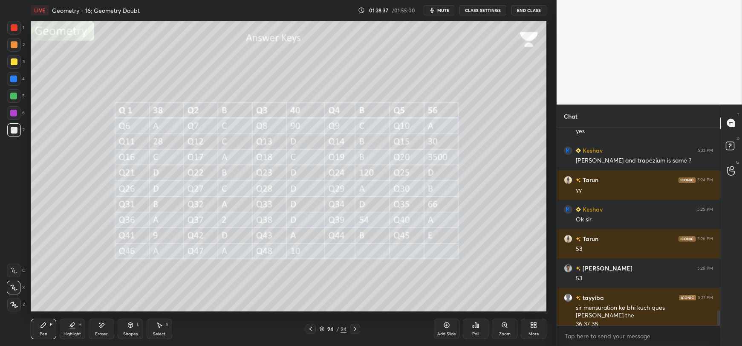
click at [524, 330] on div "More" at bounding box center [534, 328] width 26 height 20
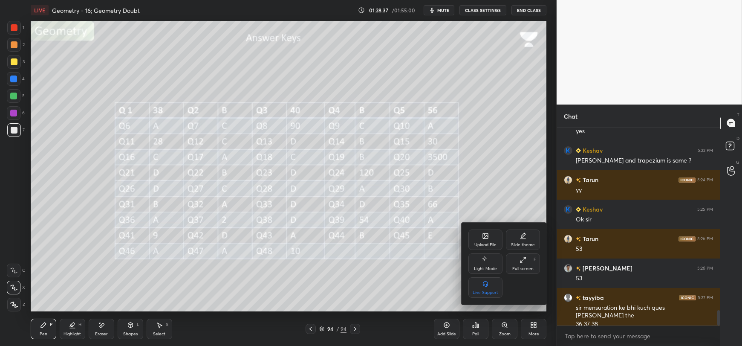
click at [479, 241] on div "Upload File" at bounding box center [485, 239] width 34 height 20
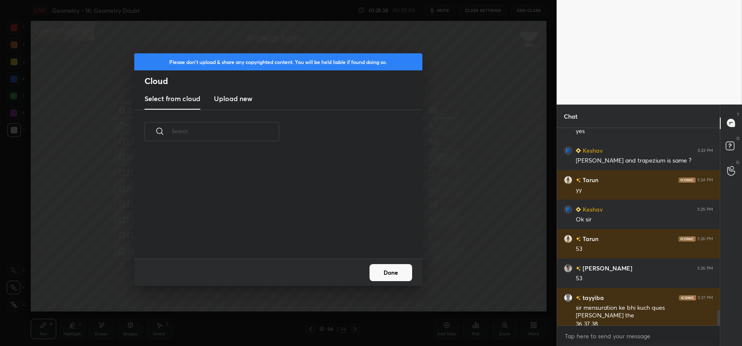
scroll to position [105, 274]
click at [223, 104] on new "Upload new" at bounding box center [233, 98] width 38 height 21
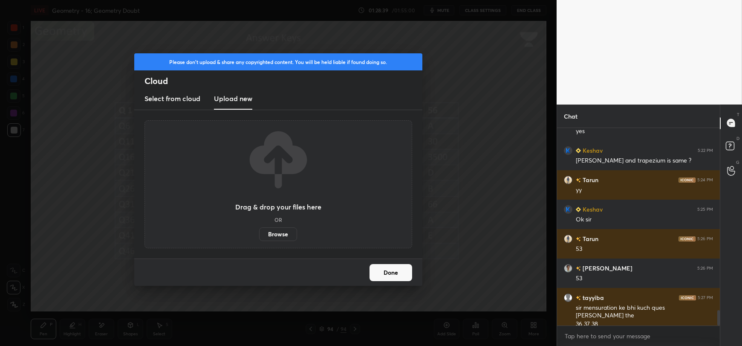
click at [273, 232] on label "Browse" at bounding box center [278, 234] width 38 height 14
click at [259, 232] on input "Browse" at bounding box center [259, 234] width 0 height 14
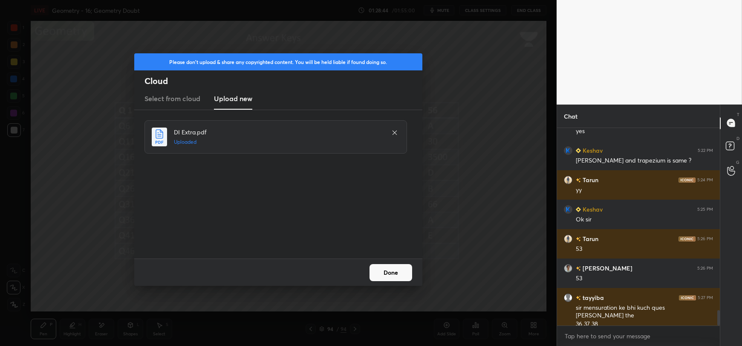
click at [398, 271] on button "Done" at bounding box center [390, 272] width 43 height 17
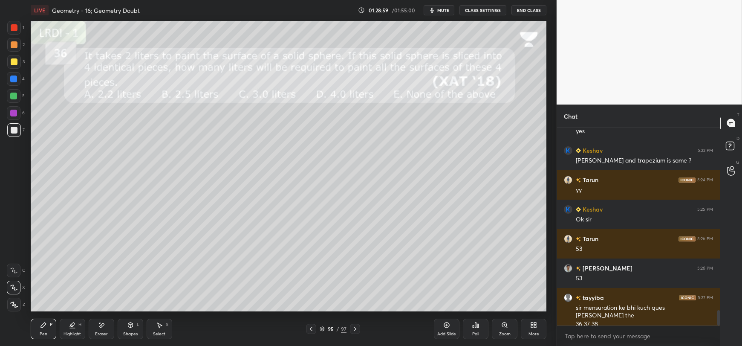
click at [131, 328] on div "Shapes L" at bounding box center [131, 328] width 26 height 20
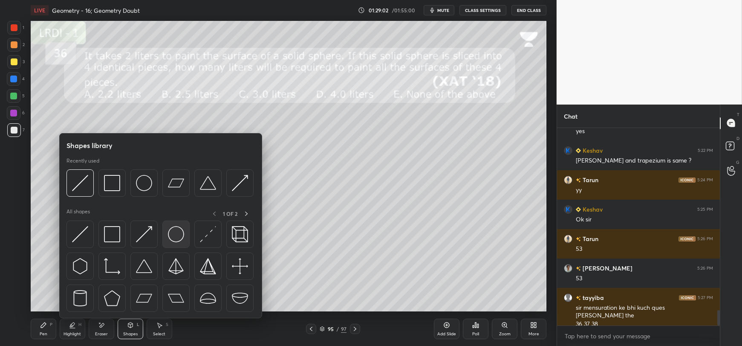
click at [178, 231] on img at bounding box center [176, 234] width 16 height 16
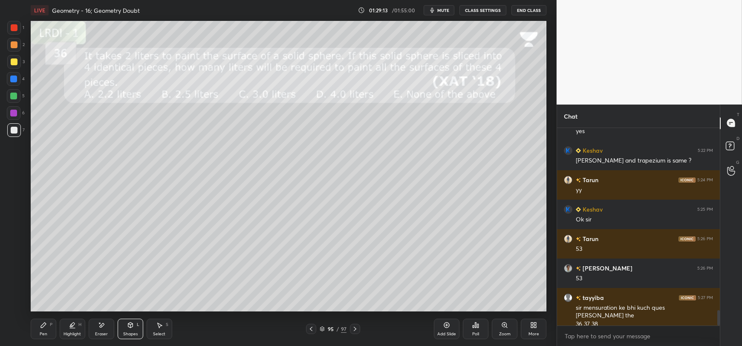
click at [129, 326] on icon at bounding box center [130, 324] width 5 height 5
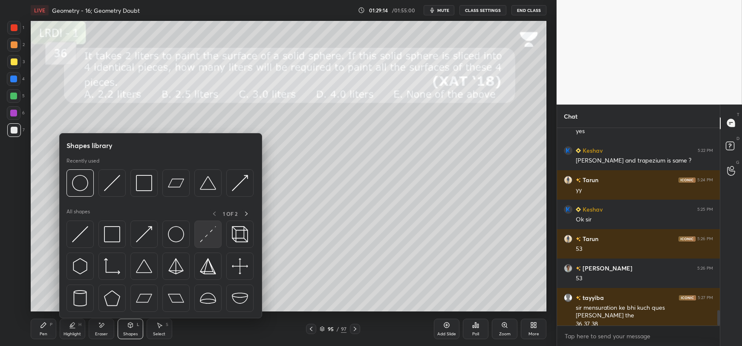
click at [212, 235] on img at bounding box center [208, 234] width 16 height 16
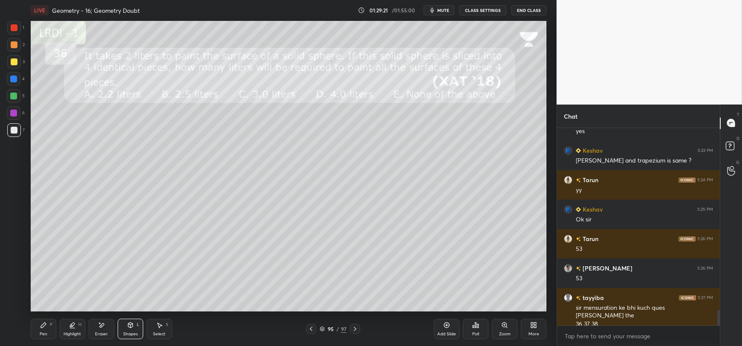
click at [132, 329] on div "Shapes L" at bounding box center [131, 328] width 26 height 20
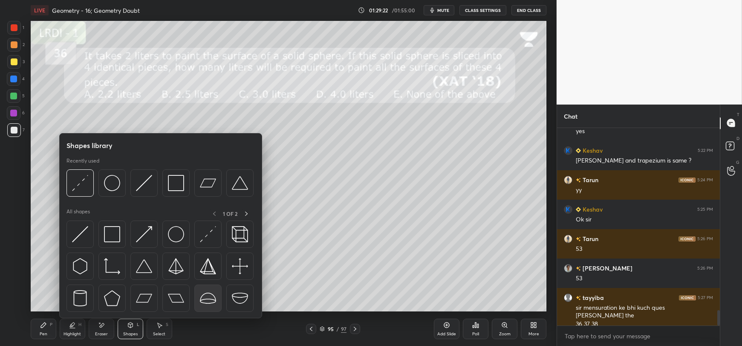
click at [206, 296] on img at bounding box center [208, 298] width 16 height 16
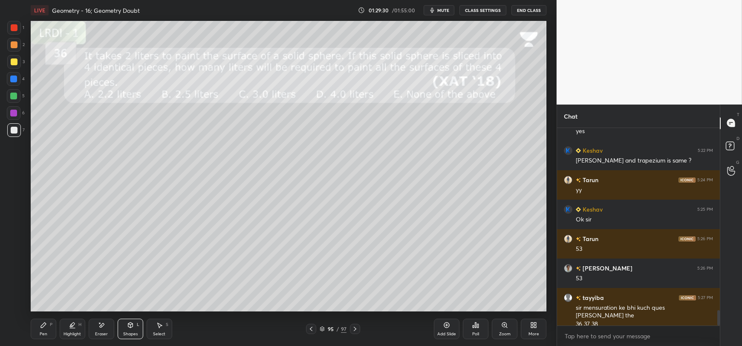
click at [126, 328] on div "Shapes L" at bounding box center [131, 328] width 26 height 20
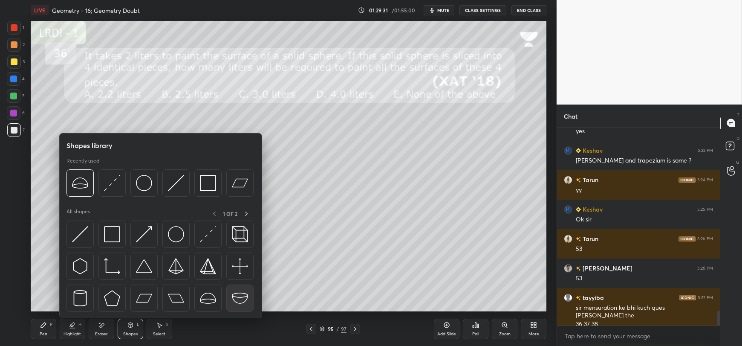
click at [233, 294] on img at bounding box center [240, 298] width 16 height 16
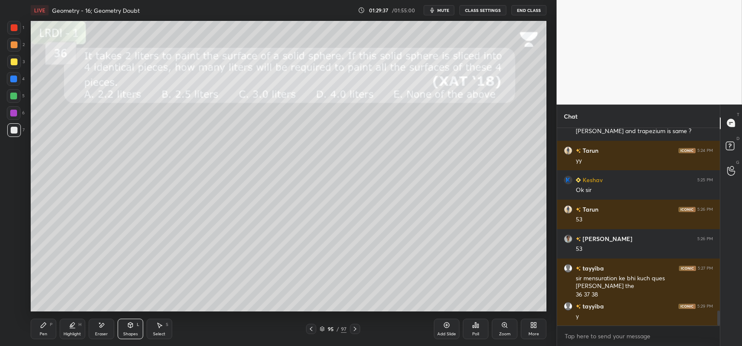
click at [69, 333] on div "Highlight" at bounding box center [71, 333] width 17 height 4
click at [14, 78] on div at bounding box center [13, 78] width 7 height 7
click at [7, 132] on div at bounding box center [14, 130] width 14 height 14
click at [44, 329] on div "Pen P" at bounding box center [44, 328] width 26 height 20
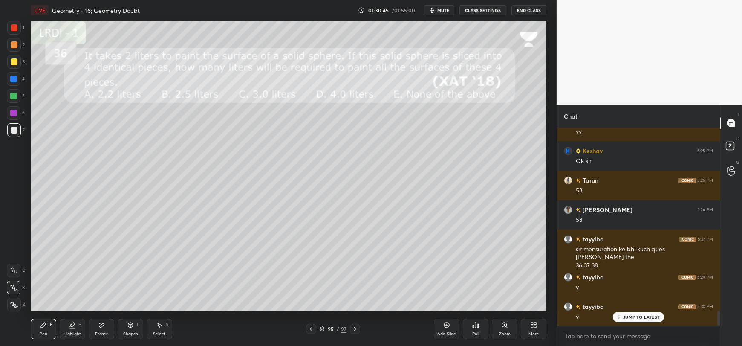
click at [131, 329] on div "Shapes L" at bounding box center [131, 328] width 26 height 20
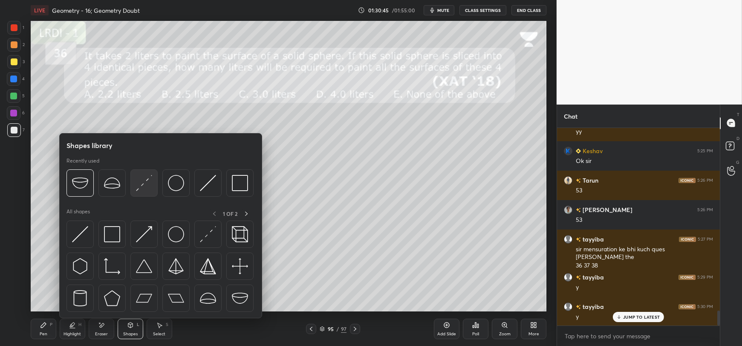
click at [146, 180] on img at bounding box center [144, 183] width 16 height 16
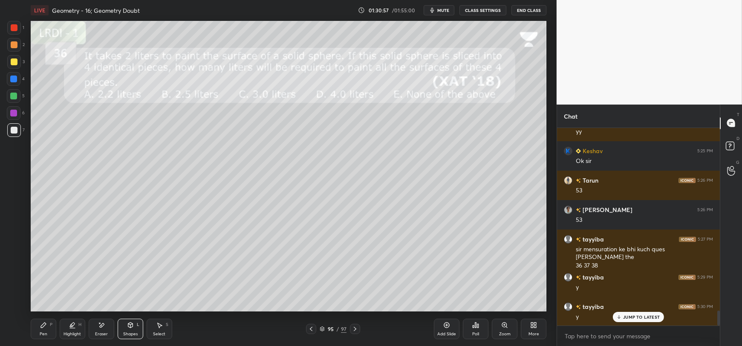
click at [162, 330] on div "Select S" at bounding box center [160, 328] width 26 height 20
click at [124, 329] on div "Shapes L" at bounding box center [131, 328] width 26 height 20
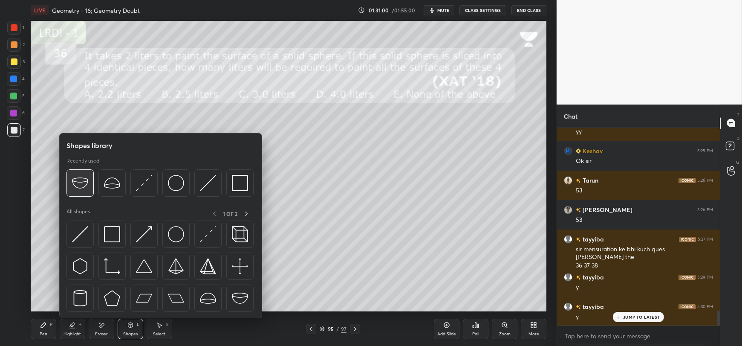
click at [78, 184] on img at bounding box center [80, 183] width 16 height 16
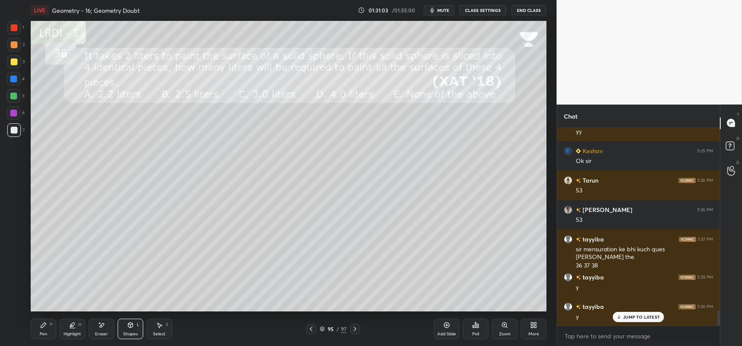
click at [160, 326] on icon at bounding box center [159, 324] width 7 height 7
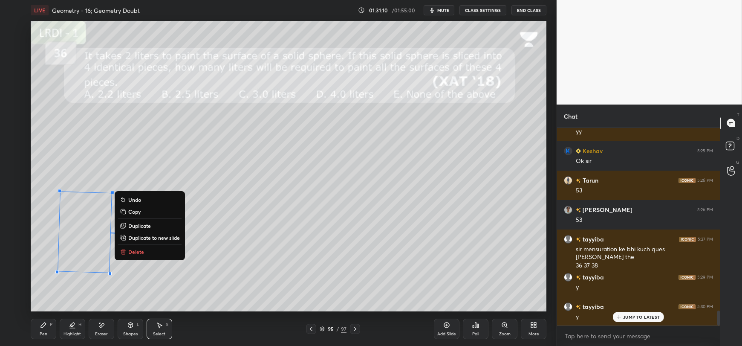
click at [129, 327] on icon at bounding box center [130, 324] width 5 height 5
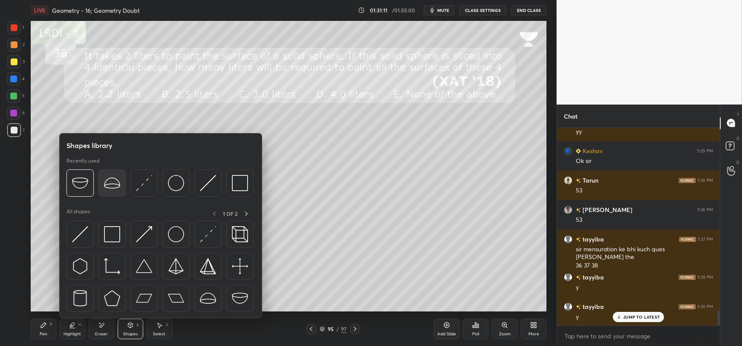
click at [110, 185] on img at bounding box center [112, 183] width 16 height 16
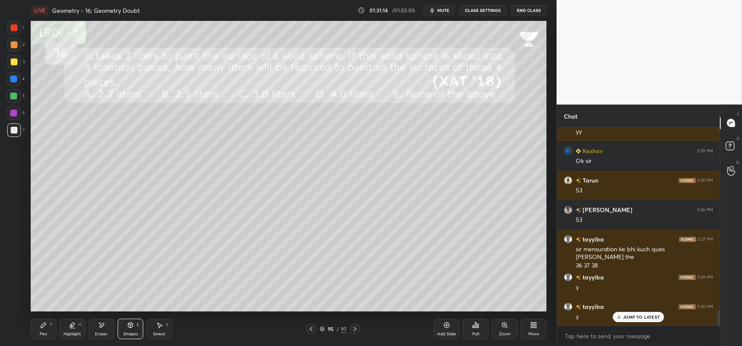
click at [156, 327] on icon at bounding box center [159, 324] width 7 height 7
click at [446, 281] on div "0 ° Undo Copy Duplicate Duplicate to new slide Delete" at bounding box center [288, 166] width 515 height 290
click at [128, 329] on div "Shapes L" at bounding box center [131, 328] width 26 height 20
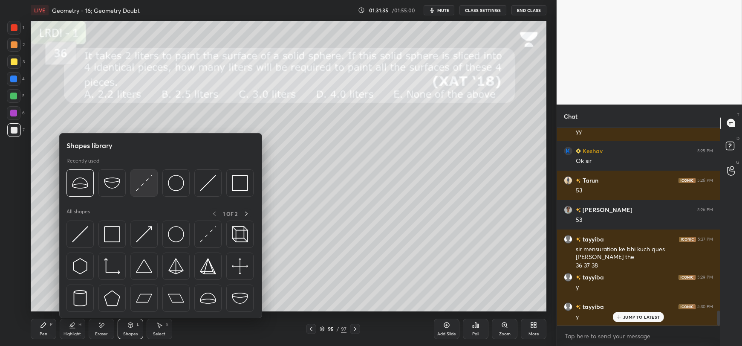
click at [148, 182] on img at bounding box center [144, 183] width 16 height 16
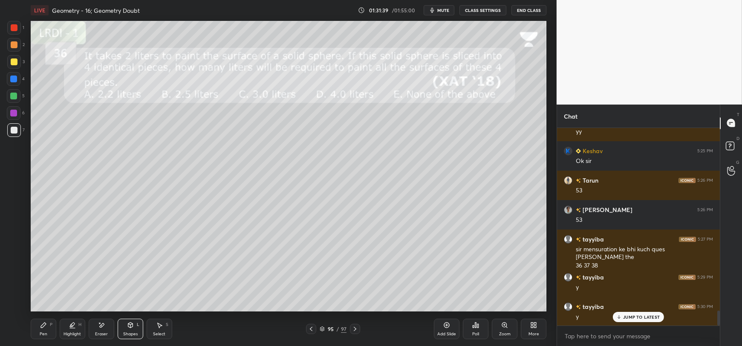
click at [132, 325] on icon at bounding box center [130, 324] width 5 height 5
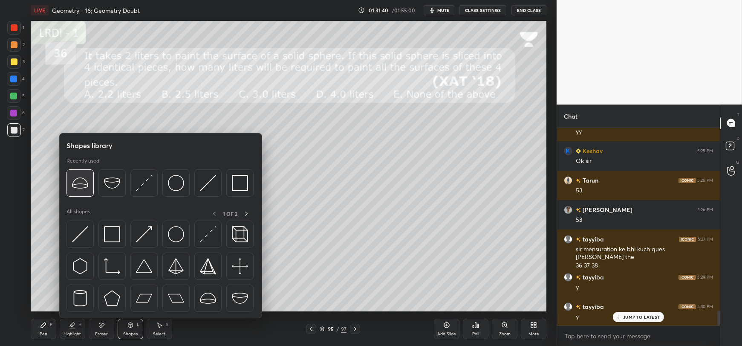
click at [79, 181] on img at bounding box center [80, 183] width 16 height 16
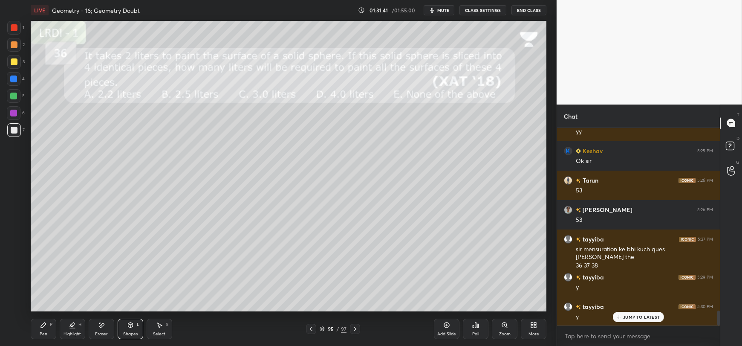
click at [129, 328] on div "Shapes L" at bounding box center [131, 328] width 26 height 20
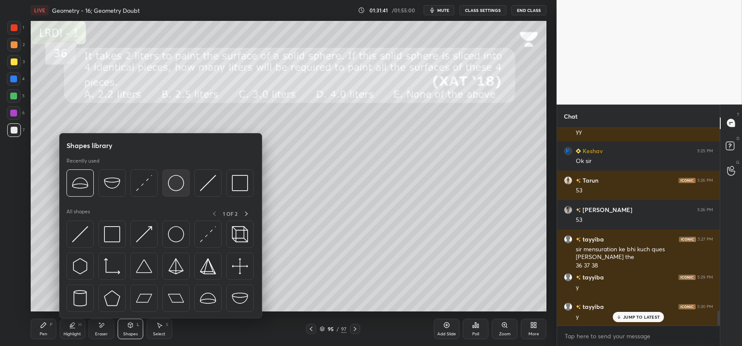
click at [184, 182] on img at bounding box center [176, 183] width 16 height 16
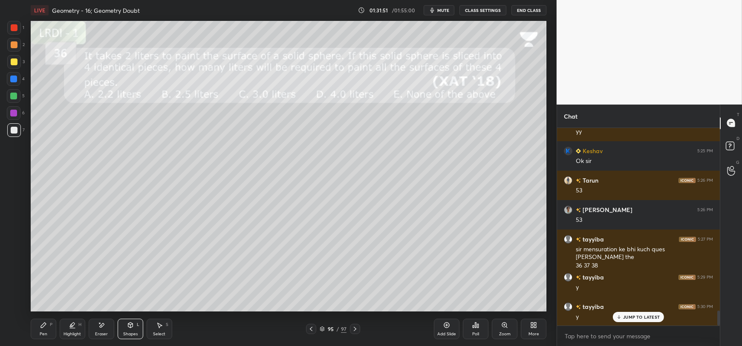
click at [47, 328] on div "Pen P" at bounding box center [44, 328] width 26 height 20
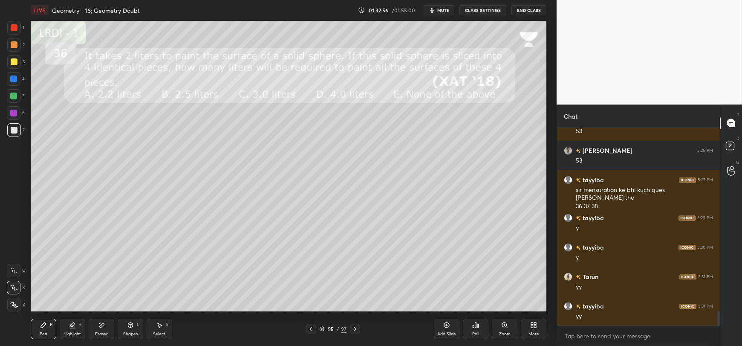
scroll to position [2506, 0]
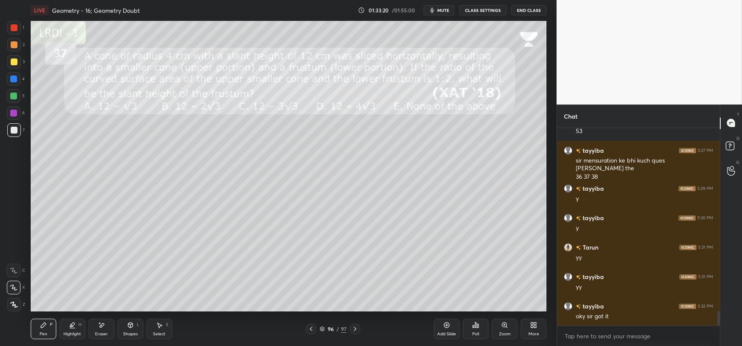
click at [128, 328] on div "Shapes L" at bounding box center [131, 328] width 26 height 20
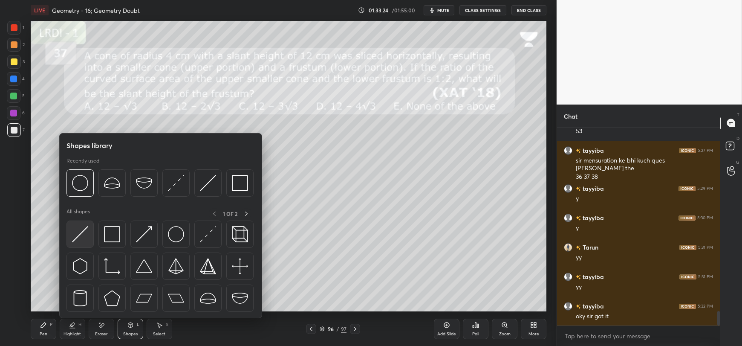
click at [83, 230] on img at bounding box center [80, 234] width 16 height 16
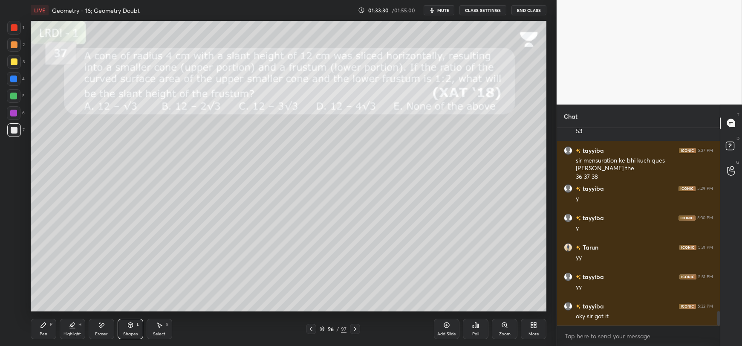
click at [124, 325] on div "Shapes L" at bounding box center [131, 328] width 26 height 20
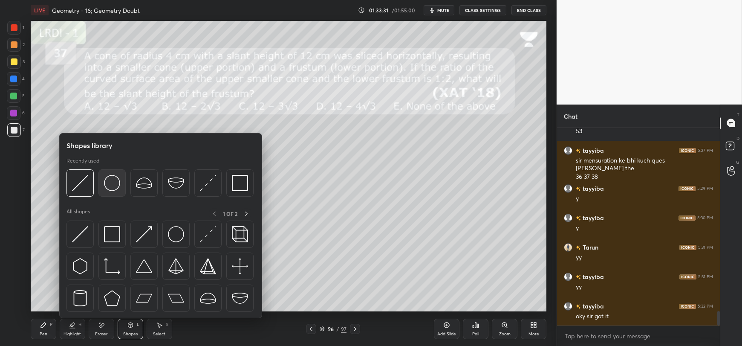
click at [109, 186] on img at bounding box center [112, 183] width 16 height 16
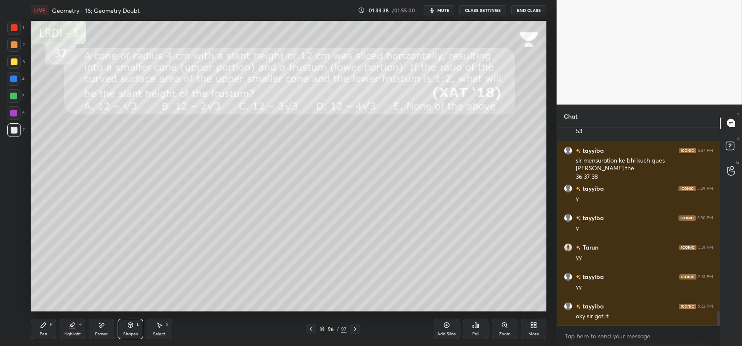
click at [126, 325] on div "Shapes L" at bounding box center [131, 328] width 26 height 20
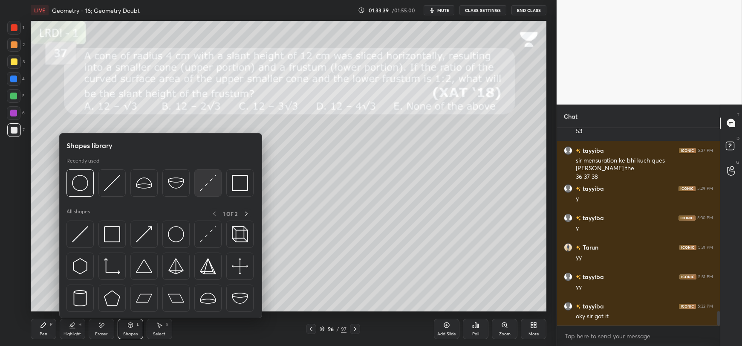
click at [203, 185] on img at bounding box center [208, 183] width 16 height 16
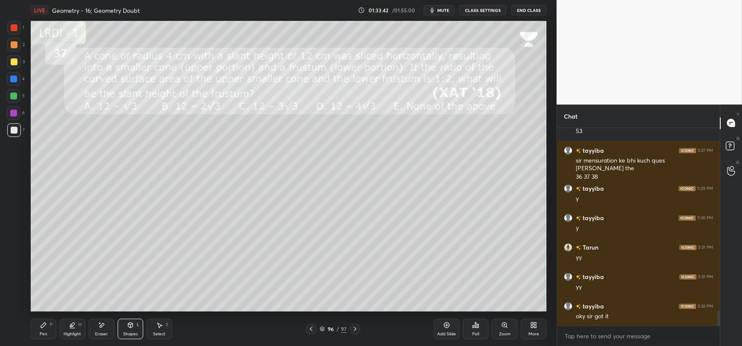
click at [125, 327] on div "Shapes L" at bounding box center [131, 328] width 26 height 20
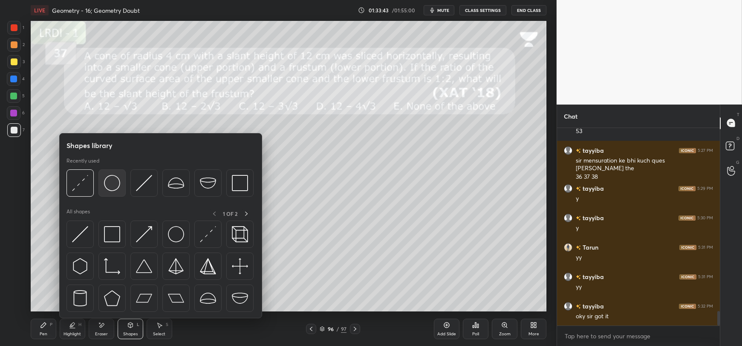
click at [115, 186] on img at bounding box center [112, 183] width 16 height 16
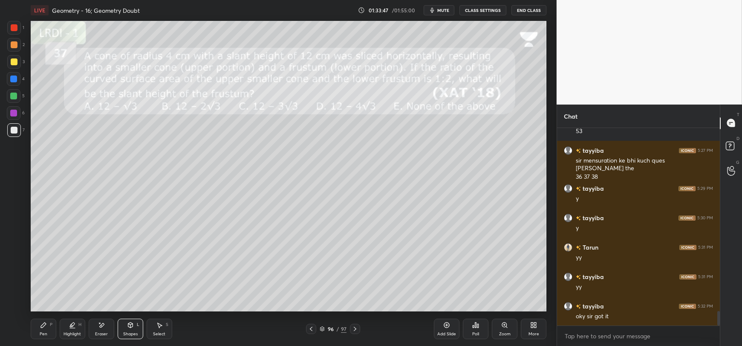
click at [46, 328] on div "Pen P" at bounding box center [44, 328] width 26 height 20
click at [126, 330] on div "Shapes L" at bounding box center [131, 328] width 26 height 20
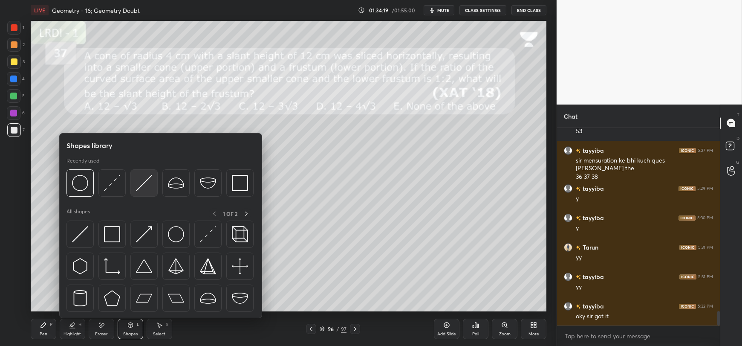
click at [139, 187] on img at bounding box center [144, 183] width 16 height 16
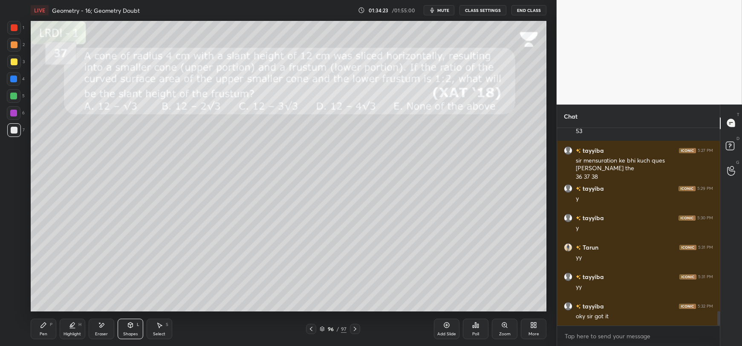
click at [45, 330] on div "Pen P" at bounding box center [44, 328] width 26 height 20
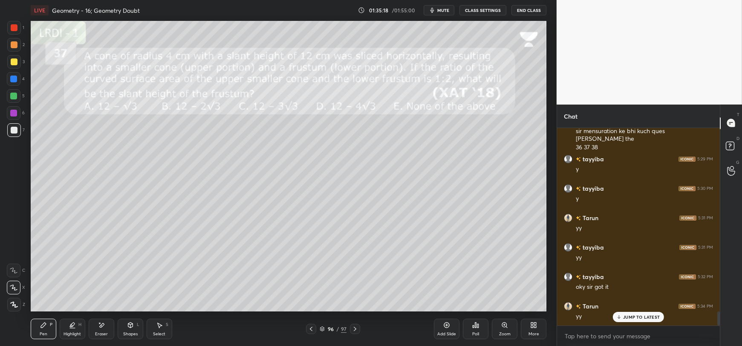
scroll to position [2564, 0]
click at [442, 305] on div "Add Slide Poll Zoom More" at bounding box center [490, 329] width 112 height 48
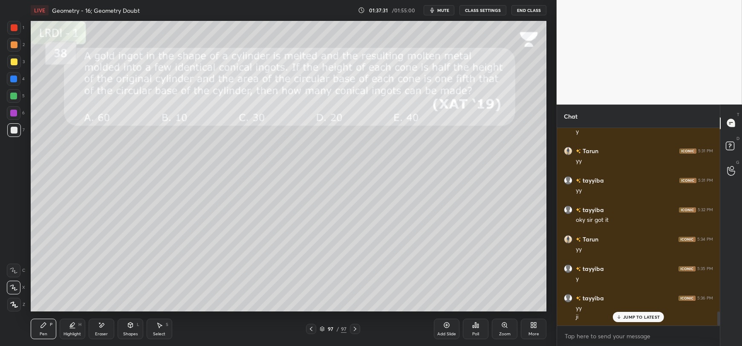
click at [127, 331] on div "Shapes" at bounding box center [130, 333] width 14 height 4
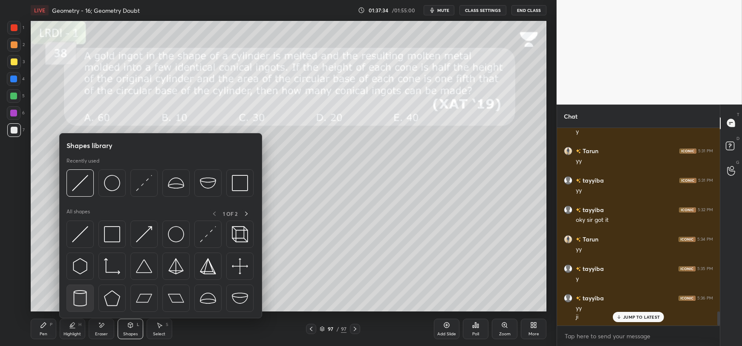
click at [82, 297] on img at bounding box center [80, 298] width 16 height 16
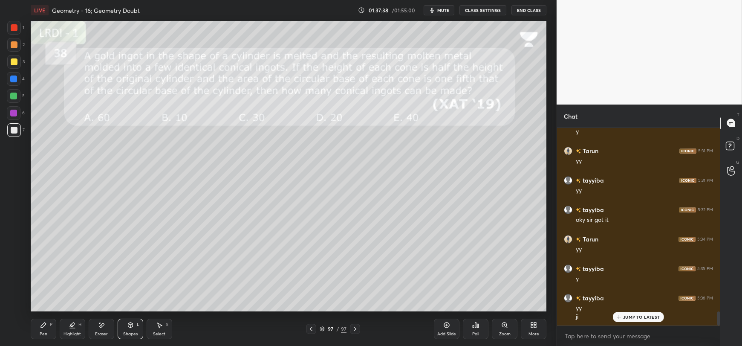
click at [42, 327] on icon at bounding box center [43, 324] width 5 height 5
click at [129, 326] on icon at bounding box center [130, 324] width 5 height 5
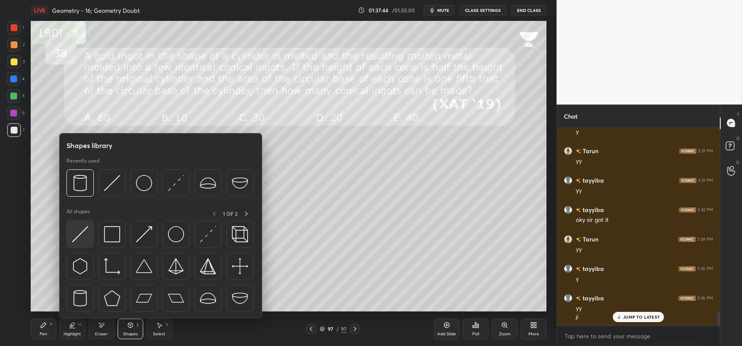
click at [83, 233] on img at bounding box center [80, 234] width 16 height 16
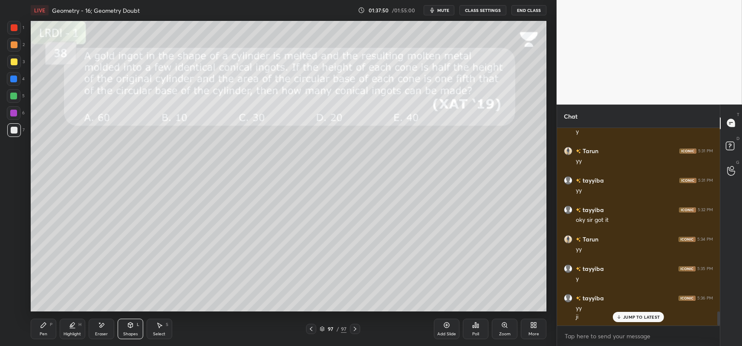
click at [44, 328] on icon at bounding box center [43, 324] width 7 height 7
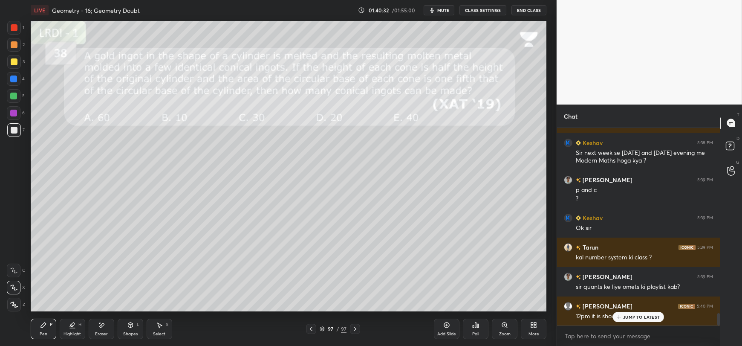
scroll to position [2912, 0]
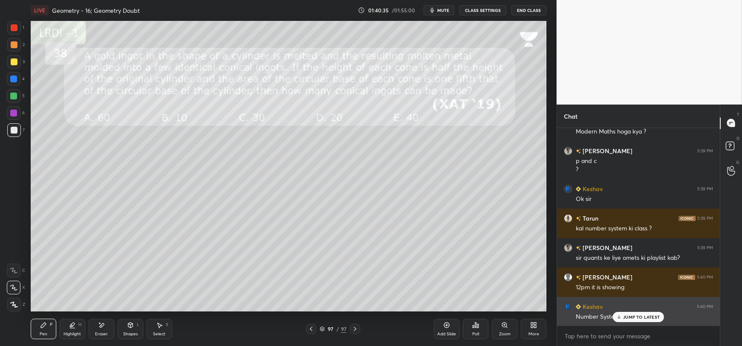
click at [626, 317] on p "JUMP TO LATEST" at bounding box center [641, 316] width 37 height 5
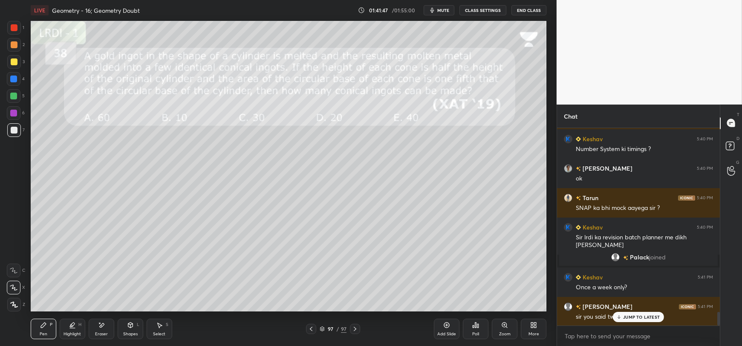
scroll to position [2688, 0]
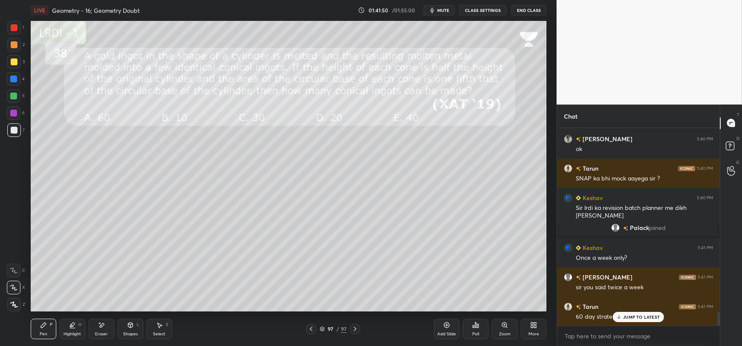
click at [646, 320] on div "JUMP TO LATEST" at bounding box center [638, 316] width 51 height 10
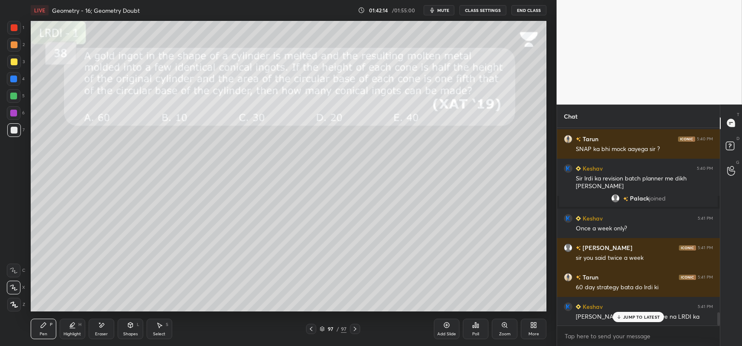
click at [636, 318] on p "JUMP TO LATEST" at bounding box center [641, 316] width 37 height 5
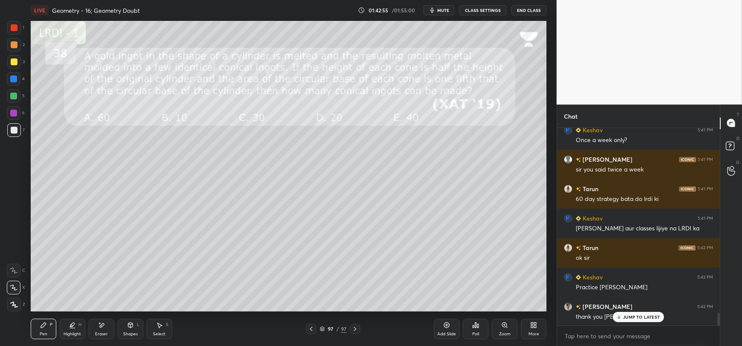
scroll to position [2835, 0]
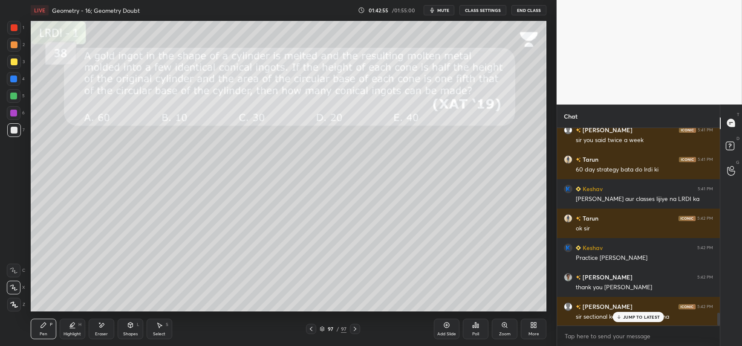
click at [532, 9] on button "End Class" at bounding box center [528, 10] width 35 height 10
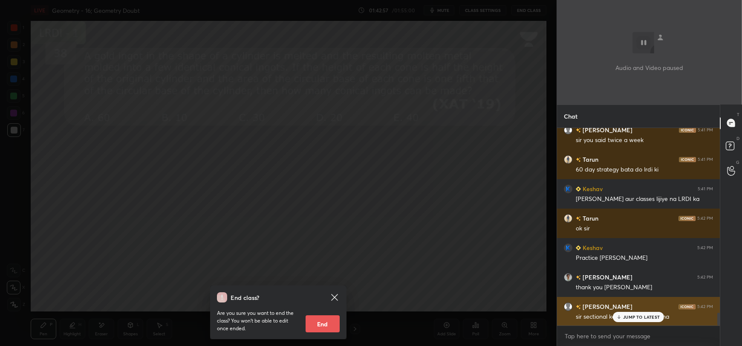
click at [630, 315] on div "JUMP TO LATEST" at bounding box center [638, 316] width 51 height 10
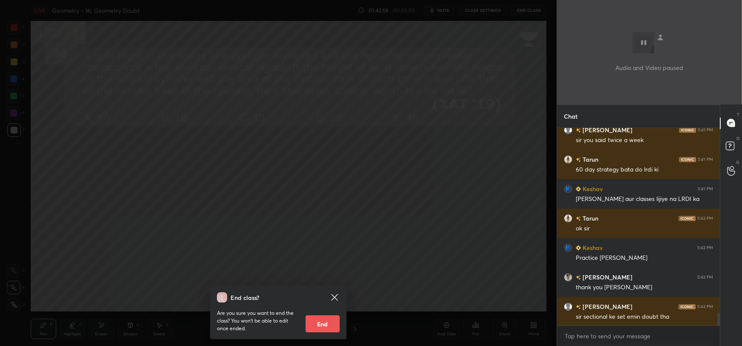
click at [318, 327] on button "End" at bounding box center [322, 323] width 34 height 17
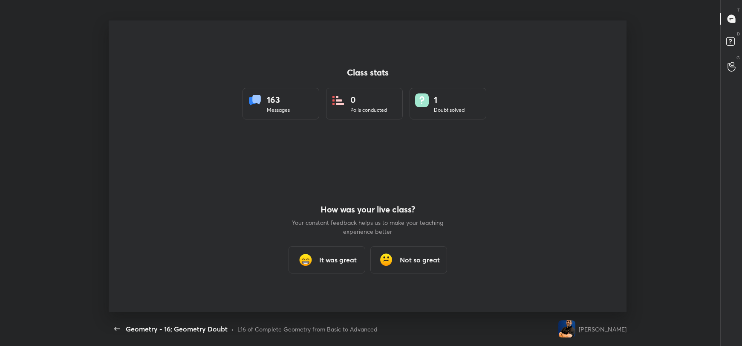
scroll to position [0, 0]
click at [323, 251] on div "It was great" at bounding box center [326, 259] width 77 height 27
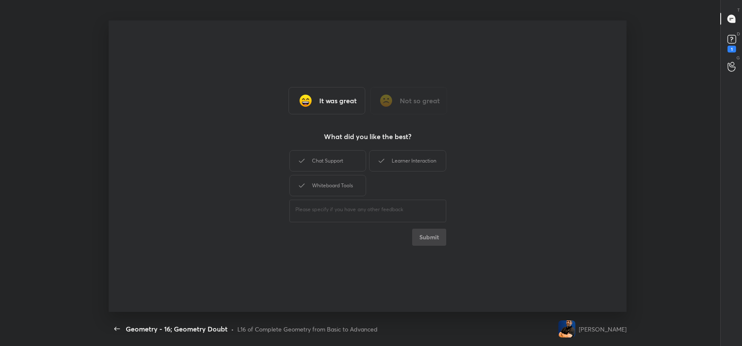
click at [734, 31] on div "D Doubts (D) 1" at bounding box center [731, 43] width 22 height 24
click at [733, 17] on icon at bounding box center [731, 19] width 8 height 8
click at [334, 164] on div "Chat Support" at bounding box center [327, 160] width 77 height 21
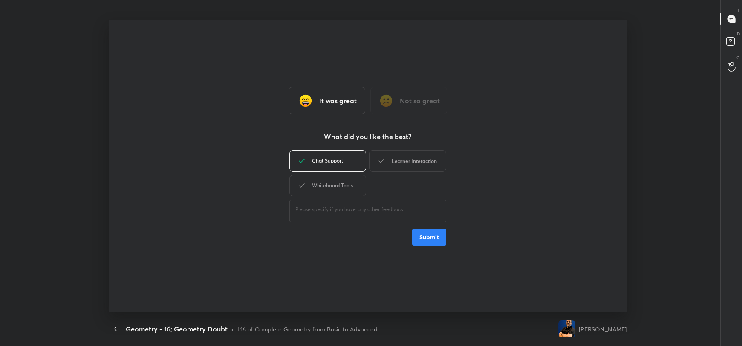
click at [377, 160] on icon at bounding box center [381, 160] width 10 height 10
click at [331, 183] on div "Whiteboard Tools" at bounding box center [327, 185] width 77 height 21
click at [441, 233] on button "Submit" at bounding box center [429, 236] width 34 height 17
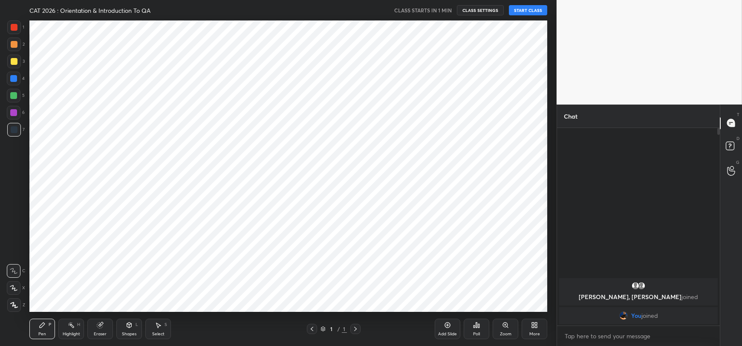
scroll to position [42311, 42080]
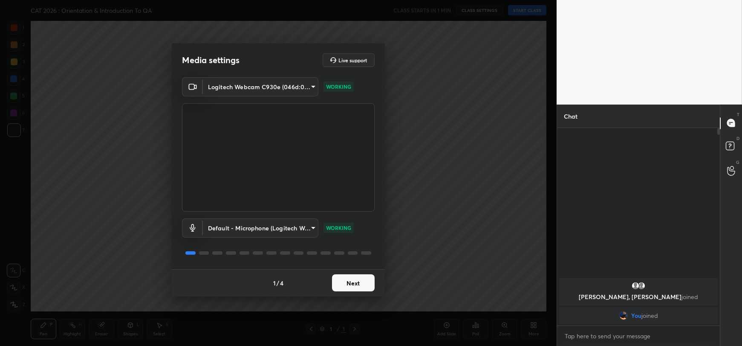
click at [350, 282] on button "Next" at bounding box center [353, 282] width 43 height 17
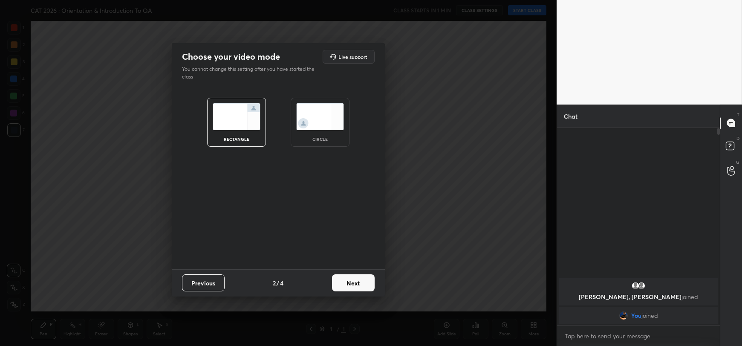
click at [351, 280] on button "Next" at bounding box center [353, 282] width 43 height 17
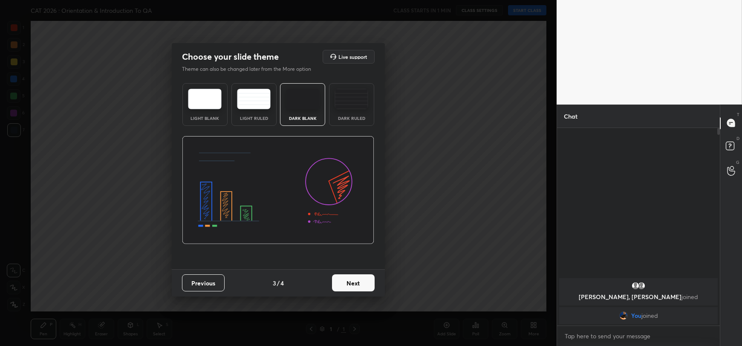
click at [351, 280] on button "Next" at bounding box center [353, 282] width 43 height 17
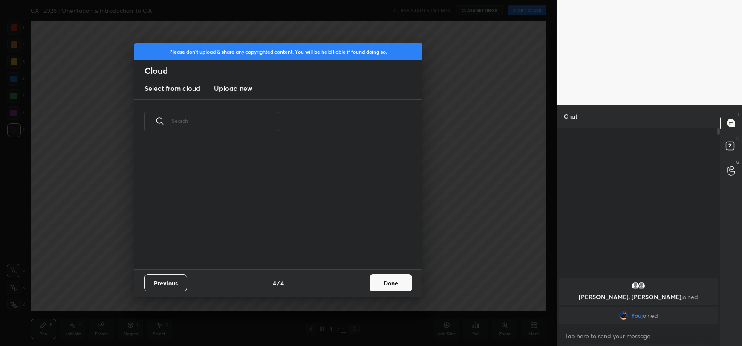
scroll to position [126, 274]
click at [241, 88] on h3 "Upload new" at bounding box center [233, 88] width 38 height 10
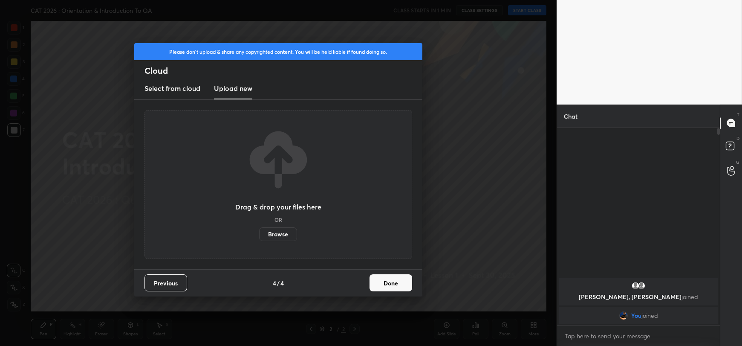
click at [276, 233] on label "Browse" at bounding box center [278, 234] width 38 height 14
click at [259, 233] on input "Browse" at bounding box center [259, 234] width 0 height 14
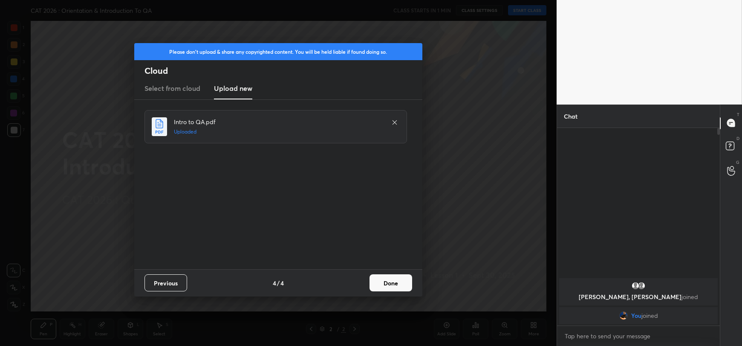
click at [384, 285] on button "Done" at bounding box center [390, 282] width 43 height 17
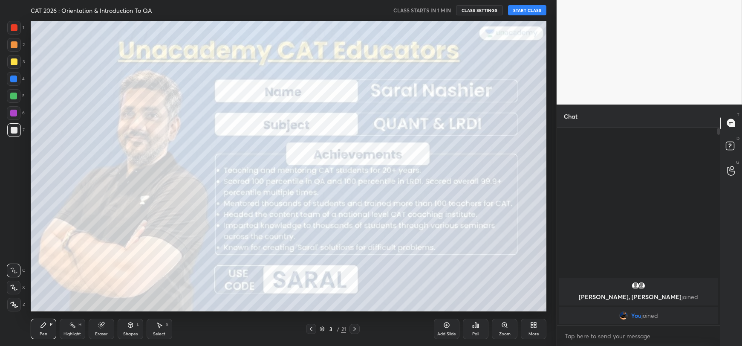
click at [521, 10] on button "START CLASS" at bounding box center [527, 10] width 38 height 10
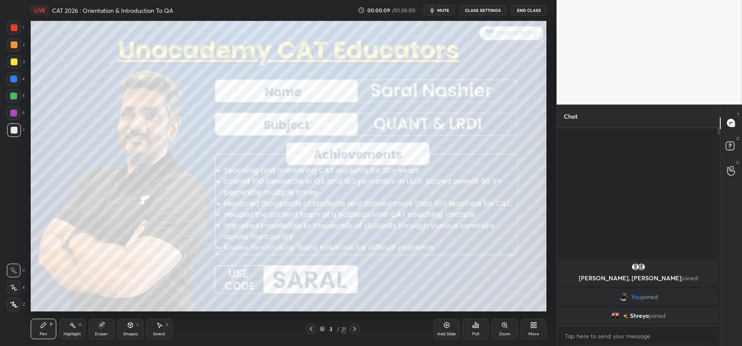
click at [249, 328] on div "3 / 21" at bounding box center [333, 328] width 202 height 10
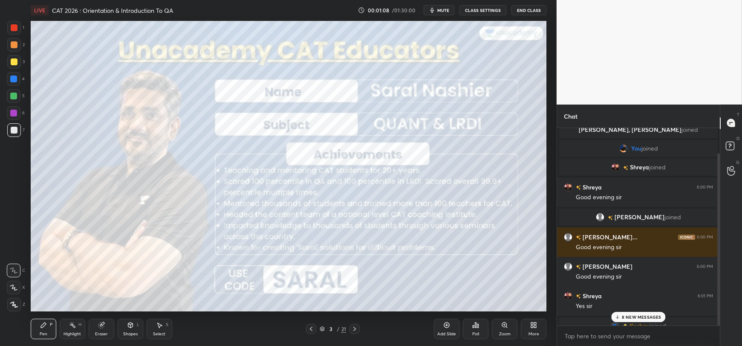
scroll to position [29, 0]
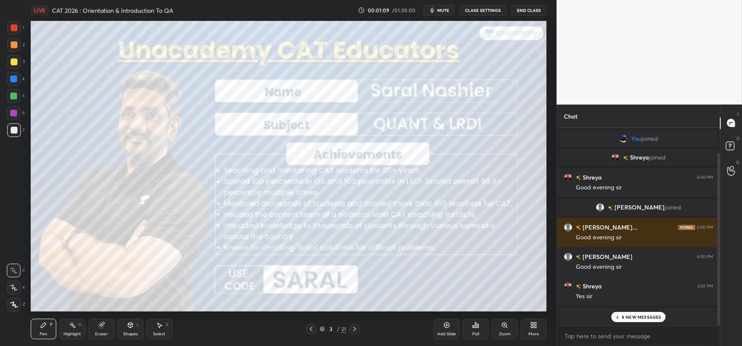
click at [621, 317] on div "8 NEW MESSAGES" at bounding box center [638, 316] width 54 height 10
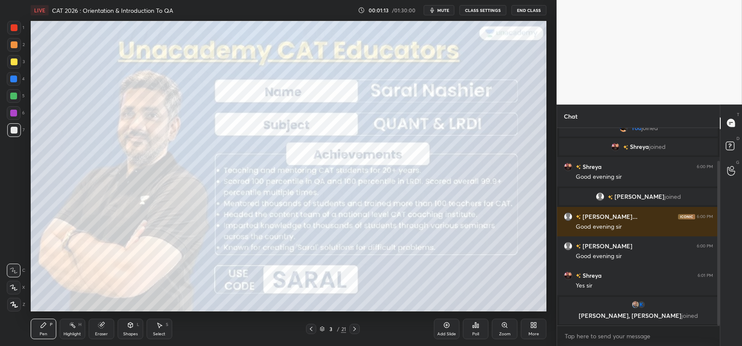
scroll to position [69, 0]
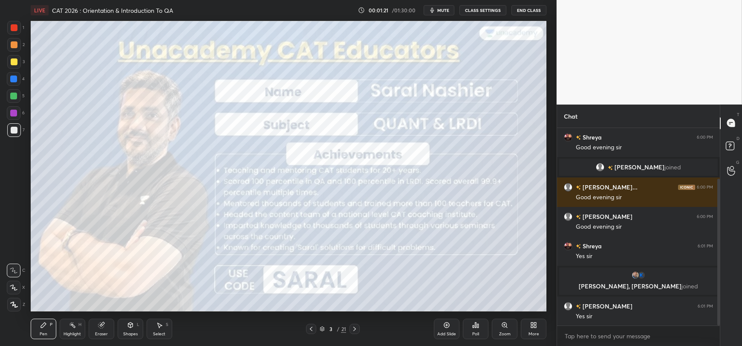
click at [441, 9] on span "mute" at bounding box center [443, 10] width 12 height 6
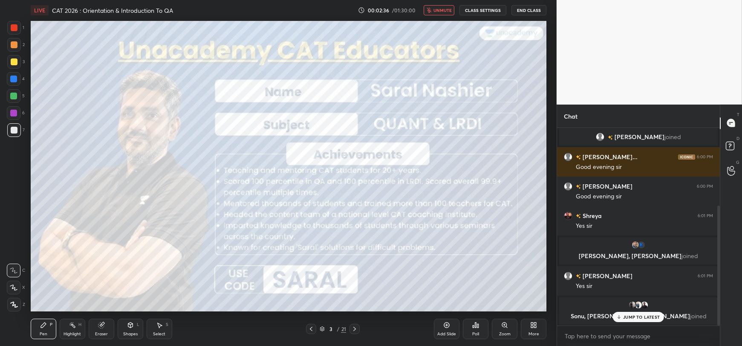
scroll to position [128, 0]
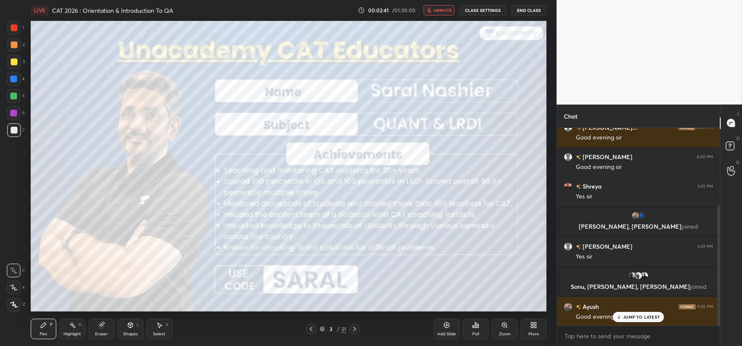
click at [442, 11] on span "unmute" at bounding box center [442, 10] width 18 height 6
click at [634, 317] on p "JUMP TO LATEST" at bounding box center [641, 316] width 37 height 5
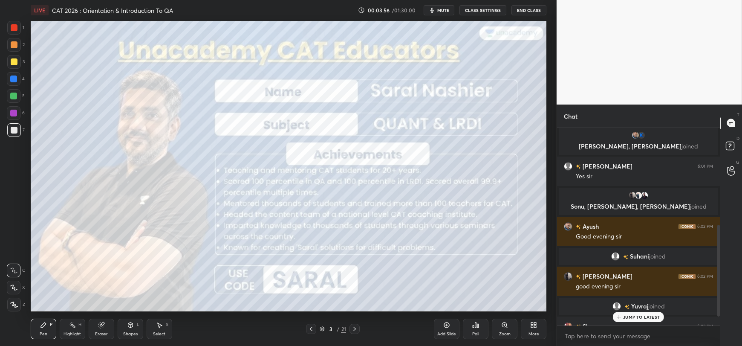
scroll to position [228, 0]
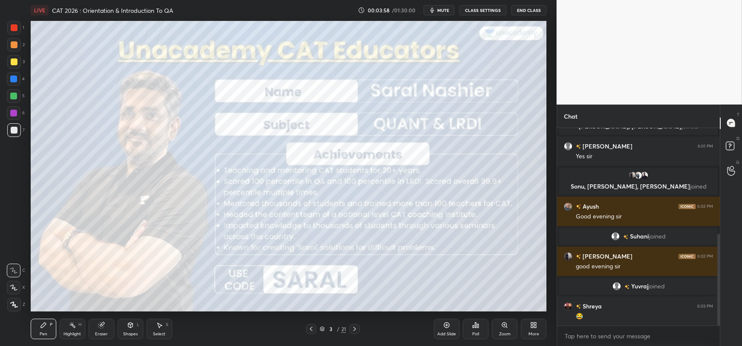
click at [548, 194] on div "Setting up your live class Poll for secs No correct answer Start poll" at bounding box center [288, 165] width 522 height 291
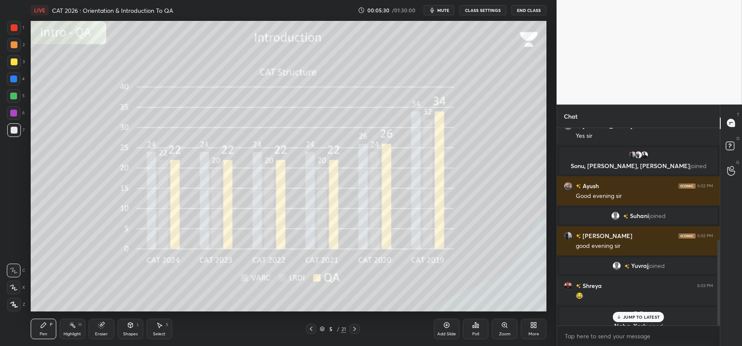
scroll to position [259, 0]
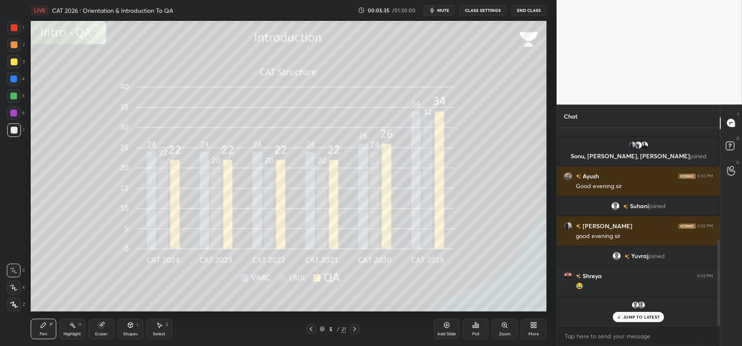
click at [637, 314] on p "JUMP TO LATEST" at bounding box center [641, 316] width 37 height 5
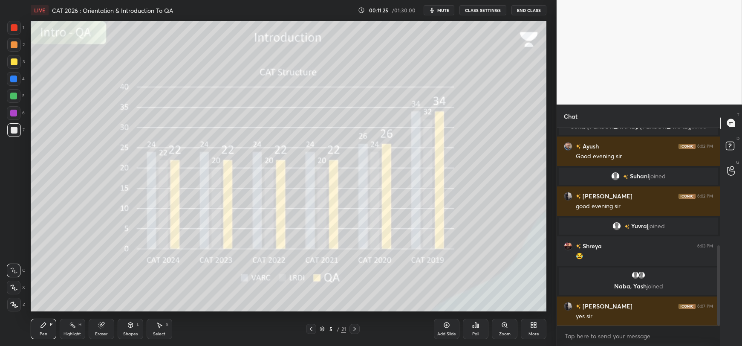
scroll to position [309, 0]
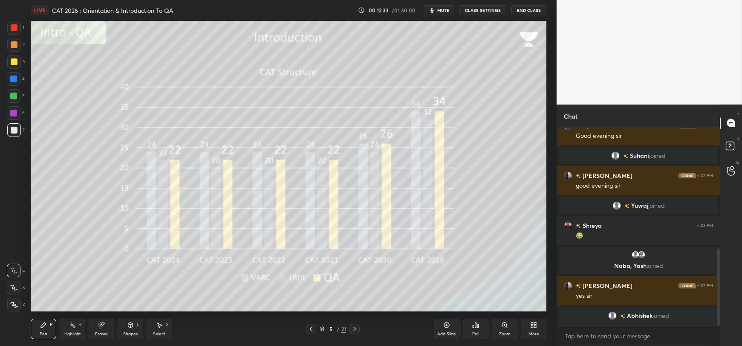
click at [449, 12] on span "mute" at bounding box center [443, 10] width 12 height 6
click at [446, 11] on span "unmute" at bounding box center [442, 10] width 18 height 6
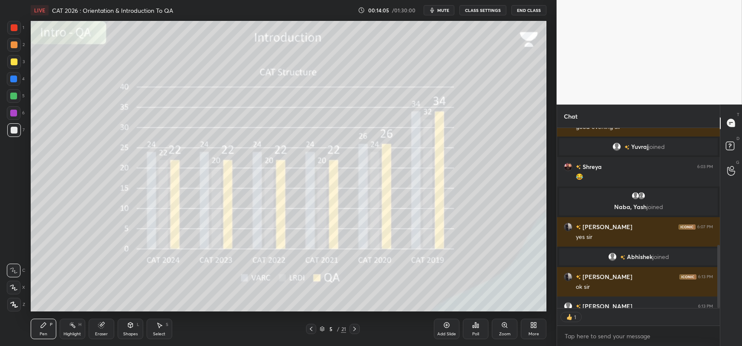
scroll to position [3, 3]
type textarea "x"
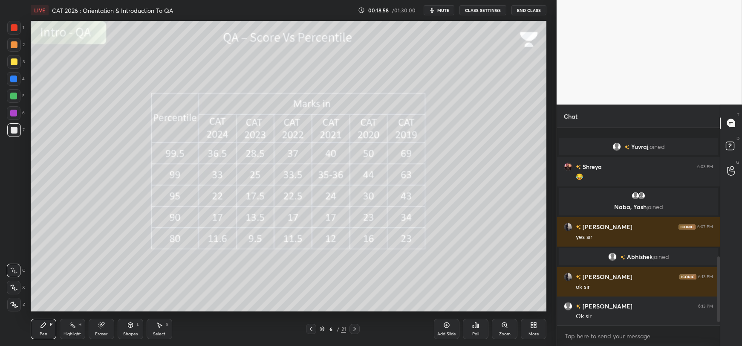
scroll to position [397, 0]
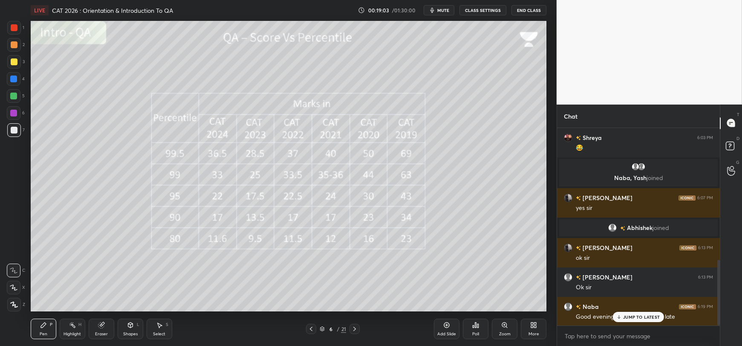
click at [625, 317] on p "JUMP TO LATEST" at bounding box center [641, 316] width 37 height 5
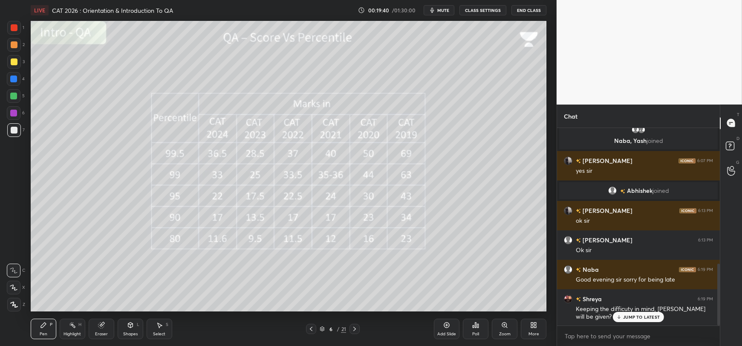
click at [629, 320] on div "JUMP TO LATEST" at bounding box center [638, 316] width 51 height 10
click at [446, 9] on span "mute" at bounding box center [443, 10] width 12 height 6
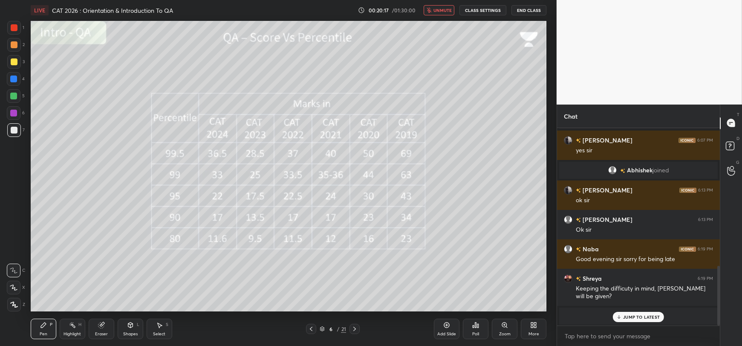
scroll to position [472, 0]
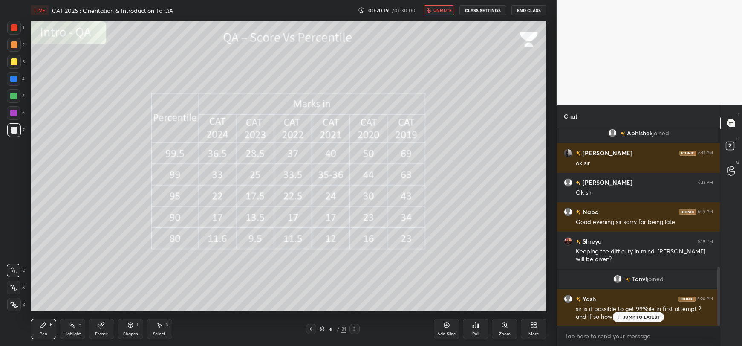
click at [635, 317] on p "JUMP TO LATEST" at bounding box center [641, 316] width 37 height 5
click at [442, 9] on span "unmute" at bounding box center [442, 10] width 18 height 6
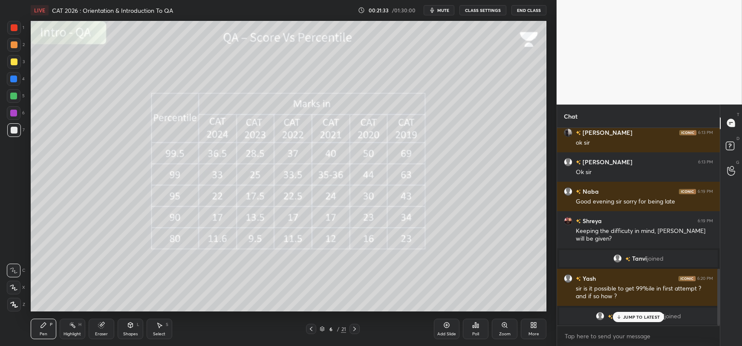
scroll to position [496, 0]
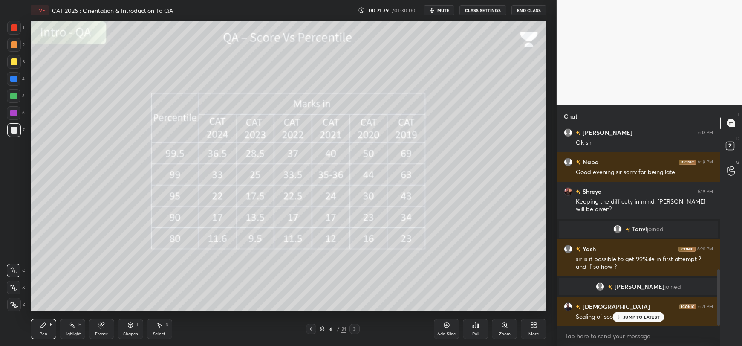
click at [629, 317] on p "JUMP TO LATEST" at bounding box center [641, 316] width 37 height 5
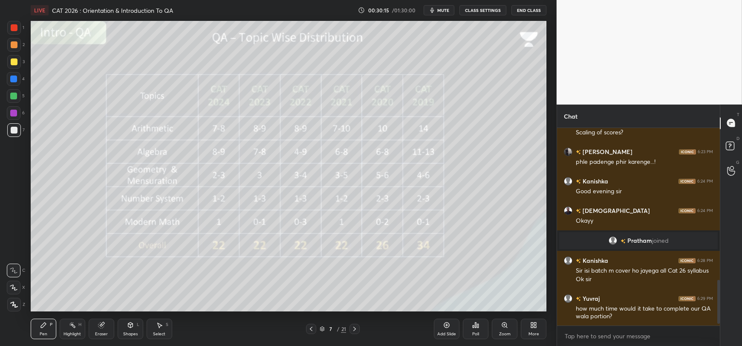
scroll to position [683, 0]
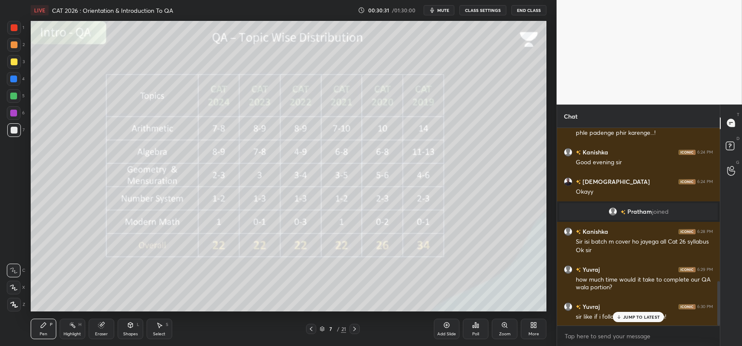
click at [620, 317] on icon at bounding box center [618, 317] width 3 height 1
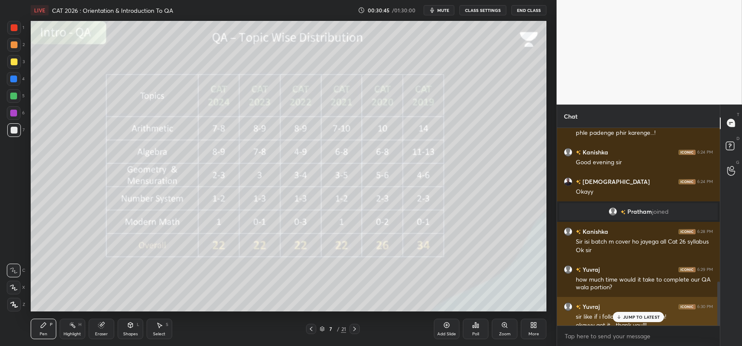
scroll to position [692, 0]
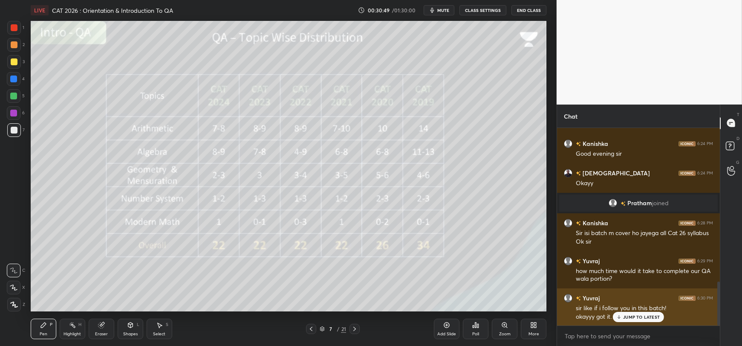
click at [638, 314] on p "JUMP TO LATEST" at bounding box center [641, 316] width 37 height 5
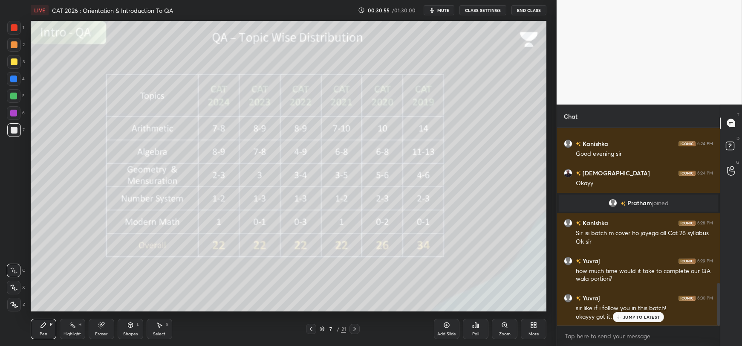
scroll to position [721, 0]
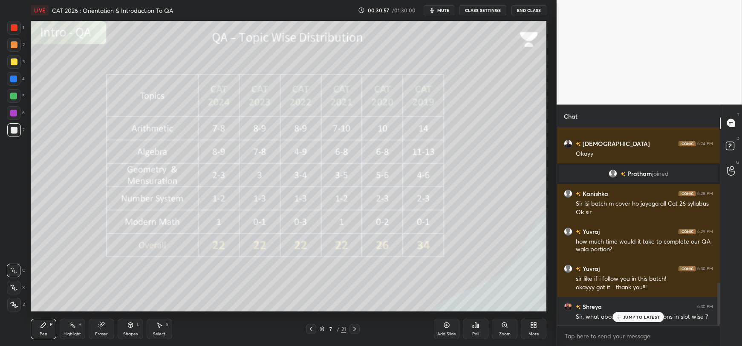
click at [625, 316] on p "JUMP TO LATEST" at bounding box center [641, 316] width 37 height 5
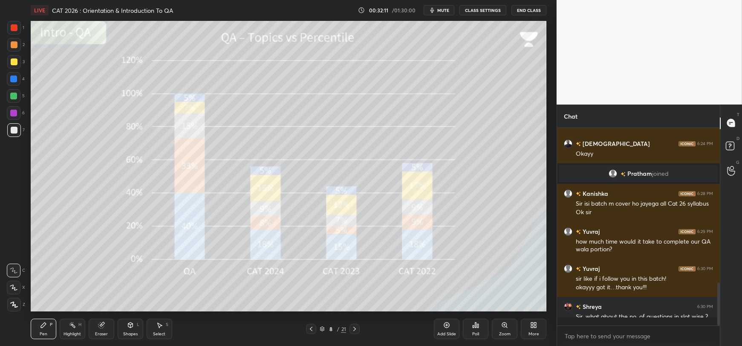
scroll to position [722, 0]
click at [128, 328] on div "Shapes L" at bounding box center [131, 328] width 26 height 20
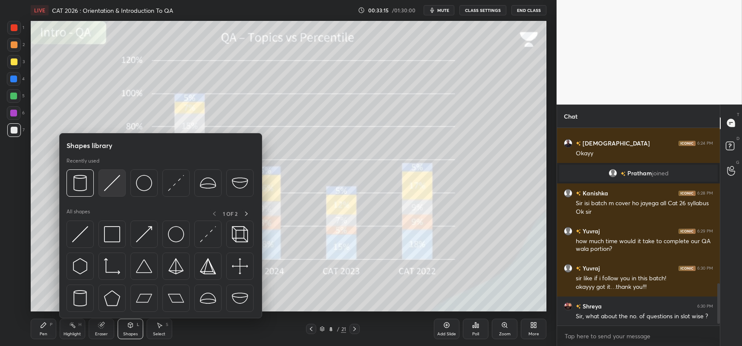
click at [109, 190] on img at bounding box center [112, 183] width 16 height 16
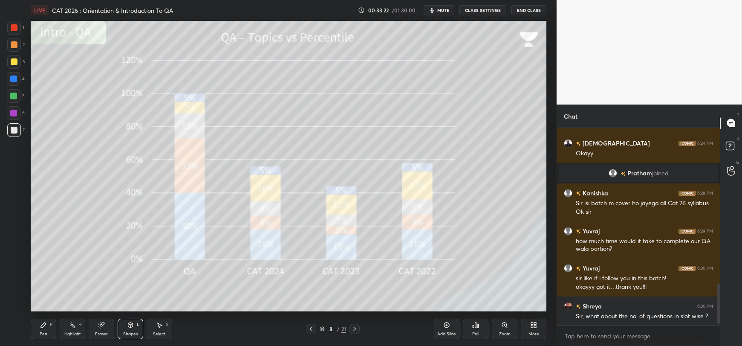
click at [15, 97] on div at bounding box center [13, 95] width 7 height 7
click at [45, 331] on div "Pen" at bounding box center [44, 333] width 8 height 4
click at [71, 331] on div "Highlight" at bounding box center [71, 333] width 17 height 4
click at [98, 328] on div "Eraser" at bounding box center [102, 328] width 26 height 20
click at [15, 285] on icon at bounding box center [14, 287] width 5 height 4
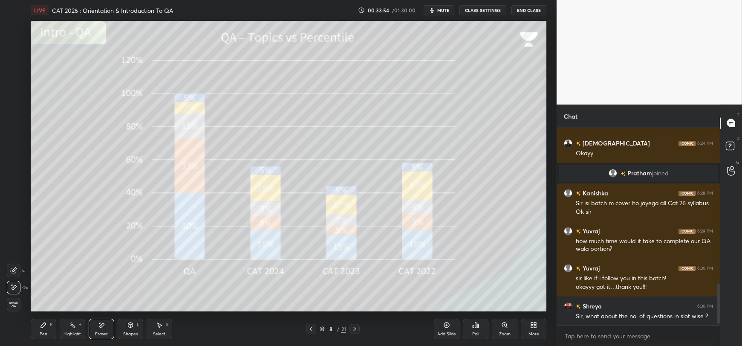
click at [128, 329] on div "Shapes L" at bounding box center [131, 328] width 26 height 20
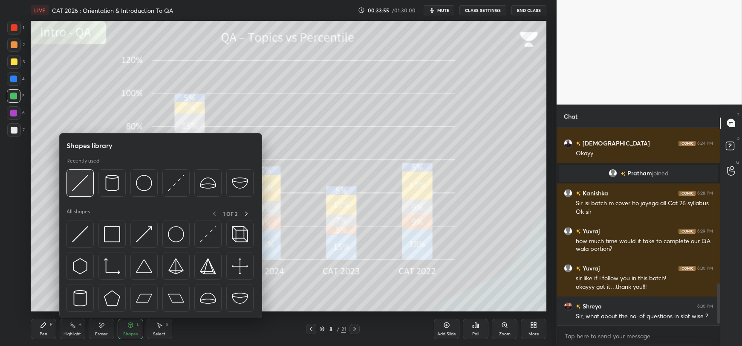
click at [80, 186] on img at bounding box center [80, 183] width 16 height 16
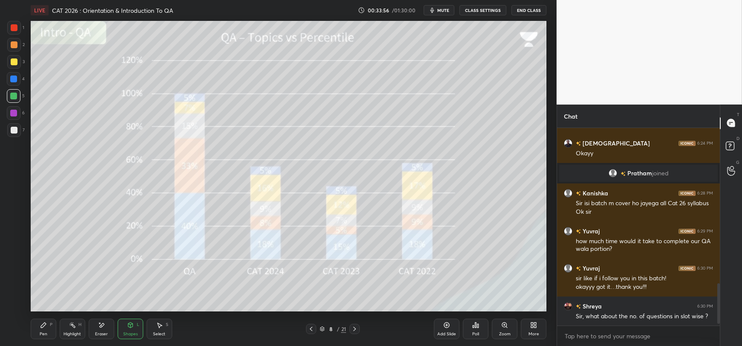
click at [15, 79] on div at bounding box center [13, 78] width 7 height 7
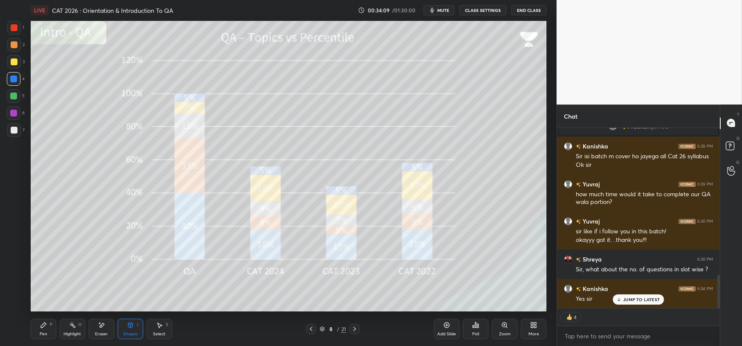
scroll to position [798, 0]
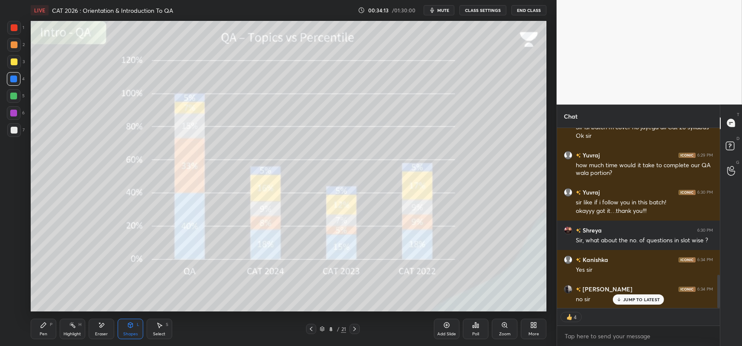
click at [101, 327] on icon at bounding box center [101, 324] width 7 height 7
click at [14, 304] on span "Erase all" at bounding box center [13, 304] width 13 height 6
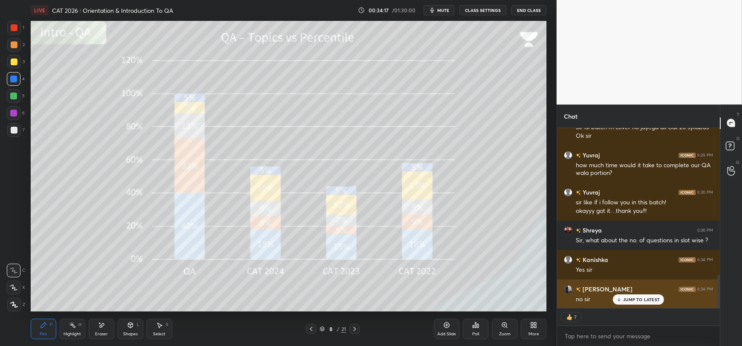
click at [627, 297] on p "JUMP TO LATEST" at bounding box center [641, 299] width 37 height 5
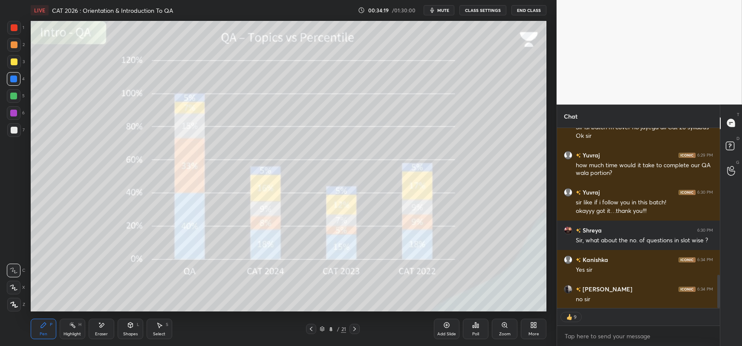
click at [11, 286] on icon at bounding box center [14, 287] width 8 height 6
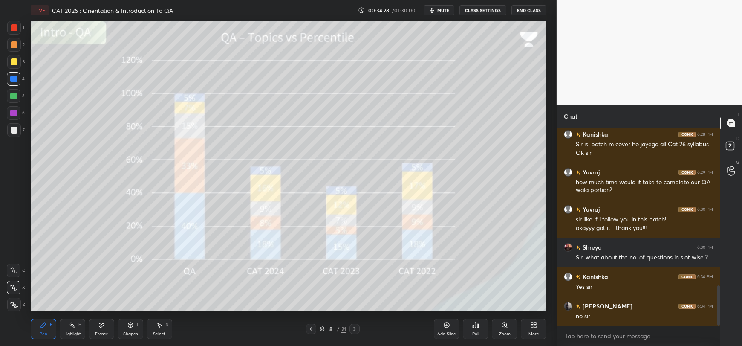
scroll to position [780, 0]
click at [131, 327] on icon at bounding box center [130, 324] width 5 height 5
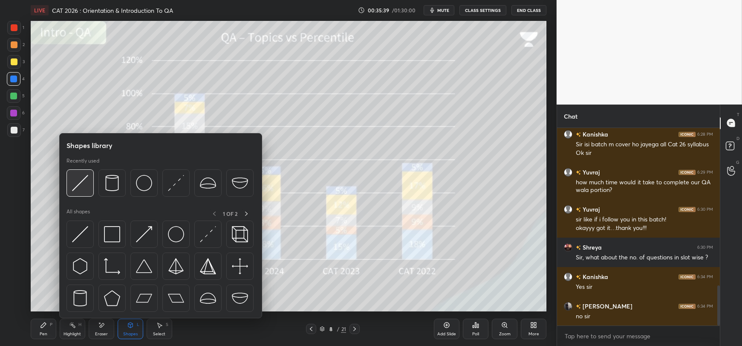
click at [77, 183] on img at bounding box center [80, 183] width 16 height 16
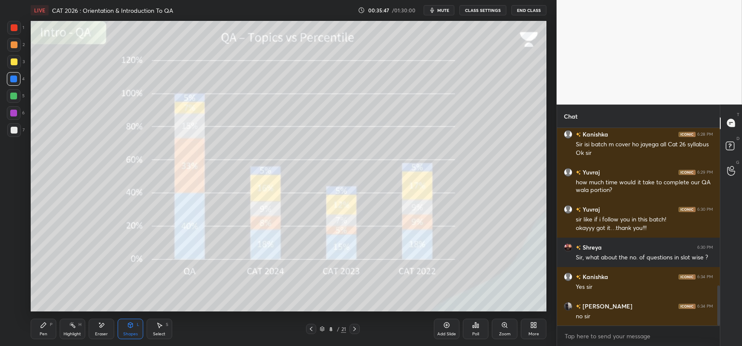
click at [43, 325] on icon at bounding box center [43, 324] width 5 height 5
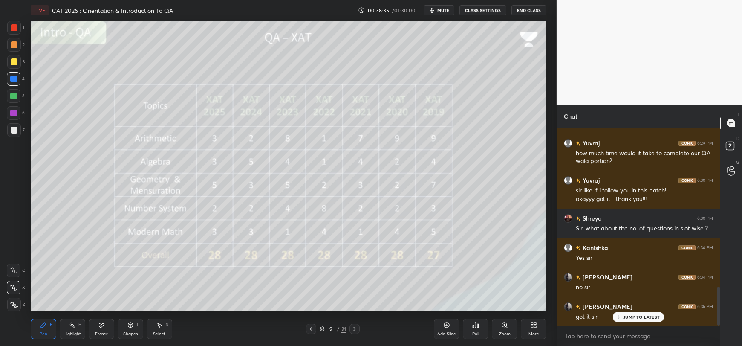
scroll to position [839, 0]
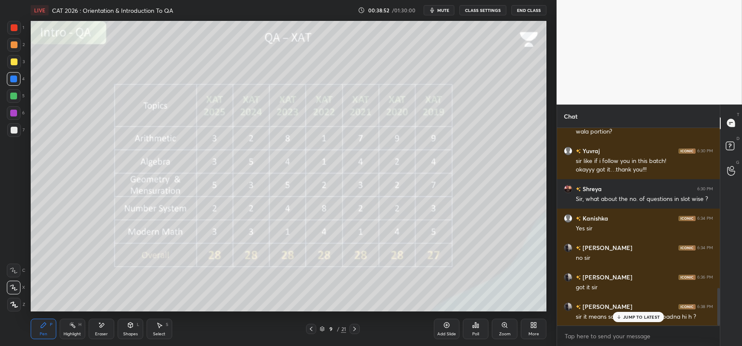
click at [625, 317] on p "JUMP TO LATEST" at bounding box center [641, 316] width 37 height 5
click at [15, 62] on div at bounding box center [14, 61] width 7 height 7
click at [12, 130] on div at bounding box center [14, 130] width 7 height 7
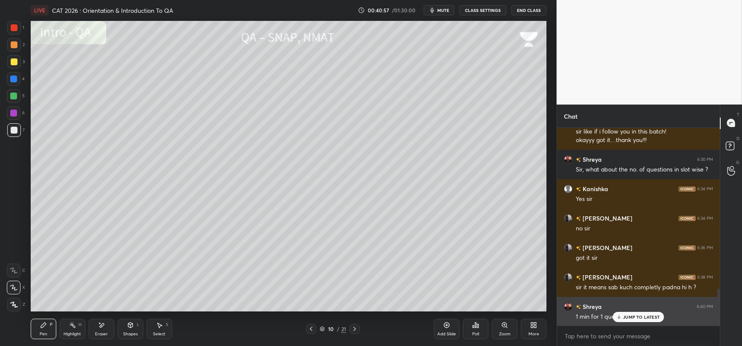
click at [627, 317] on p "JUMP TO LATEST" at bounding box center [641, 316] width 37 height 5
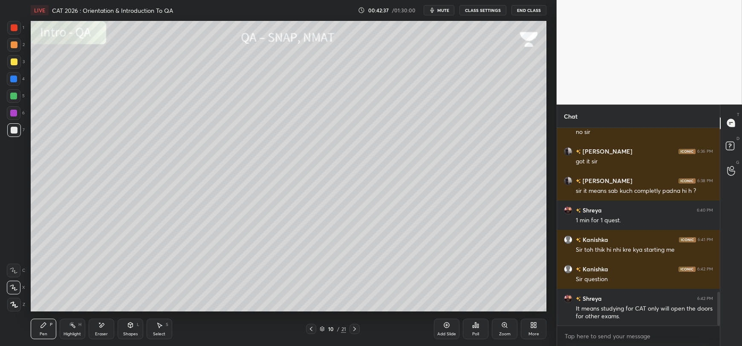
scroll to position [993, 0]
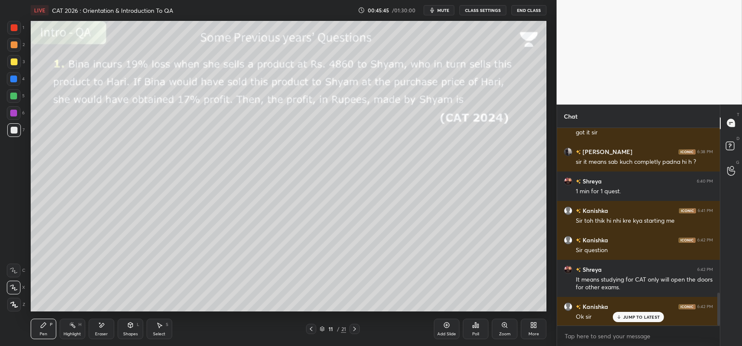
click at [640, 318] on p "JUMP TO LATEST" at bounding box center [641, 316] width 37 height 5
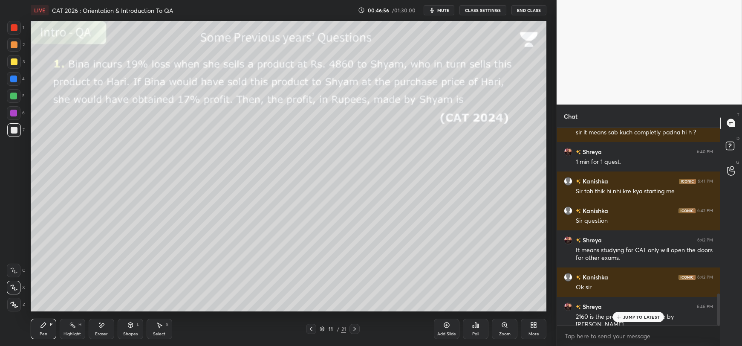
scroll to position [1060, 0]
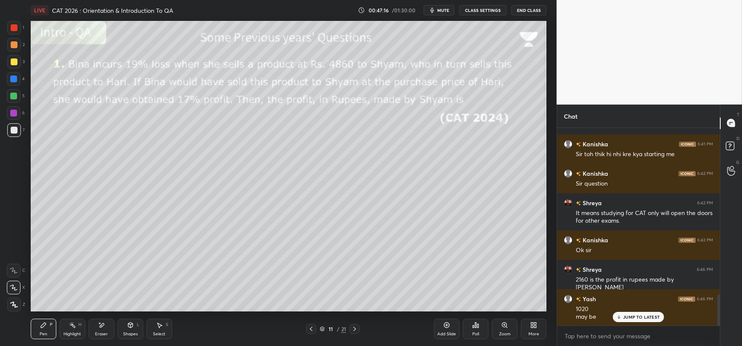
click at [644, 317] on p "JUMP TO LATEST" at bounding box center [641, 316] width 37 height 5
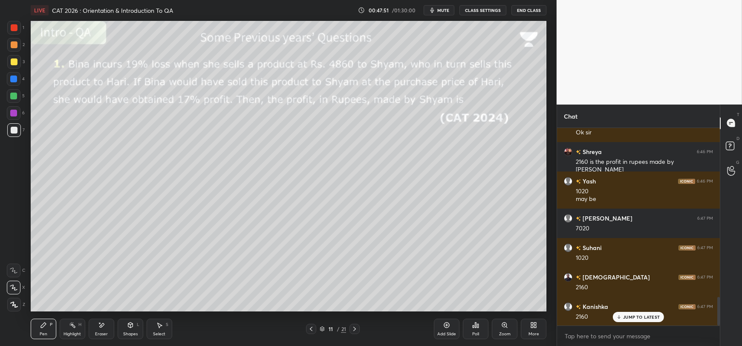
scroll to position [1207, 0]
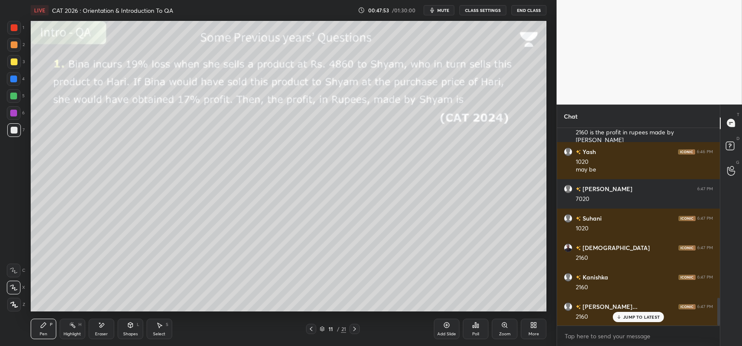
click at [621, 314] on icon at bounding box center [619, 316] width 6 height 5
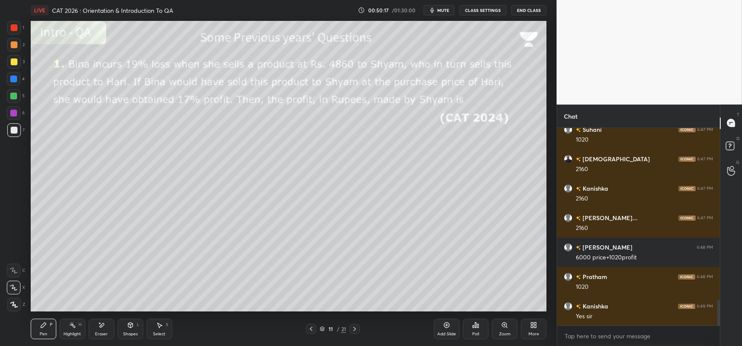
scroll to position [1325, 0]
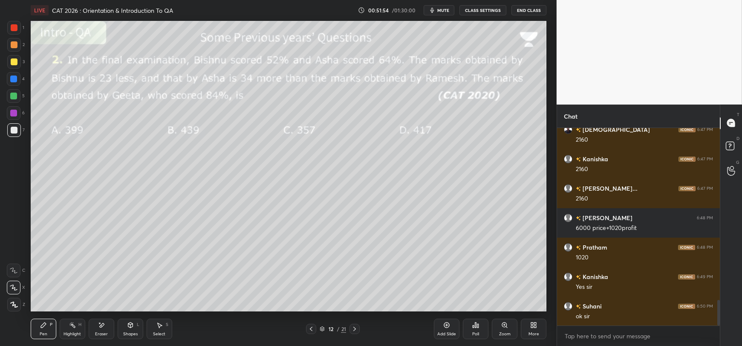
click at [433, 7] on icon "button" at bounding box center [432, 10] width 7 height 7
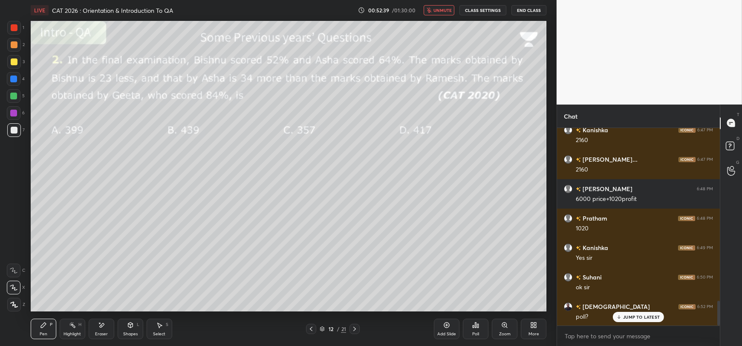
scroll to position [1383, 0]
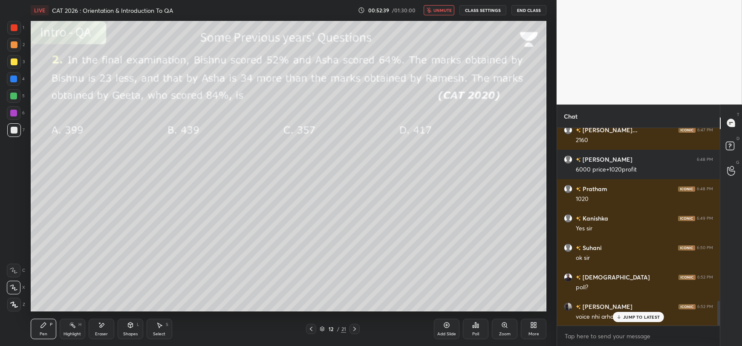
click at [627, 319] on p "JUMP TO LATEST" at bounding box center [641, 316] width 37 height 5
click at [437, 9] on span "unmute" at bounding box center [442, 10] width 18 height 6
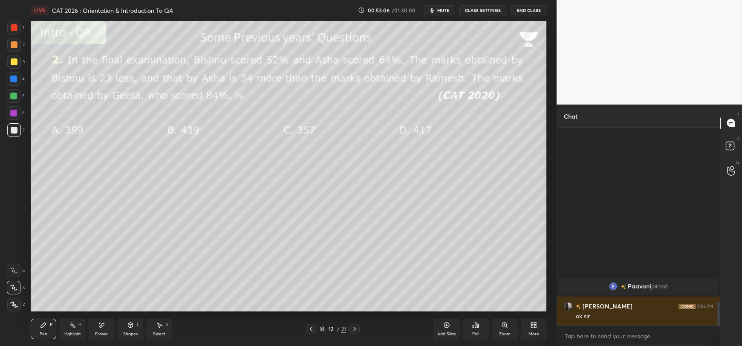
scroll to position [1256, 0]
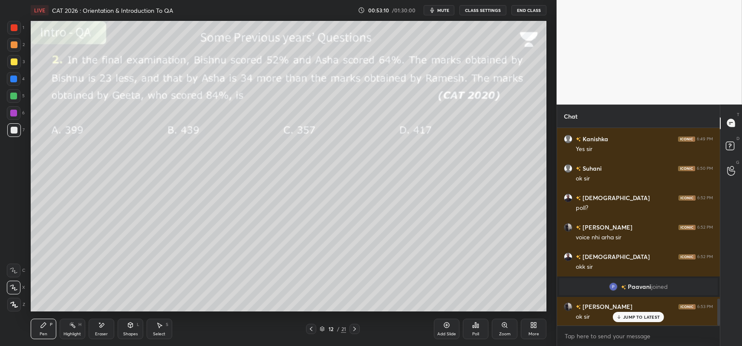
click at [631, 321] on div "JUMP TO LATEST" at bounding box center [638, 316] width 51 height 10
click at [547, 256] on div "Setting up your live class Poll for secs No correct answer Start poll" at bounding box center [288, 165] width 522 height 291
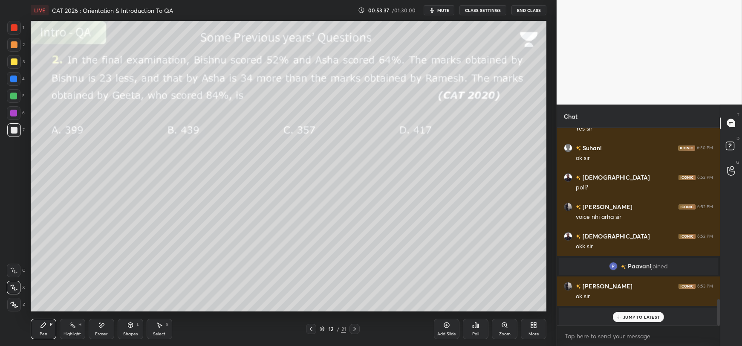
click at [636, 320] on div "JUMP TO LATEST" at bounding box center [638, 316] width 51 height 10
click at [443, 10] on span "mute" at bounding box center [443, 10] width 12 height 6
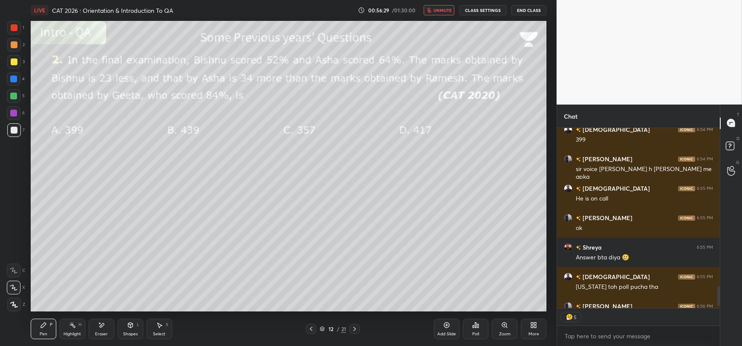
scroll to position [1489, 0]
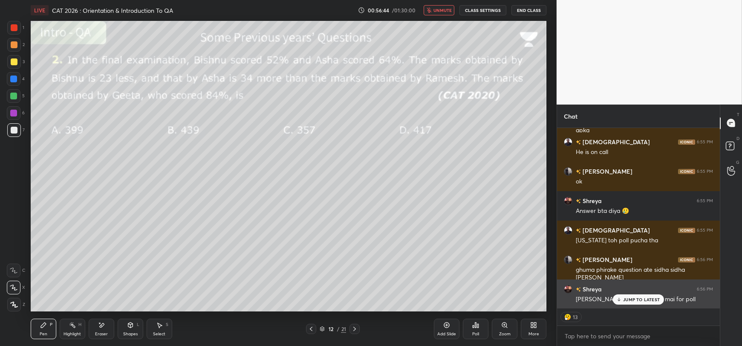
drag, startPoint x: 625, startPoint y: 299, endPoint x: 609, endPoint y: 290, distance: 18.1
click at [625, 298] on p "JUMP TO LATEST" at bounding box center [641, 299] width 37 height 5
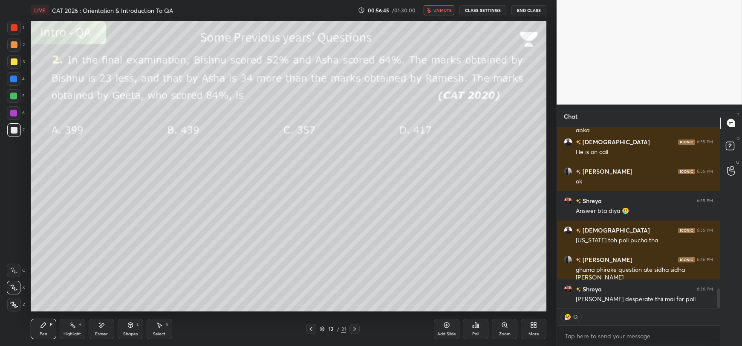
click at [440, 13] on span "unmute" at bounding box center [442, 10] width 18 height 6
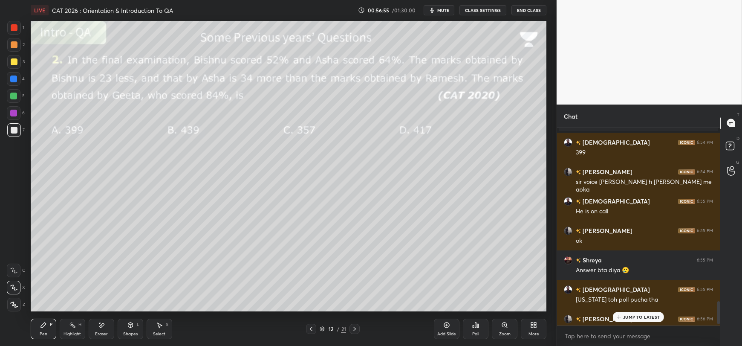
scroll to position [1472, 0]
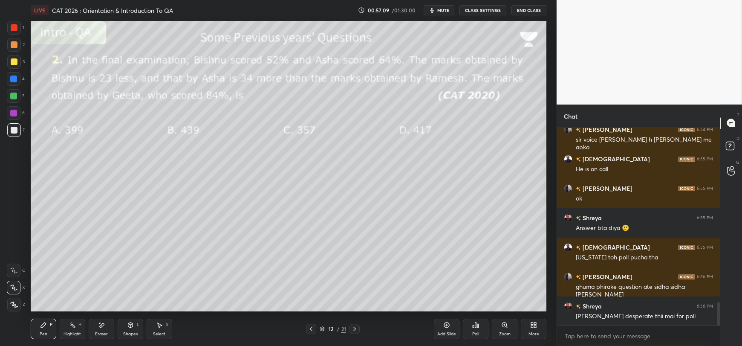
click at [441, 9] on span "mute" at bounding box center [443, 10] width 12 height 6
click at [442, 12] on span "unmute" at bounding box center [442, 10] width 18 height 6
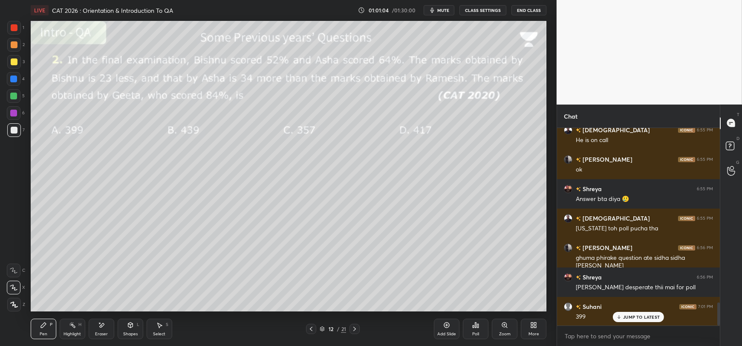
click at [631, 317] on p "JUMP TO LATEST" at bounding box center [641, 316] width 37 height 5
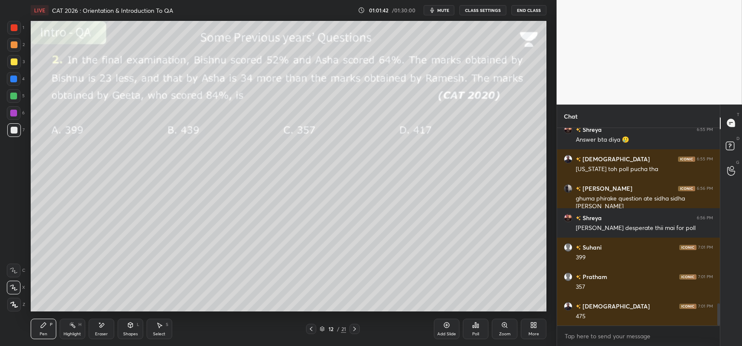
scroll to position [1598, 0]
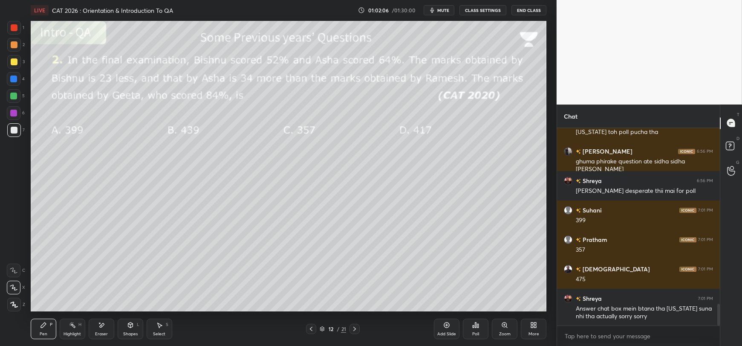
click at [155, 333] on div "Select" at bounding box center [159, 333] width 12 height 4
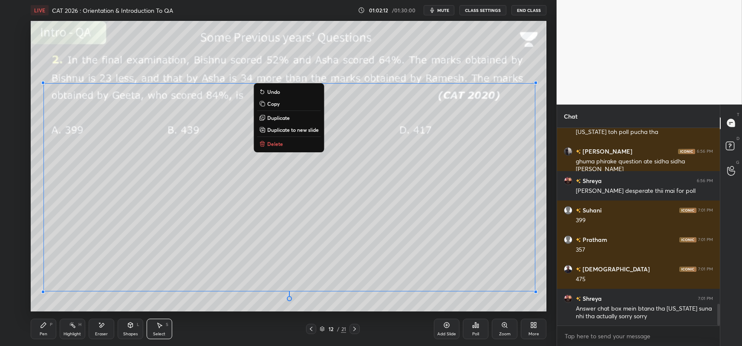
click at [272, 102] on p "Copy" at bounding box center [273, 103] width 12 height 7
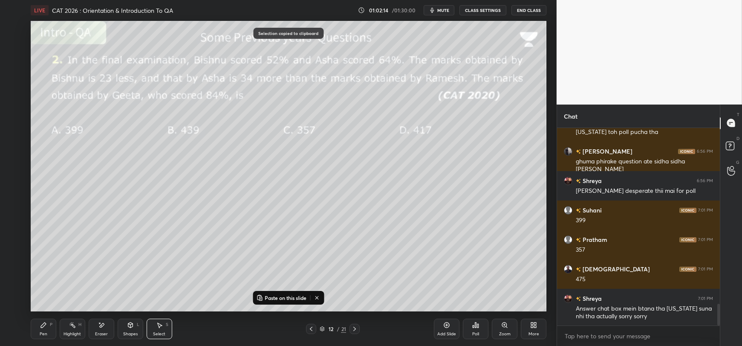
click at [450, 329] on div "Add Slide" at bounding box center [447, 328] width 26 height 20
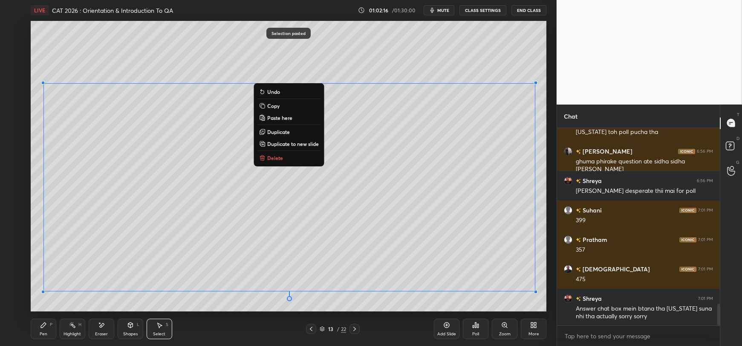
click at [176, 59] on div "0 ° Undo Copy Paste here Duplicate Duplicate to new slide Delete" at bounding box center [288, 166] width 515 height 290
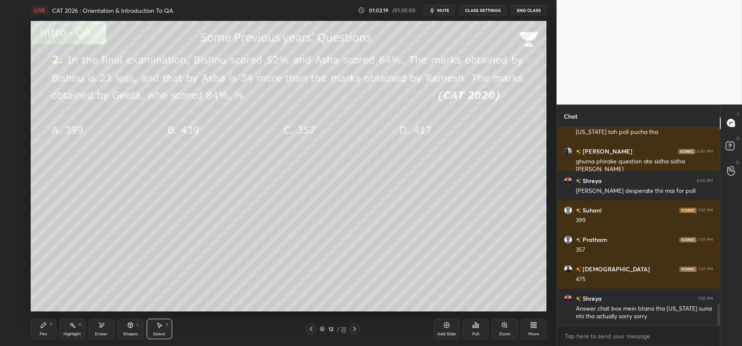
click at [98, 331] on div "Eraser" at bounding box center [101, 333] width 13 height 4
click at [13, 306] on span "Erase all" at bounding box center [13, 304] width 13 height 6
click at [13, 63] on div at bounding box center [14, 61] width 7 height 7
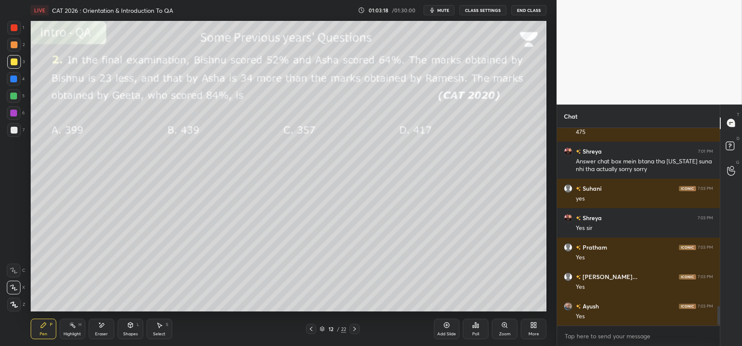
scroll to position [1745, 0]
click at [14, 132] on div at bounding box center [14, 130] width 7 height 7
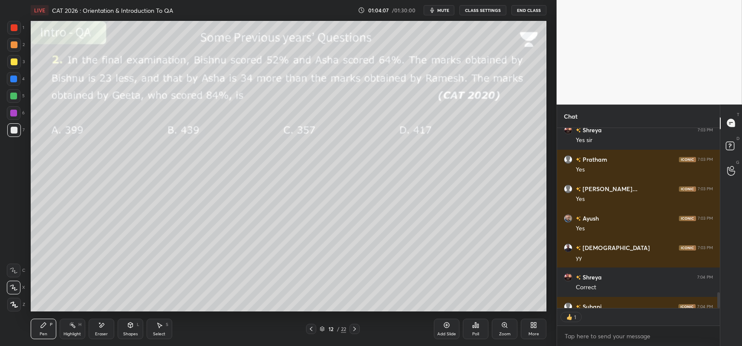
scroll to position [1880, 0]
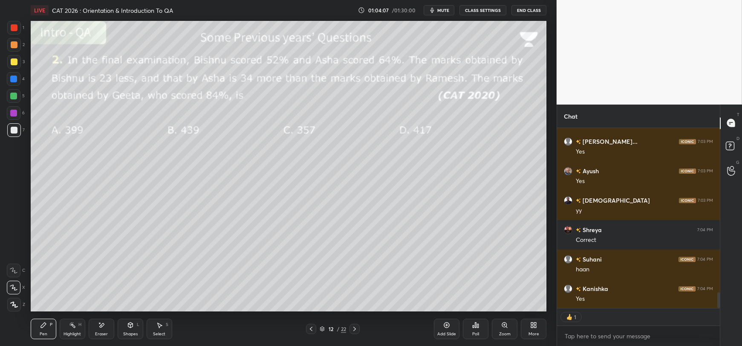
click at [99, 328] on icon at bounding box center [101, 324] width 7 height 7
click at [44, 330] on div "Pen P" at bounding box center [44, 328] width 26 height 20
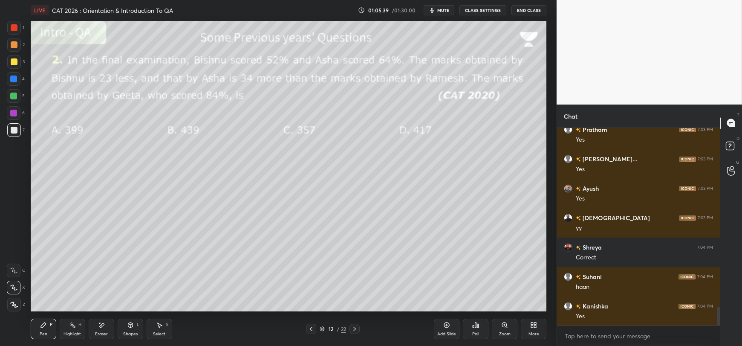
scroll to position [1892, 0]
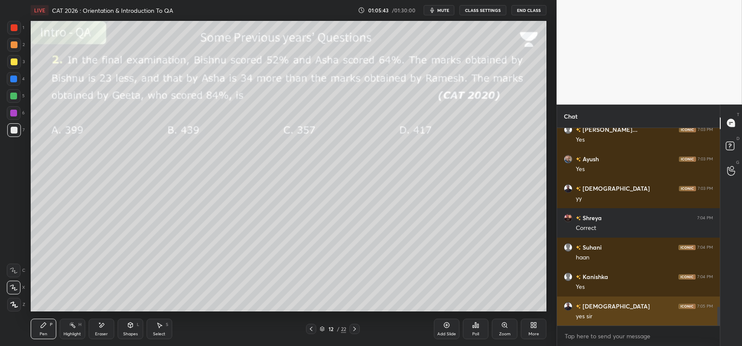
click at [593, 302] on h6 "[DEMOGRAPHIC_DATA]" at bounding box center [615, 305] width 69 height 9
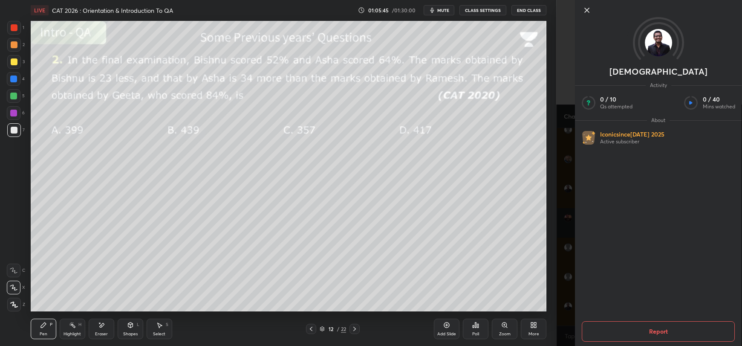
click at [588, 5] on icon at bounding box center [587, 10] width 10 height 10
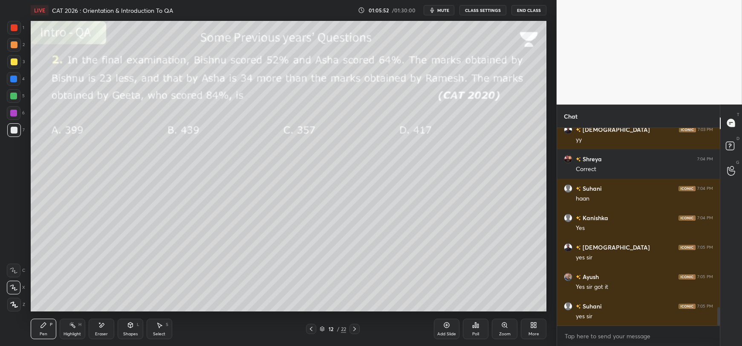
scroll to position [1979, 0]
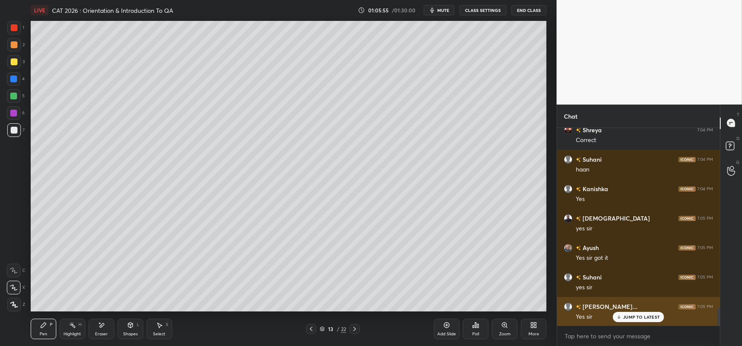
click at [625, 318] on p "JUMP TO LATEST" at bounding box center [641, 316] width 37 height 5
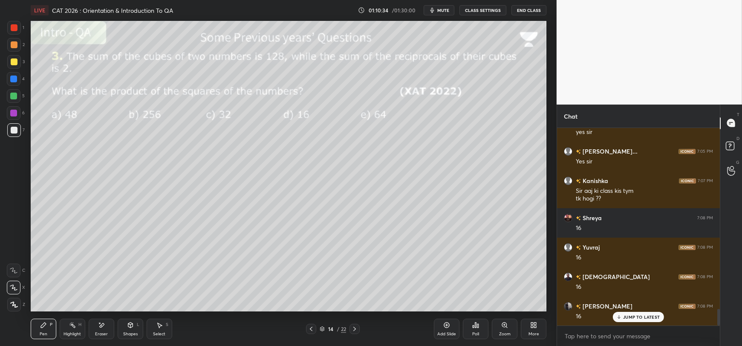
scroll to position [2163, 0]
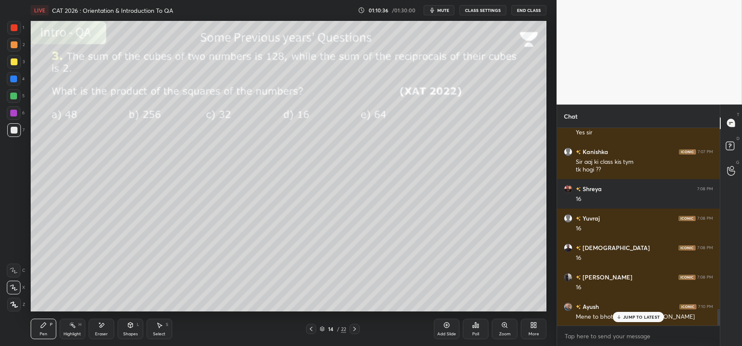
click at [622, 318] on div "JUMP TO LATEST" at bounding box center [638, 316] width 51 height 10
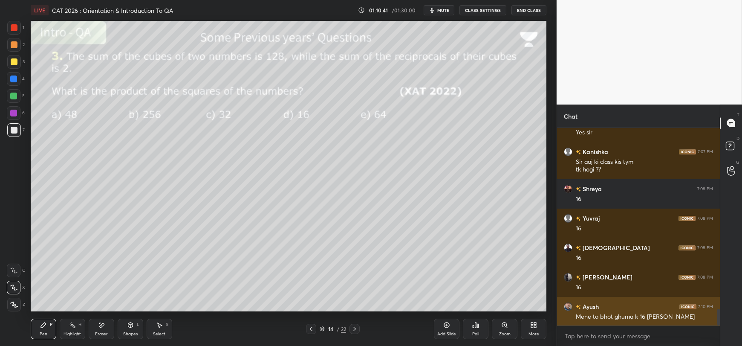
click at [590, 304] on h6 "Ayush" at bounding box center [590, 306] width 18 height 9
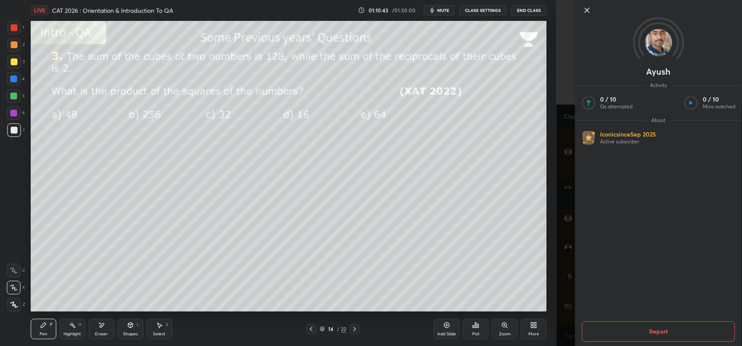
click at [589, 12] on icon at bounding box center [587, 10] width 10 height 10
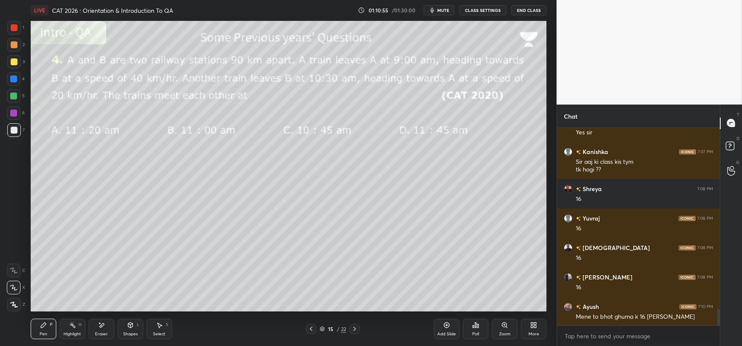
scroll to position [2172, 0]
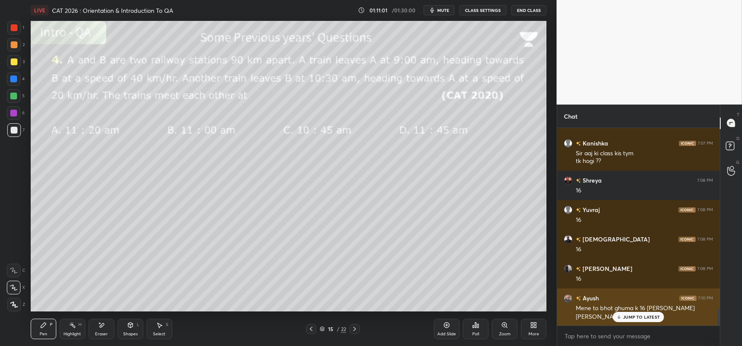
click at [619, 316] on icon at bounding box center [619, 316] width 6 height 5
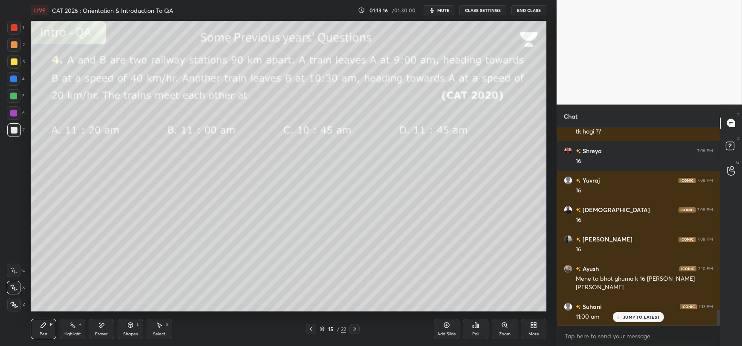
scroll to position [2238, 0]
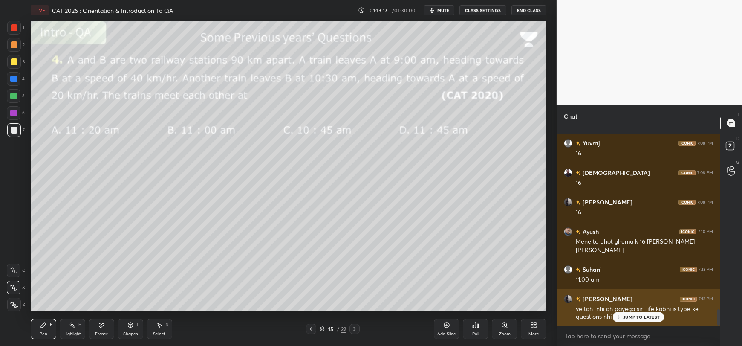
click at [632, 317] on p "JUMP TO LATEST" at bounding box center [641, 316] width 37 height 5
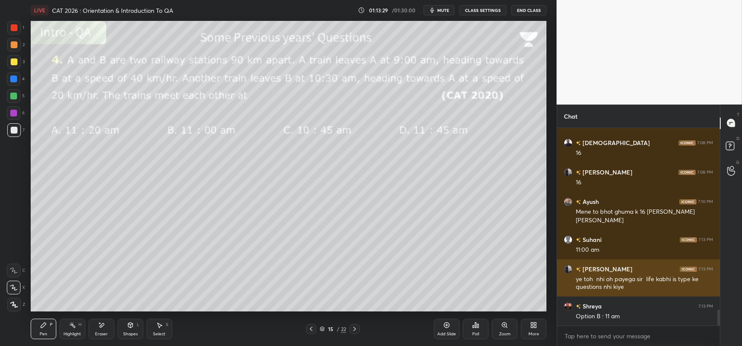
scroll to position [2298, 0]
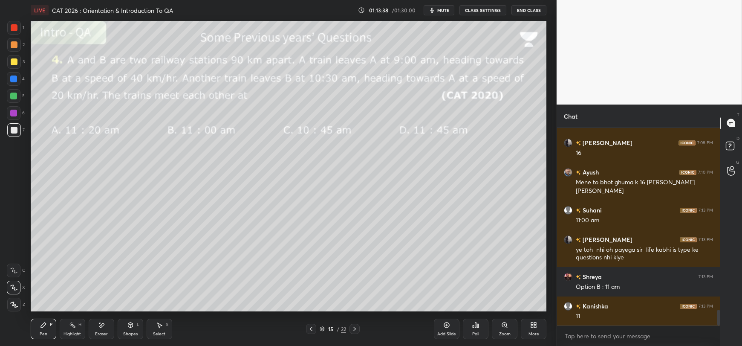
click at [131, 331] on div "Shapes" at bounding box center [130, 333] width 14 height 4
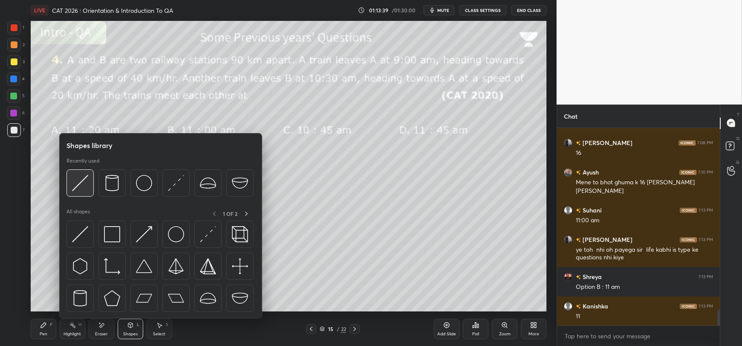
click at [84, 191] on img at bounding box center [80, 183] width 16 height 16
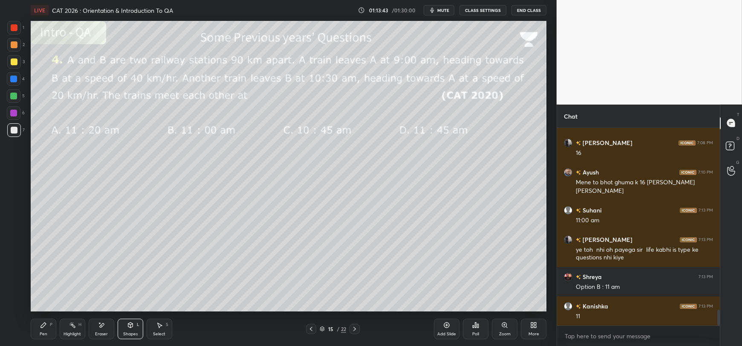
click at [37, 331] on div "Pen P" at bounding box center [44, 328] width 26 height 20
click at [11, 65] on div at bounding box center [14, 61] width 7 height 7
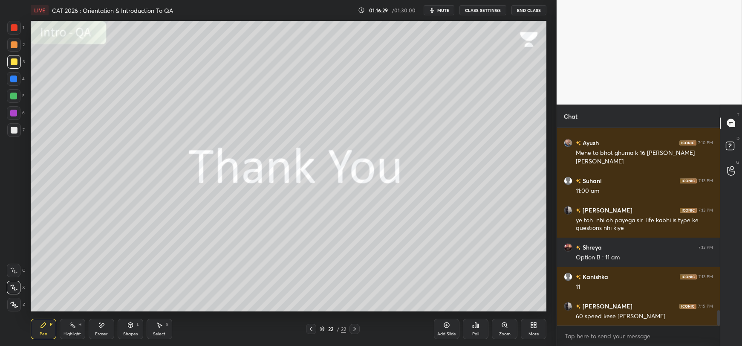
click at [331, 328] on div "22" at bounding box center [330, 328] width 9 height 5
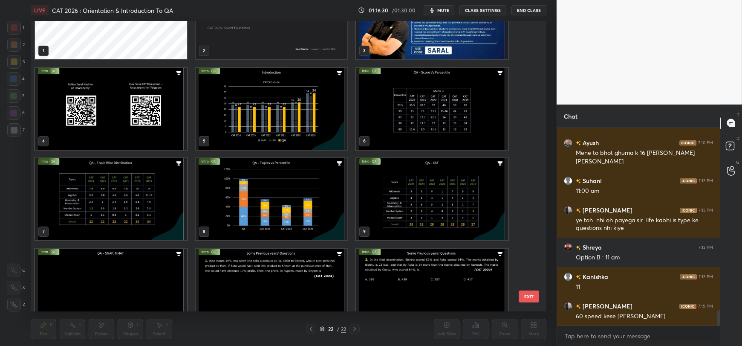
scroll to position [0, 0]
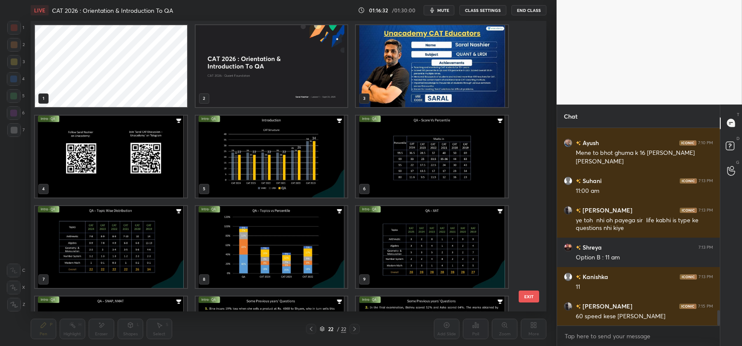
click at [148, 145] on img "grid" at bounding box center [111, 156] width 152 height 82
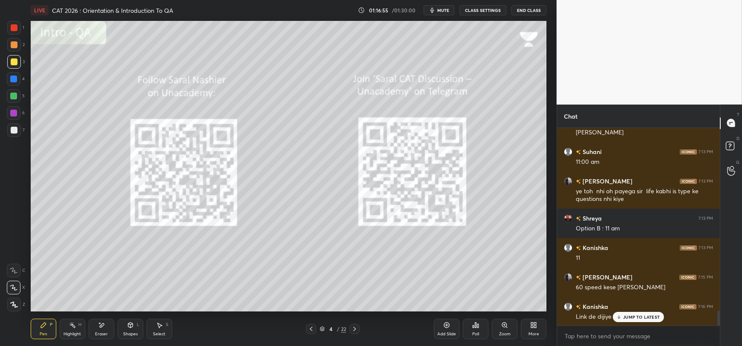
scroll to position [2385, 0]
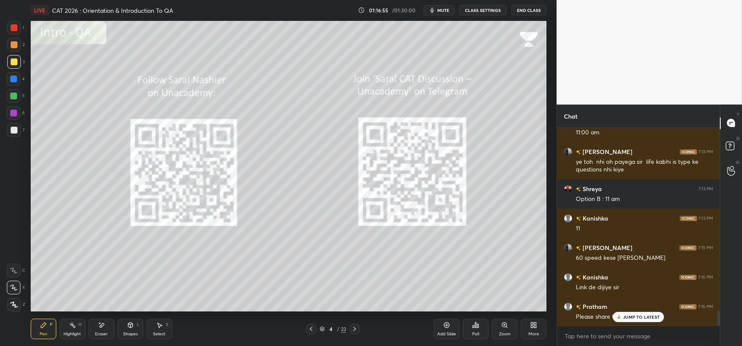
click at [624, 317] on p "JUMP TO LATEST" at bounding box center [641, 316] width 37 height 5
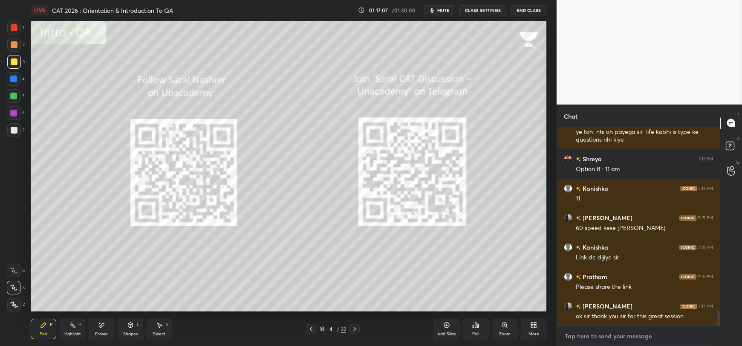
type textarea "x"
click at [598, 335] on textarea at bounding box center [638, 336] width 149 height 14
paste textarea "[URL][DOMAIN_NAME]"
type textarea "[URL][DOMAIN_NAME]"
type textarea "x"
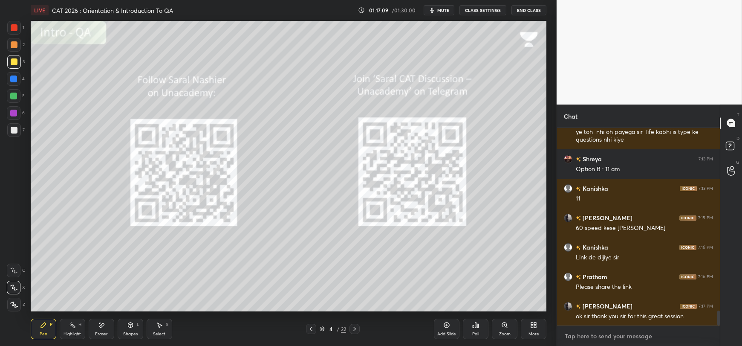
scroll to position [2462, 0]
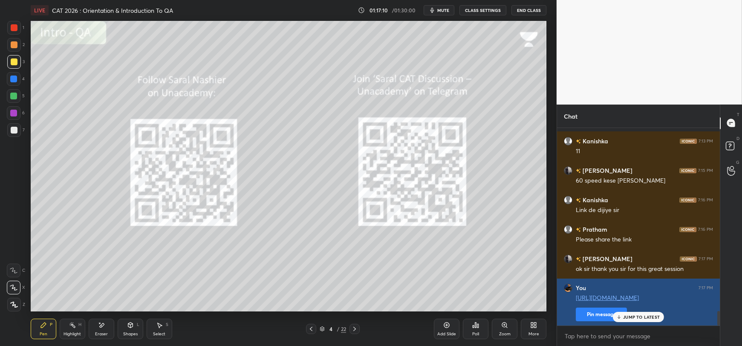
click at [586, 314] on button "Pin message" at bounding box center [601, 314] width 51 height 14
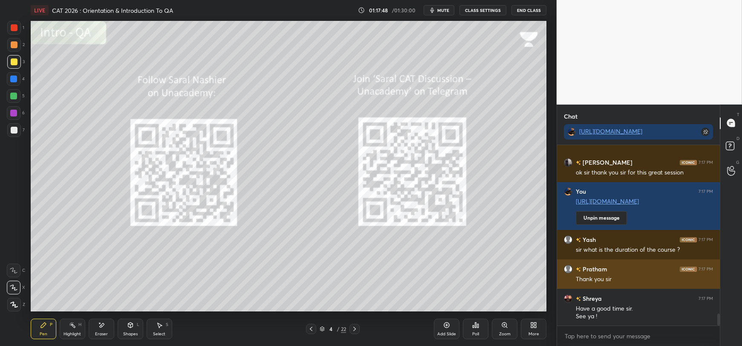
scroll to position [2605, 0]
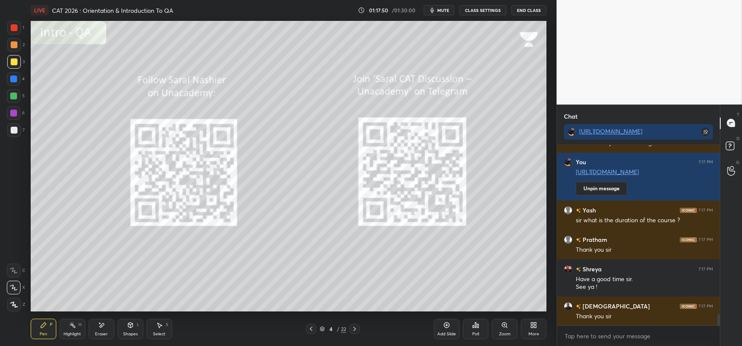
click at [519, 10] on button "End Class" at bounding box center [528, 10] width 35 height 10
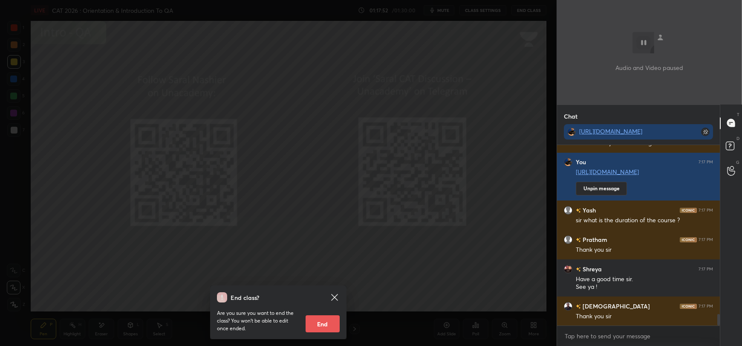
click at [330, 322] on button "End" at bounding box center [322, 323] width 34 height 17
type textarea "x"
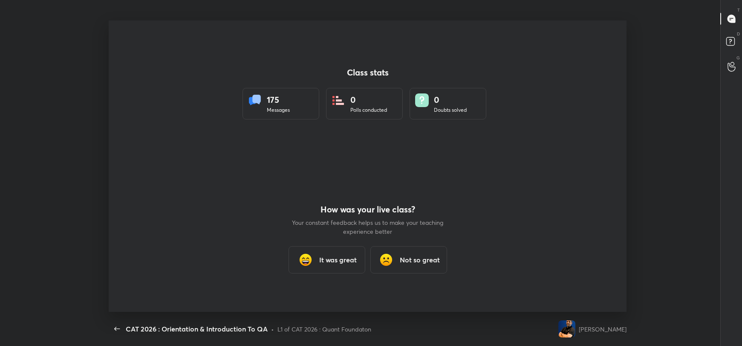
scroll to position [42311, 41867]
click at [315, 263] on div "It was great" at bounding box center [326, 259] width 77 height 27
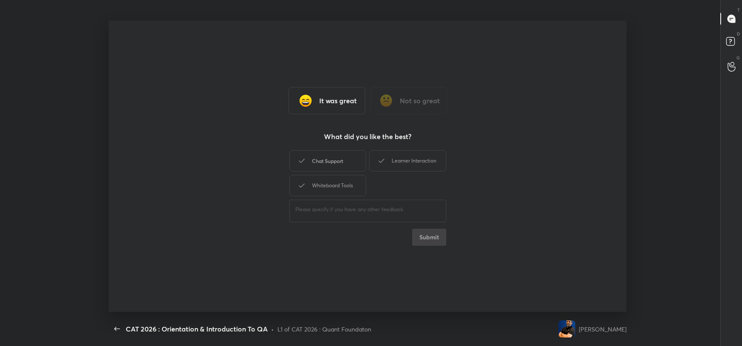
click at [316, 166] on div "Chat Support" at bounding box center [327, 160] width 77 height 21
click at [396, 155] on div "Learner Interaction" at bounding box center [407, 160] width 77 height 21
click at [348, 190] on div "Whiteboard Tools" at bounding box center [327, 185] width 77 height 21
click at [425, 231] on button "Submit" at bounding box center [429, 236] width 34 height 17
